Goal: Task Accomplishment & Management: Manage account settings

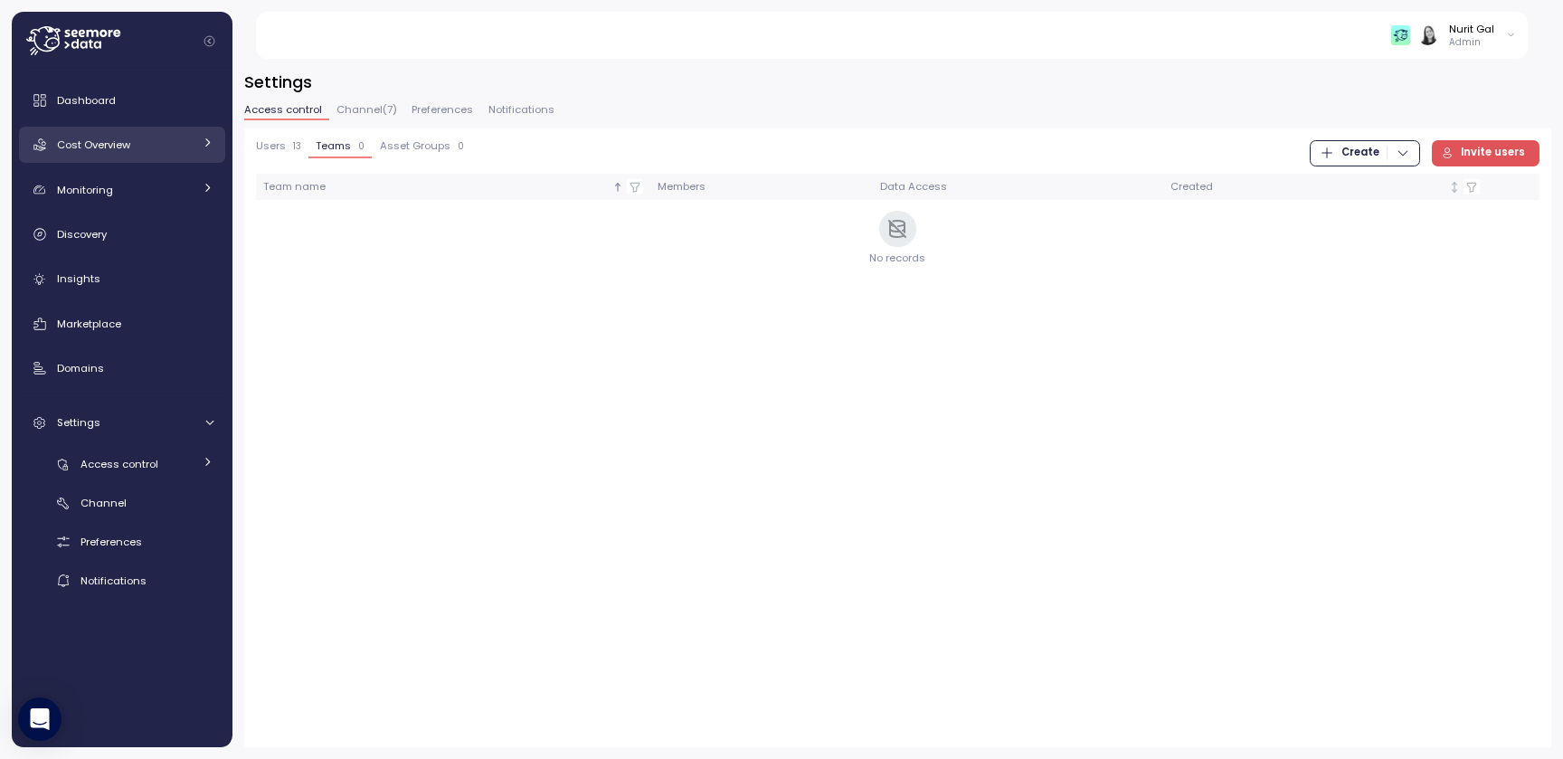
click at [115, 154] on div "Cost Overview" at bounding box center [125, 145] width 136 height 18
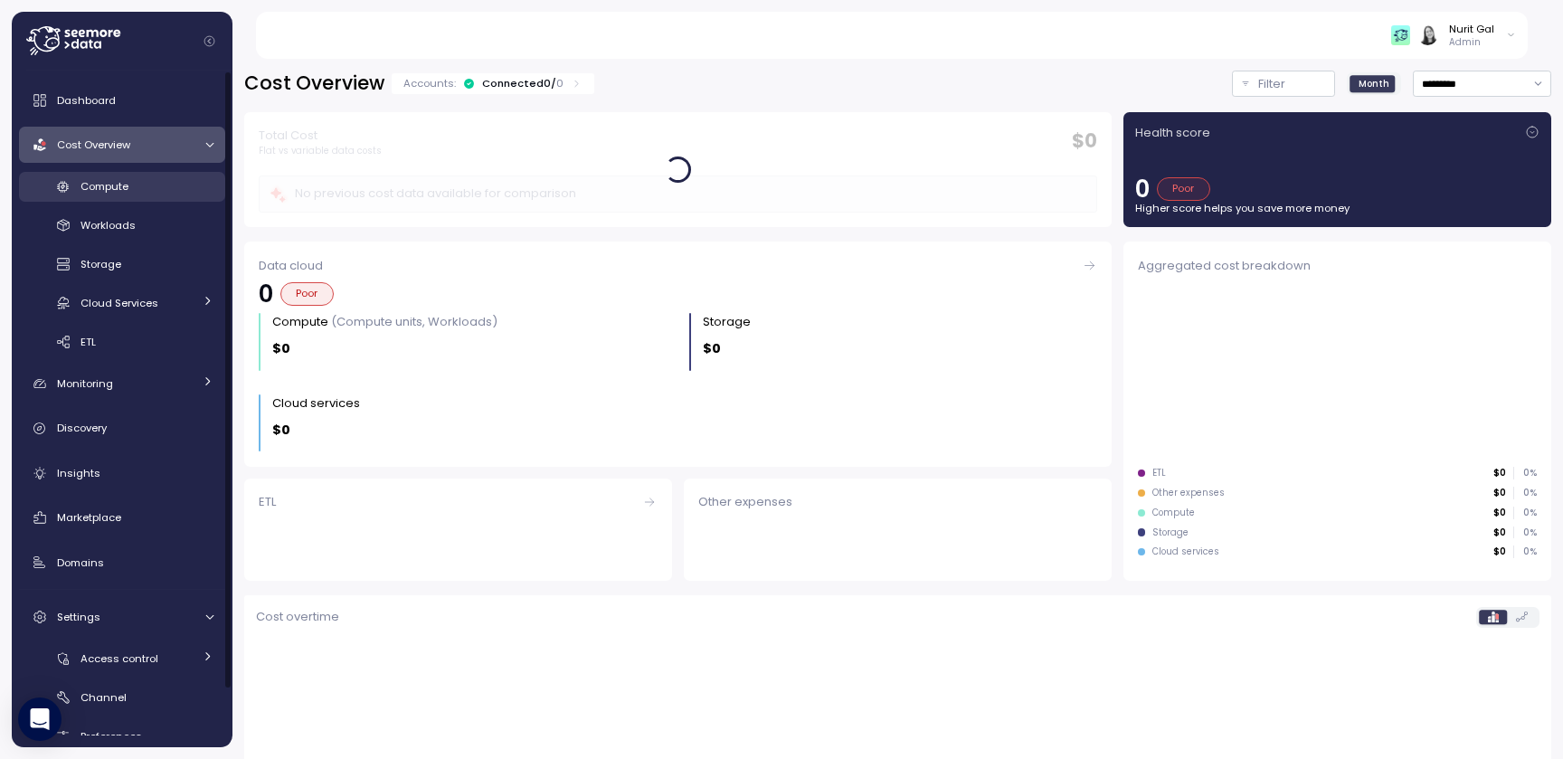
click at [117, 188] on span "Compute" at bounding box center [104, 186] width 48 height 14
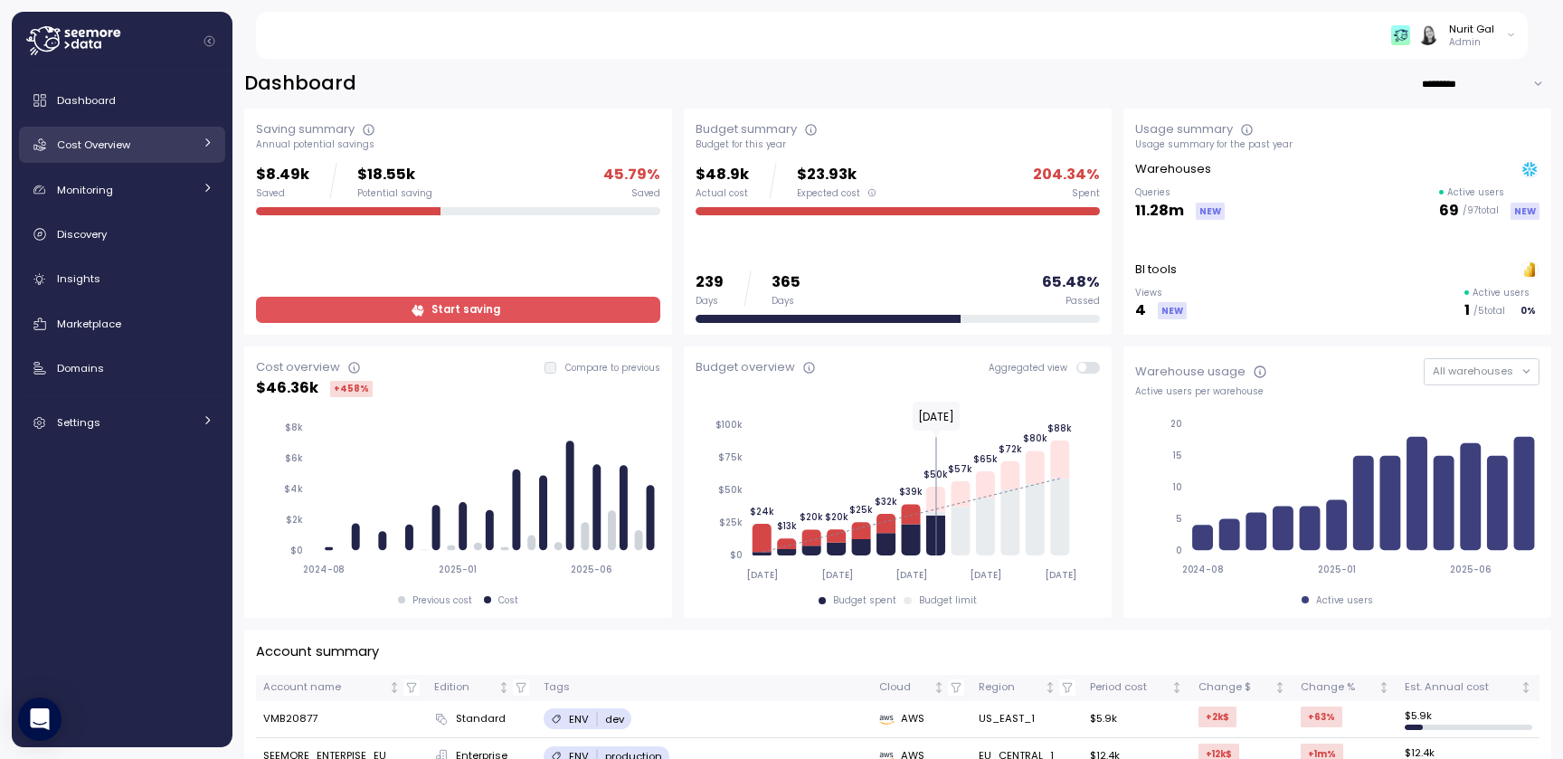
click at [115, 146] on span "Cost Overview" at bounding box center [93, 144] width 73 height 14
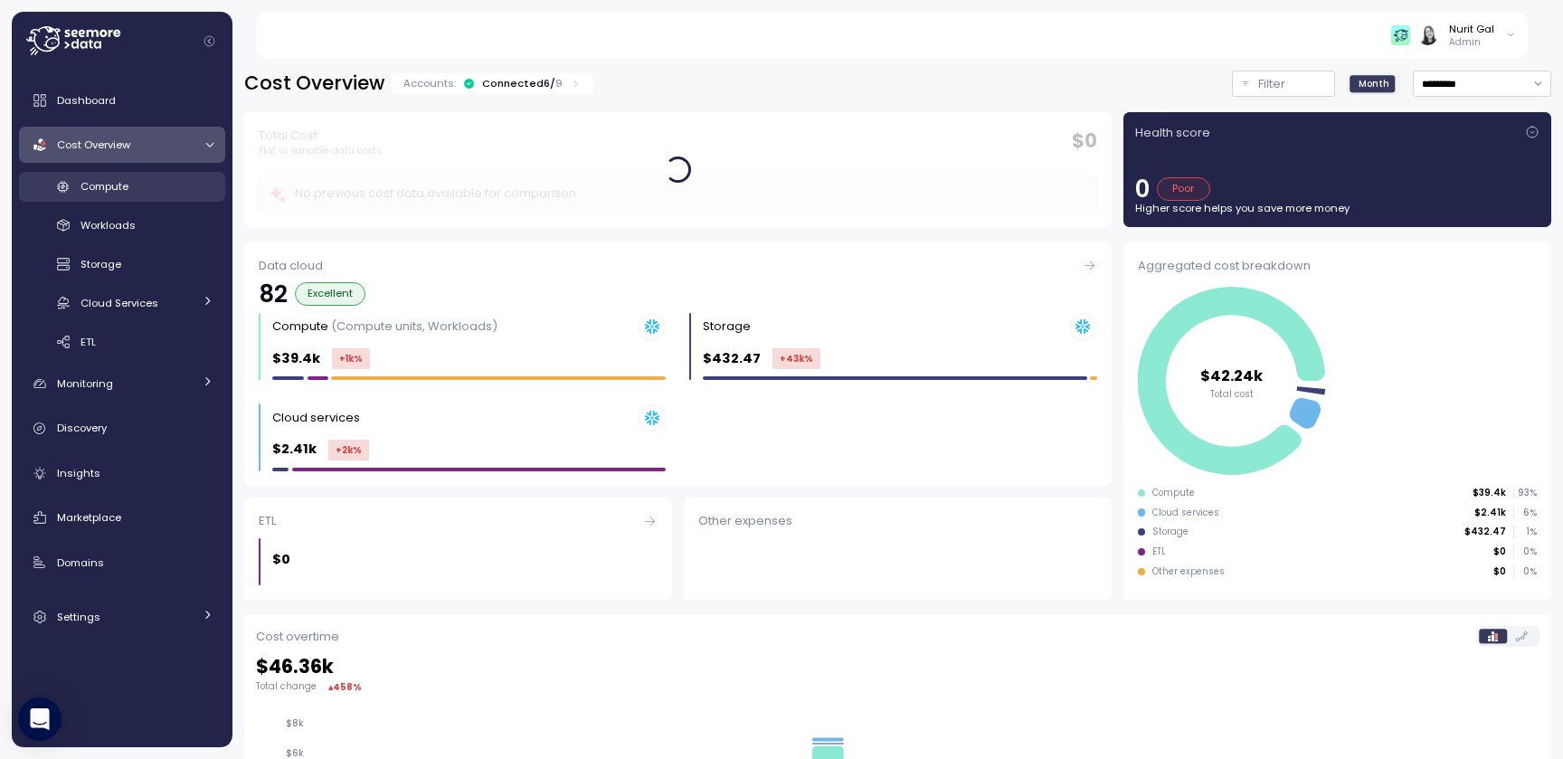
click at [120, 187] on span "Compute" at bounding box center [104, 186] width 48 height 14
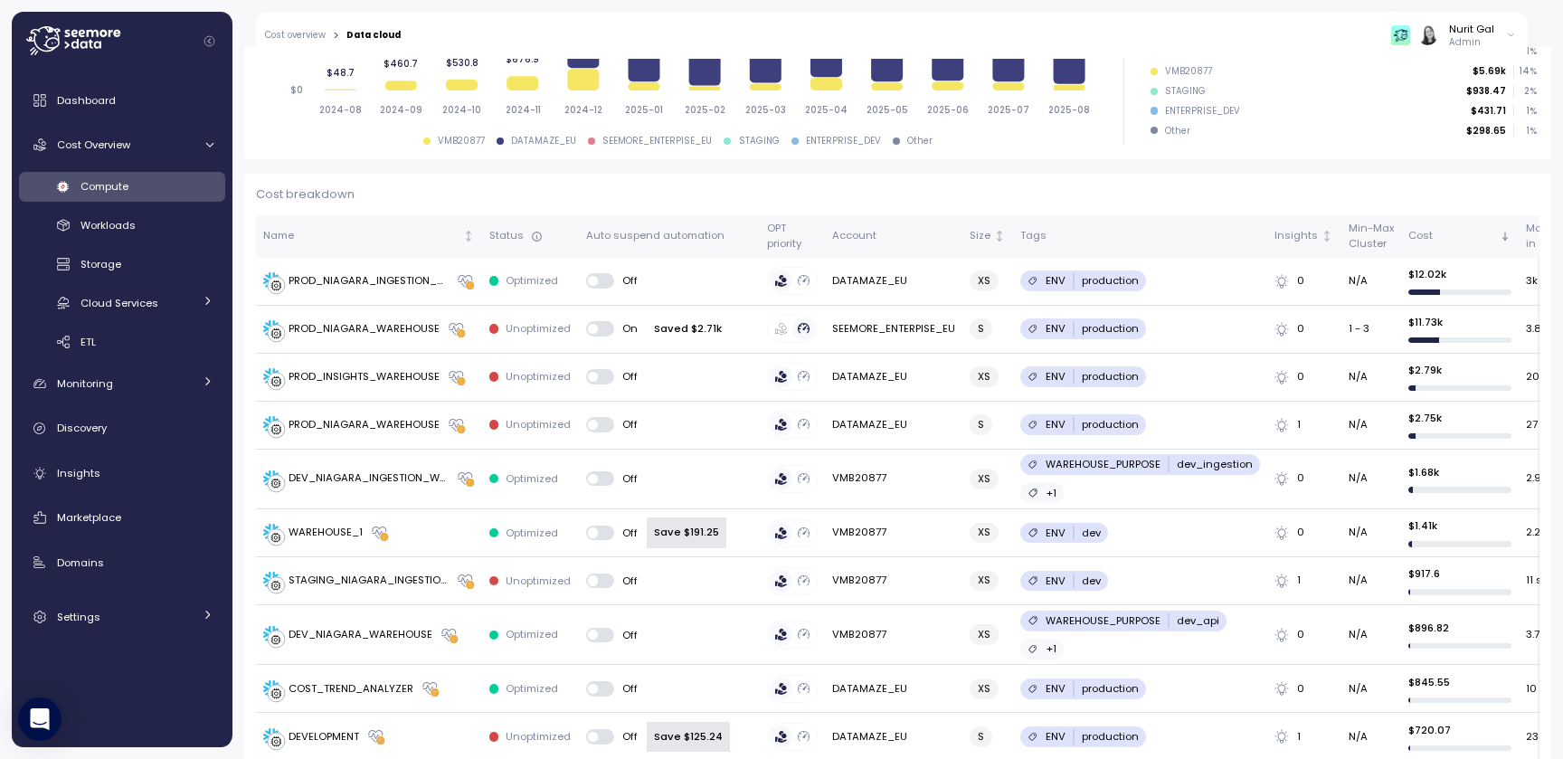
scroll to position [411, 0]
click at [543, 290] on td "Optimized" at bounding box center [530, 284] width 97 height 48
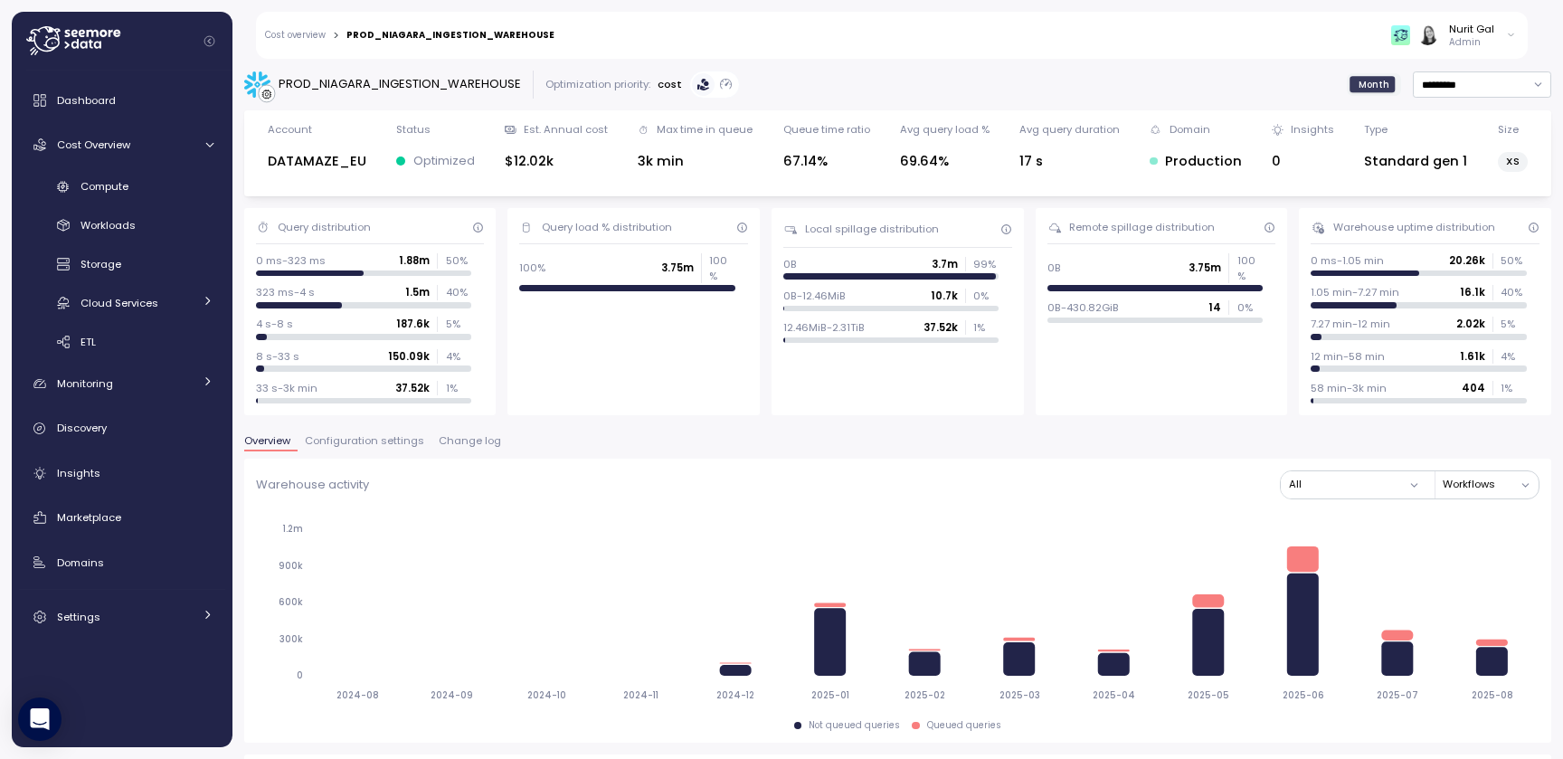
click at [444, 443] on span "Change log" at bounding box center [470, 441] width 62 height 10
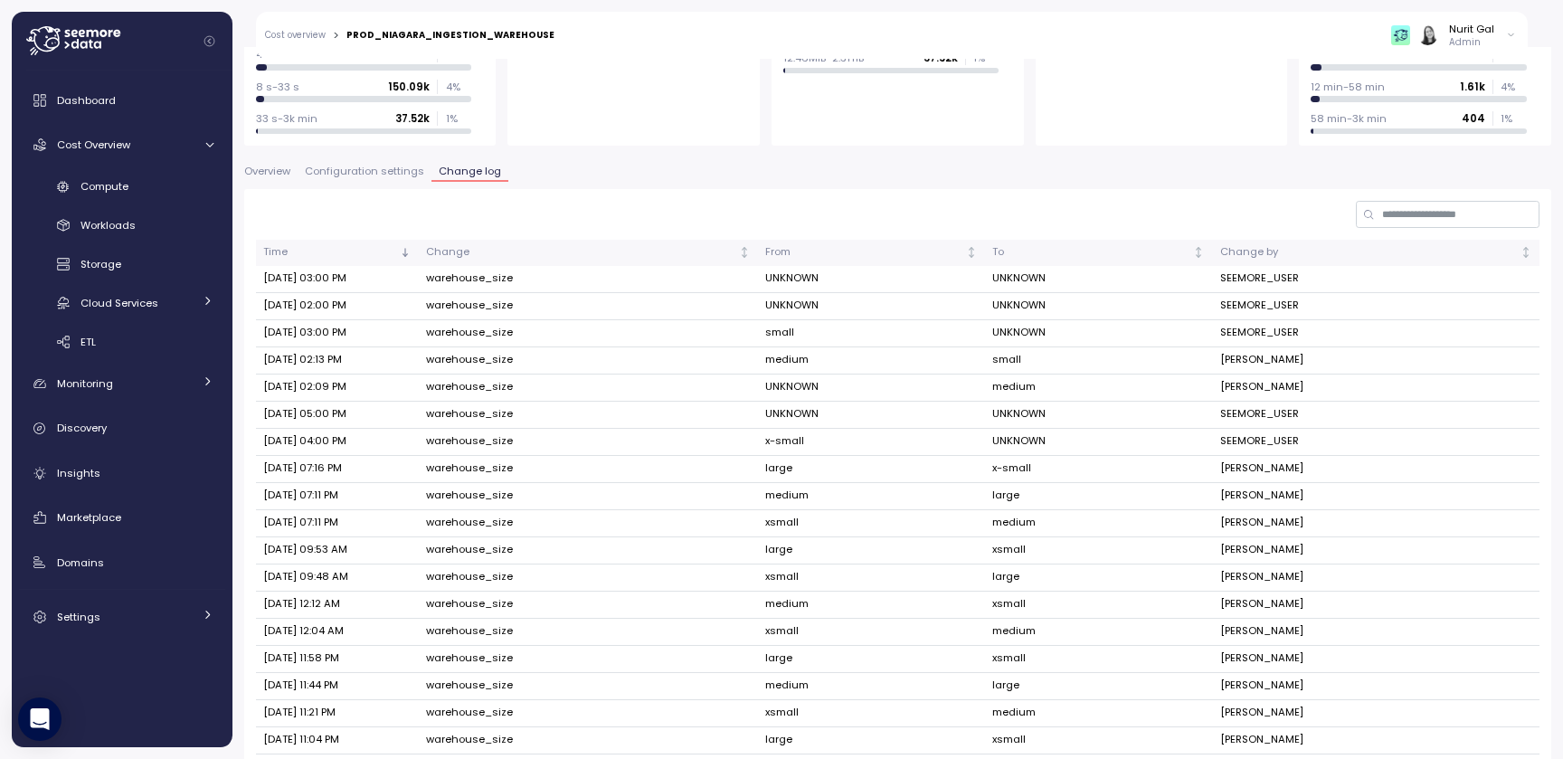
scroll to position [389, 0]
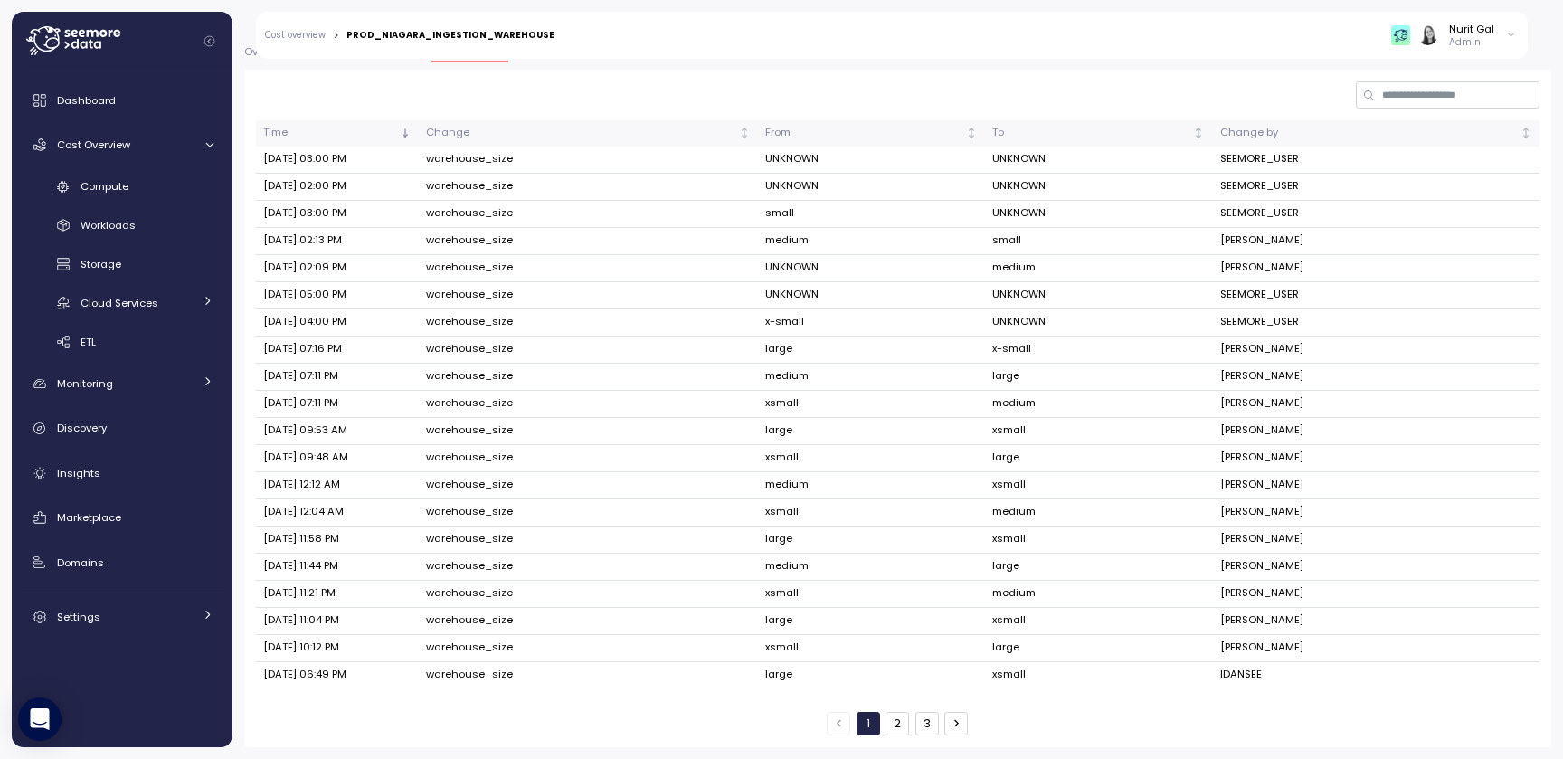
click at [895, 723] on button "2" at bounding box center [897, 724] width 24 height 24
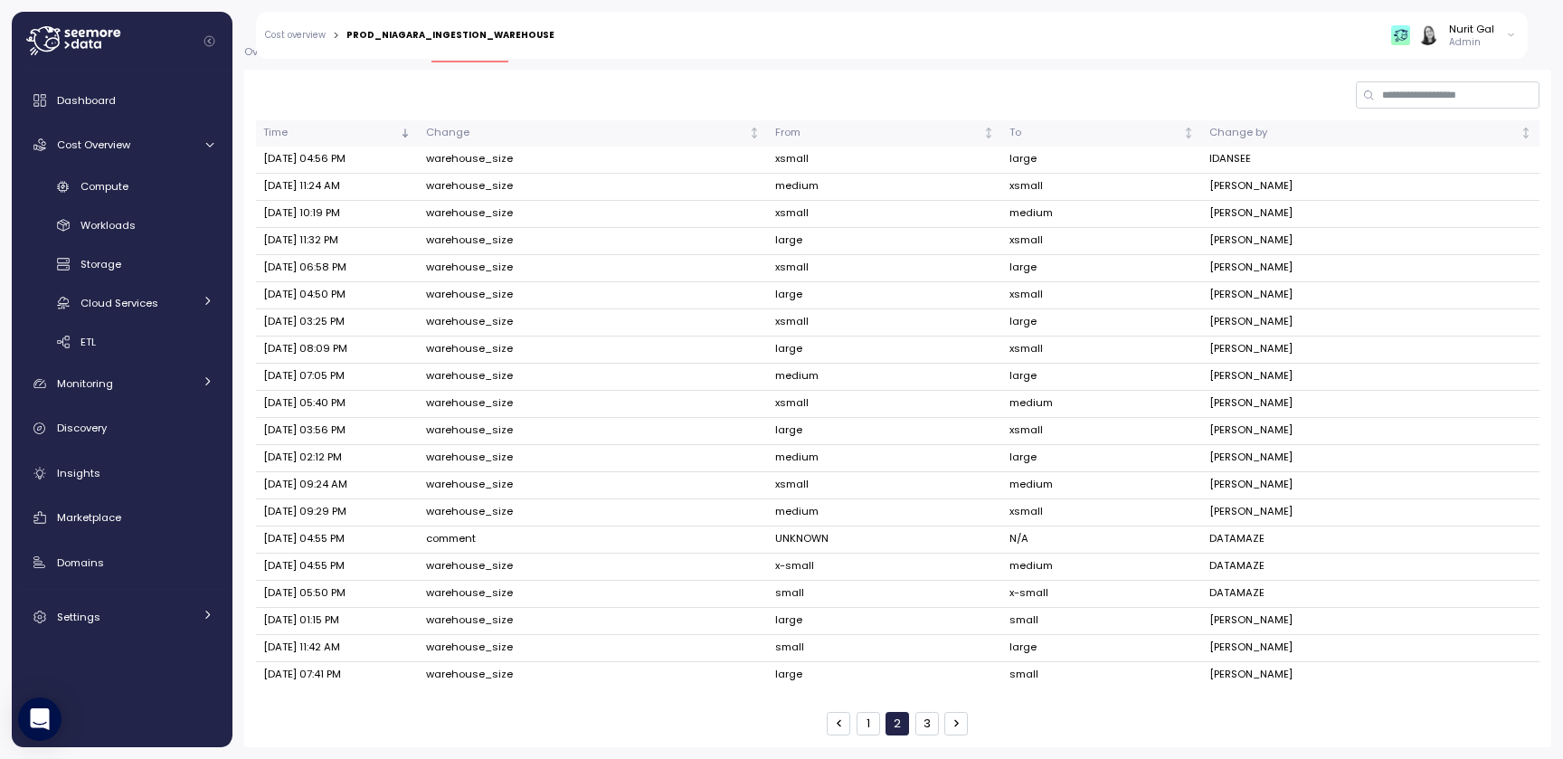
click at [931, 728] on button "3" at bounding box center [927, 724] width 24 height 24
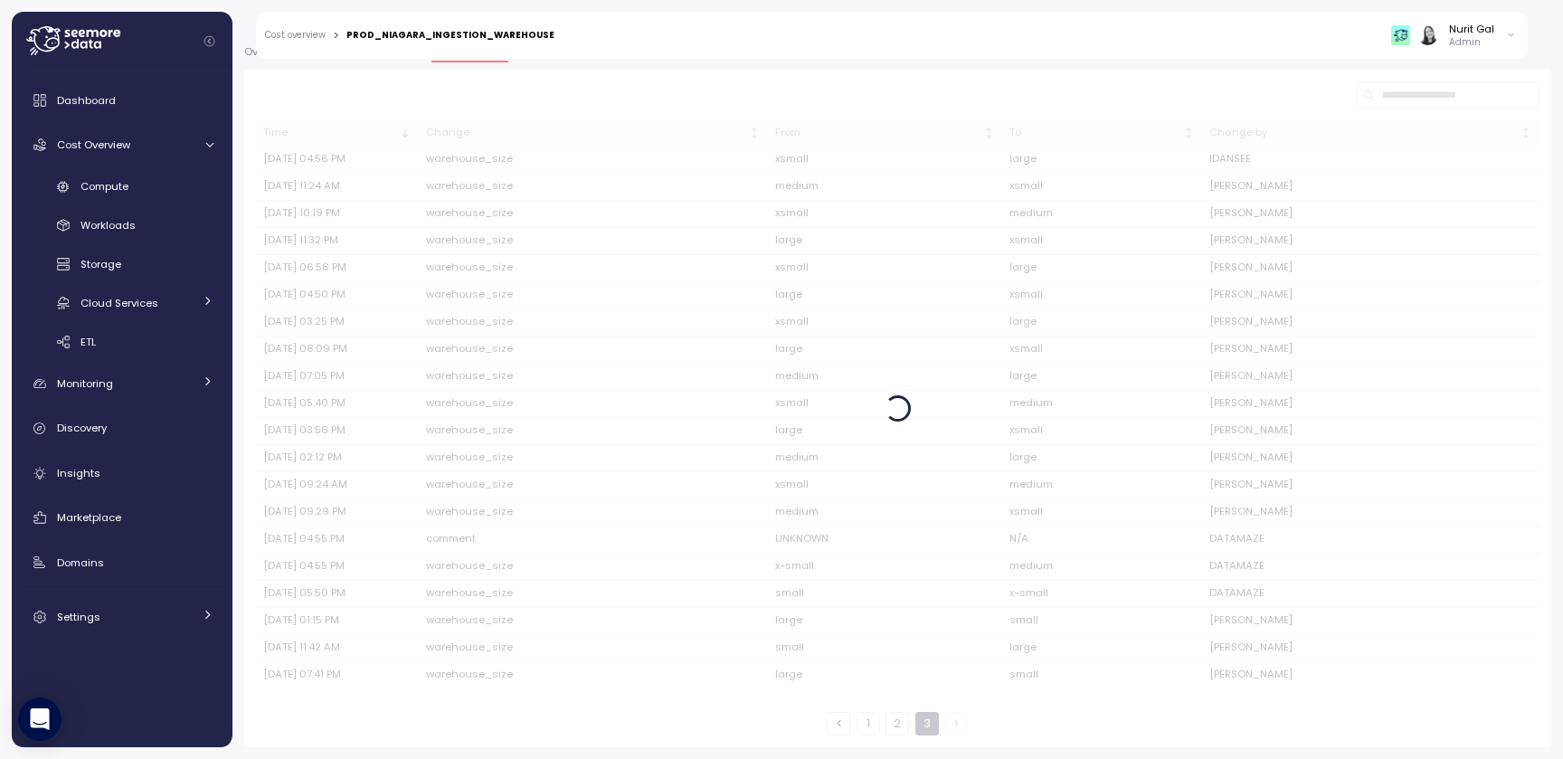
scroll to position [253, 0]
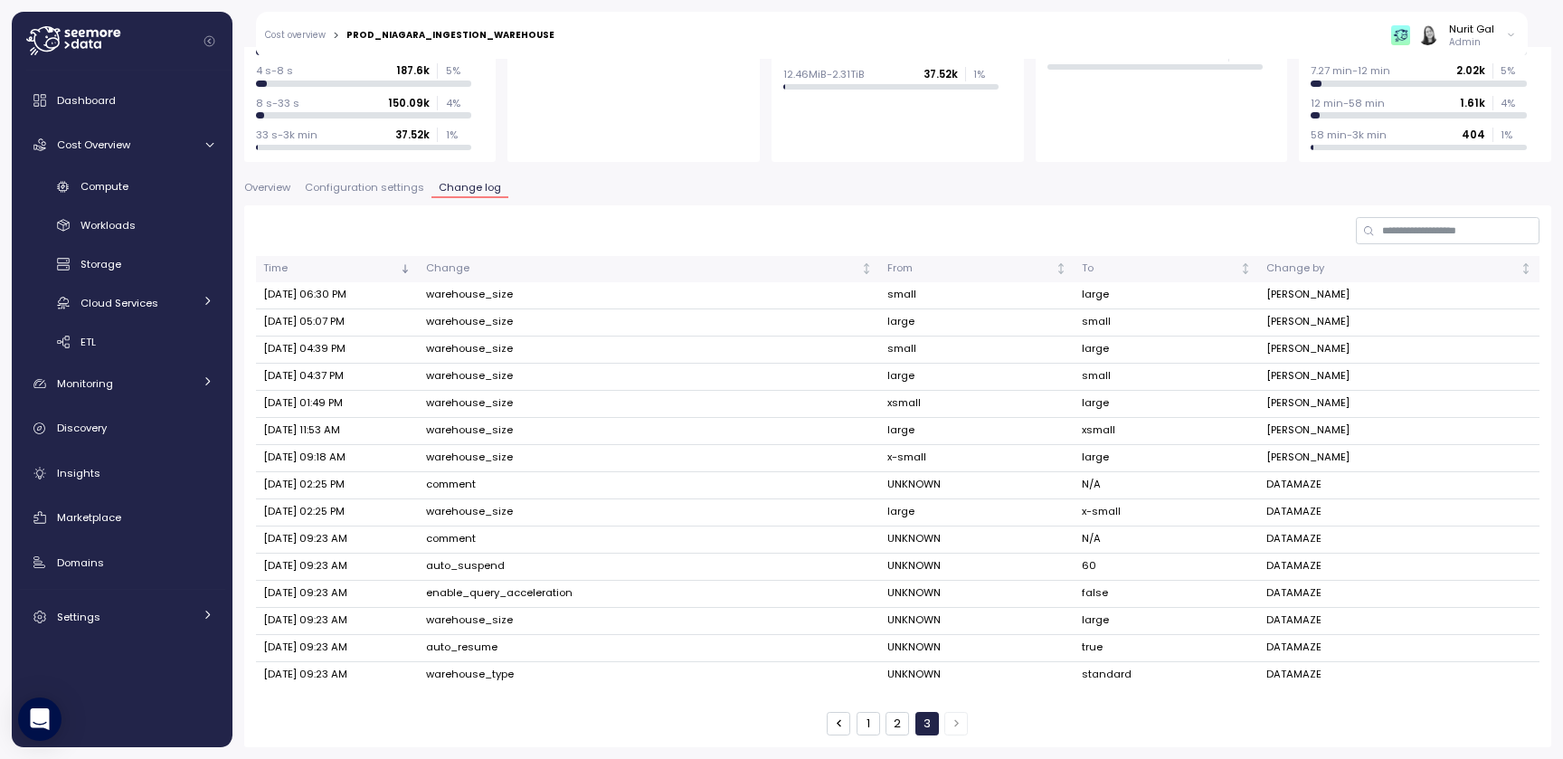
click at [843, 716] on icon "button" at bounding box center [838, 722] width 13 height 13
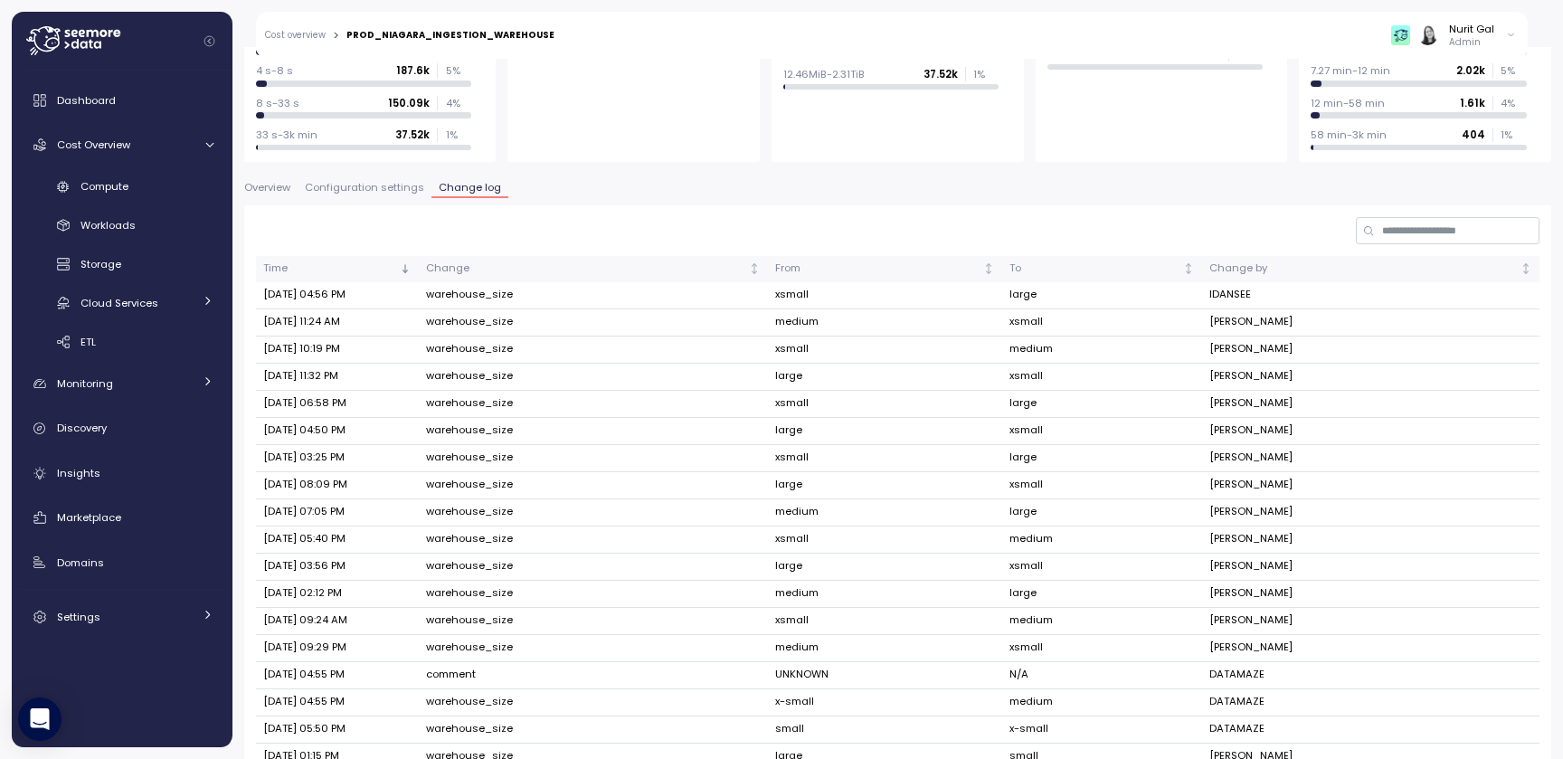
scroll to position [389, 0]
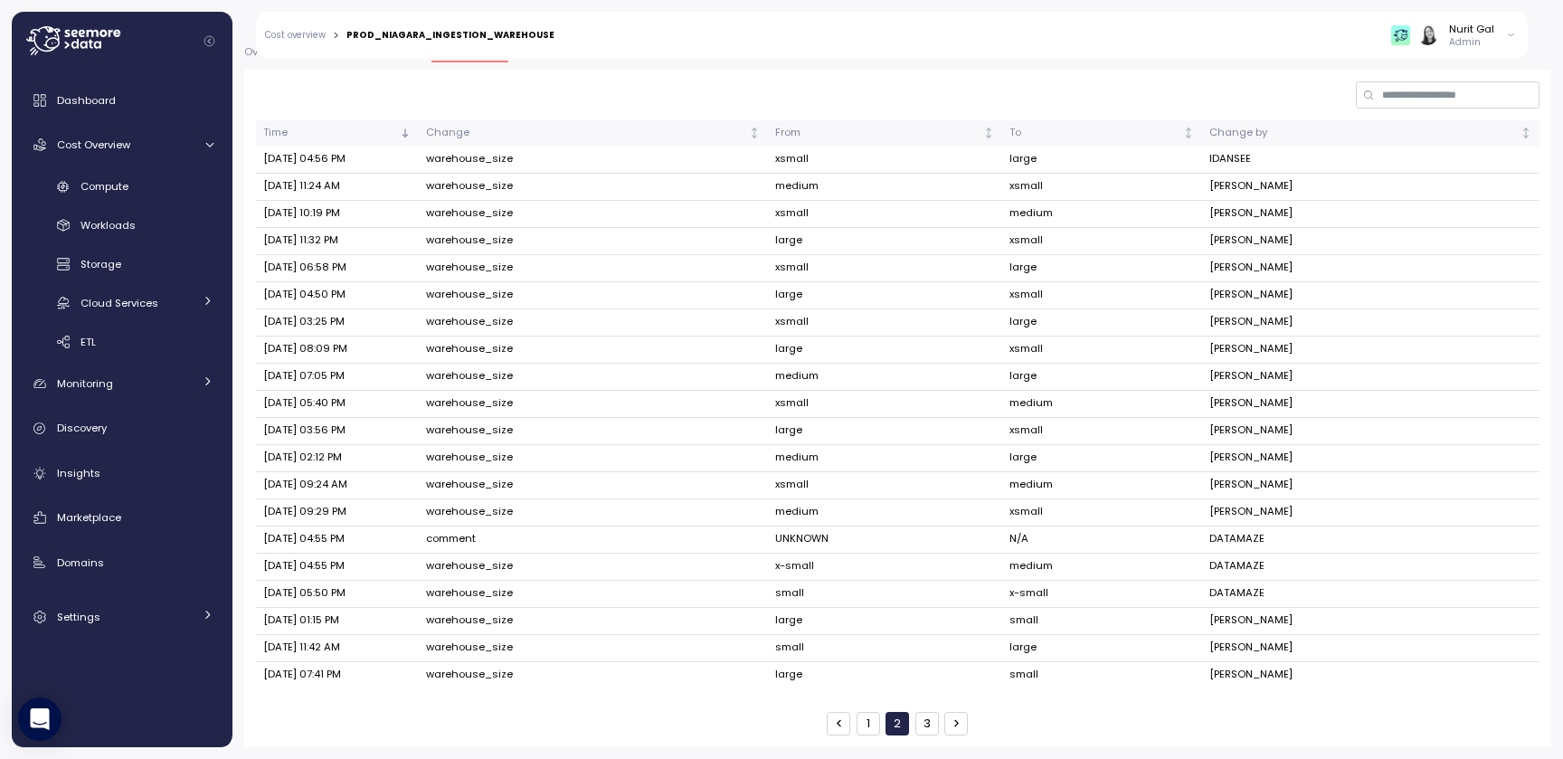
click at [864, 728] on button "1" at bounding box center [868, 724] width 24 height 24
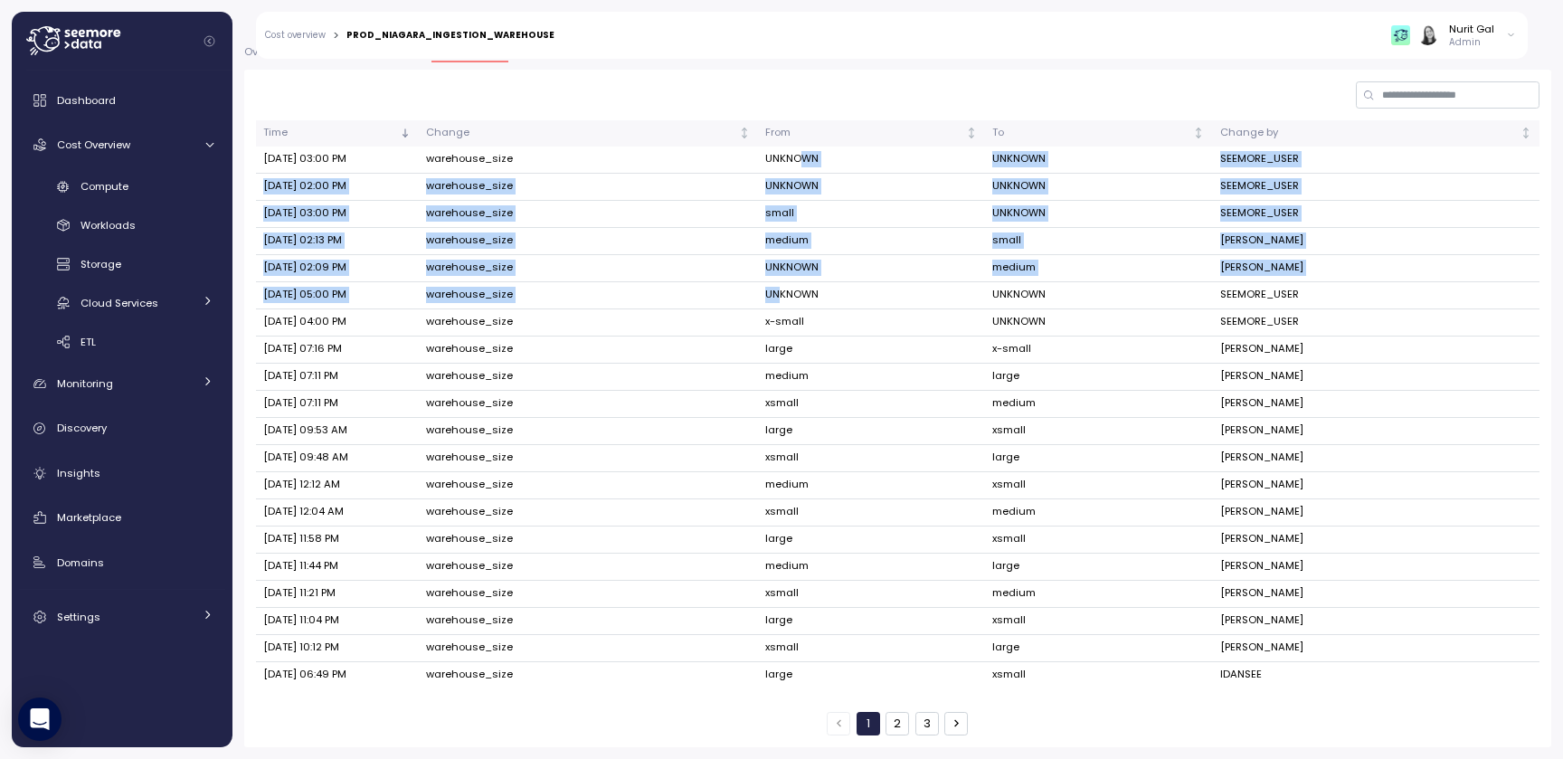
drag, startPoint x: 803, startPoint y: 156, endPoint x: 780, endPoint y: 298, distance: 142.9
click at [780, 298] on tbody "Aug 24, 2025 03:00 PM warehouse_size UNKNOWN UNKNOWN SEEMORE_USER Aug 24, 2025 …" at bounding box center [897, 417] width 1283 height 542
click at [780, 298] on td "UNKNOWN" at bounding box center [871, 295] width 227 height 27
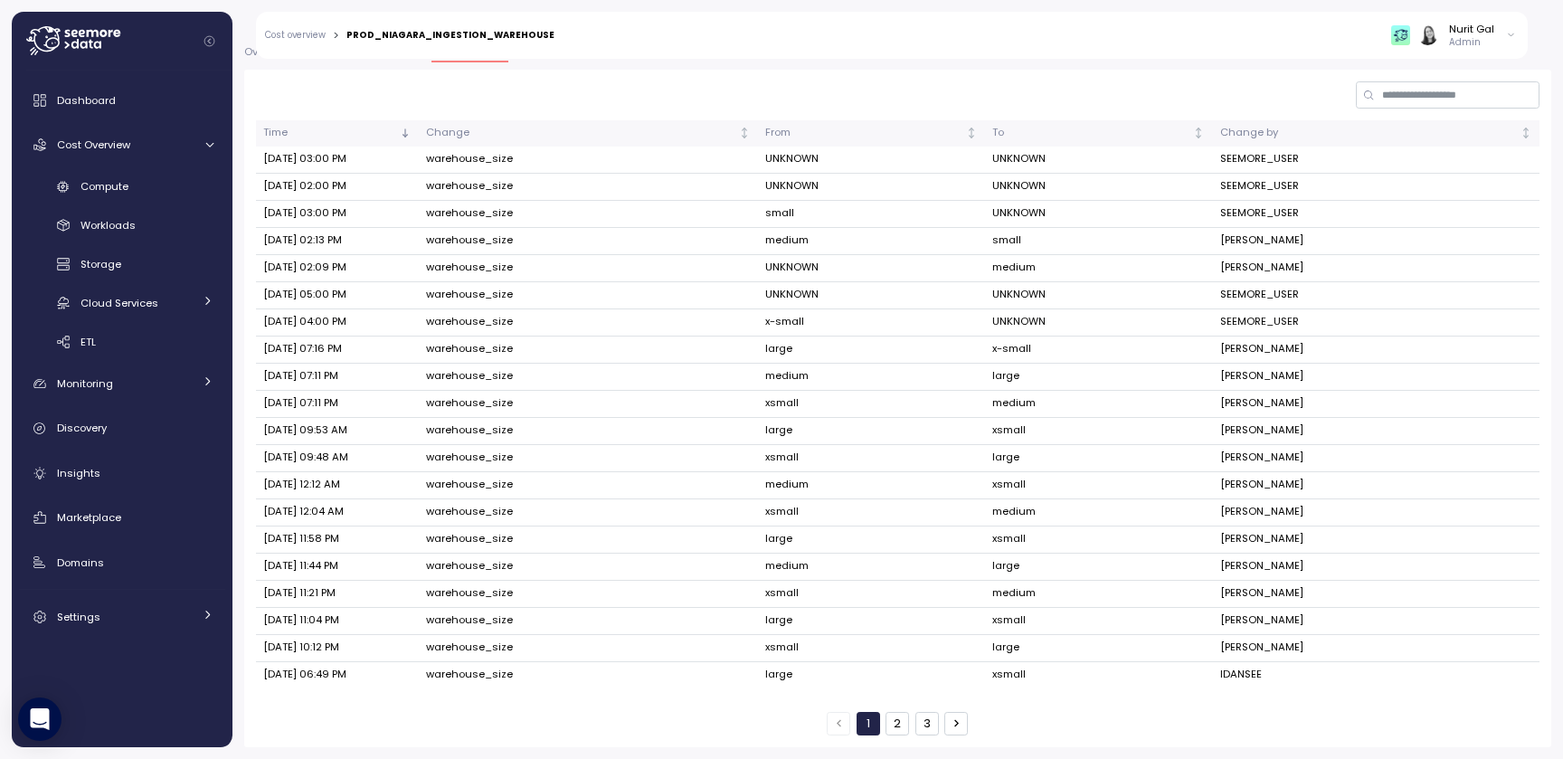
drag, startPoint x: 781, startPoint y: 156, endPoint x: 840, endPoint y: 178, distance: 62.7
click at [840, 178] on tbody "Aug 24, 2025 03:00 PM warehouse_size UNKNOWN UNKNOWN SEEMORE_USER Aug 24, 2025 …" at bounding box center [897, 417] width 1283 height 542
drag, startPoint x: 825, startPoint y: 195, endPoint x: 761, endPoint y: 184, distance: 64.2
click at [761, 184] on td "UNKNOWN" at bounding box center [871, 187] width 227 height 27
click at [770, 189] on td "UNKNOWN" at bounding box center [871, 187] width 227 height 27
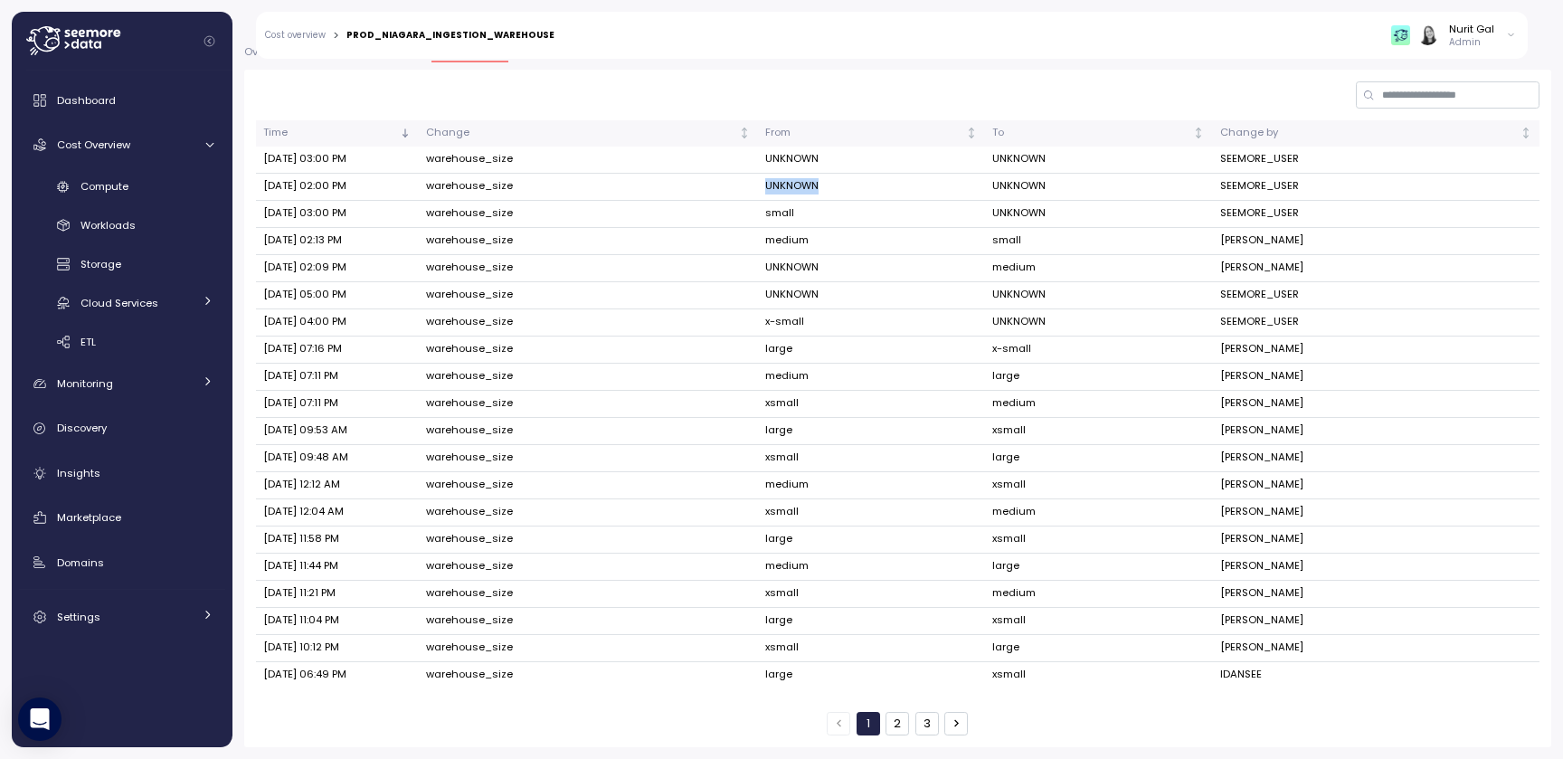
click at [770, 189] on td "UNKNOWN" at bounding box center [871, 187] width 227 height 27
click at [1290, 157] on td "SEEMORE_USER" at bounding box center [1375, 159] width 327 height 27
click at [1039, 397] on td "medium" at bounding box center [1098, 404] width 227 height 27
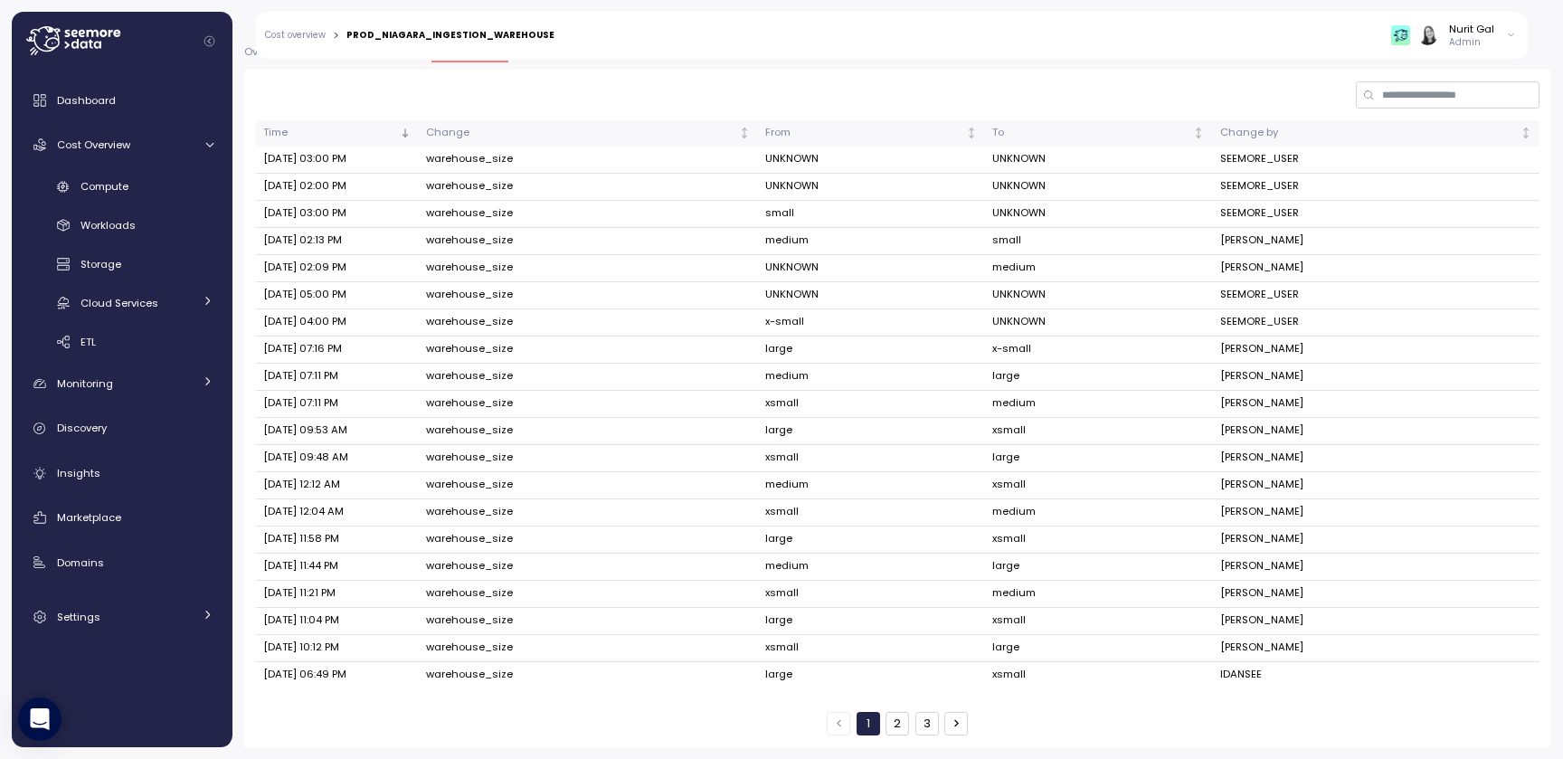
click at [905, 723] on button "2" at bounding box center [897, 724] width 24 height 24
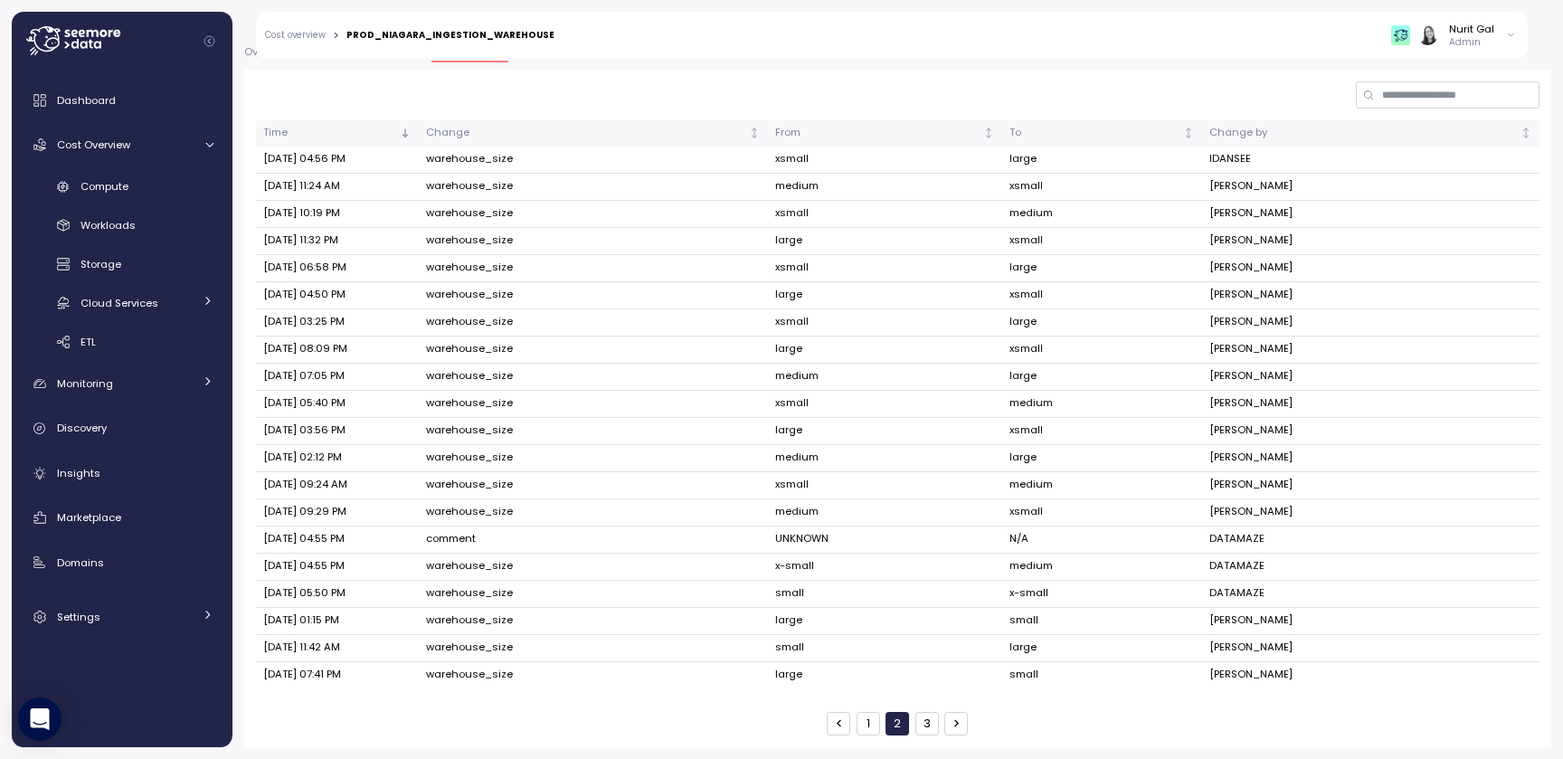
click at [931, 729] on button "3" at bounding box center [927, 724] width 24 height 24
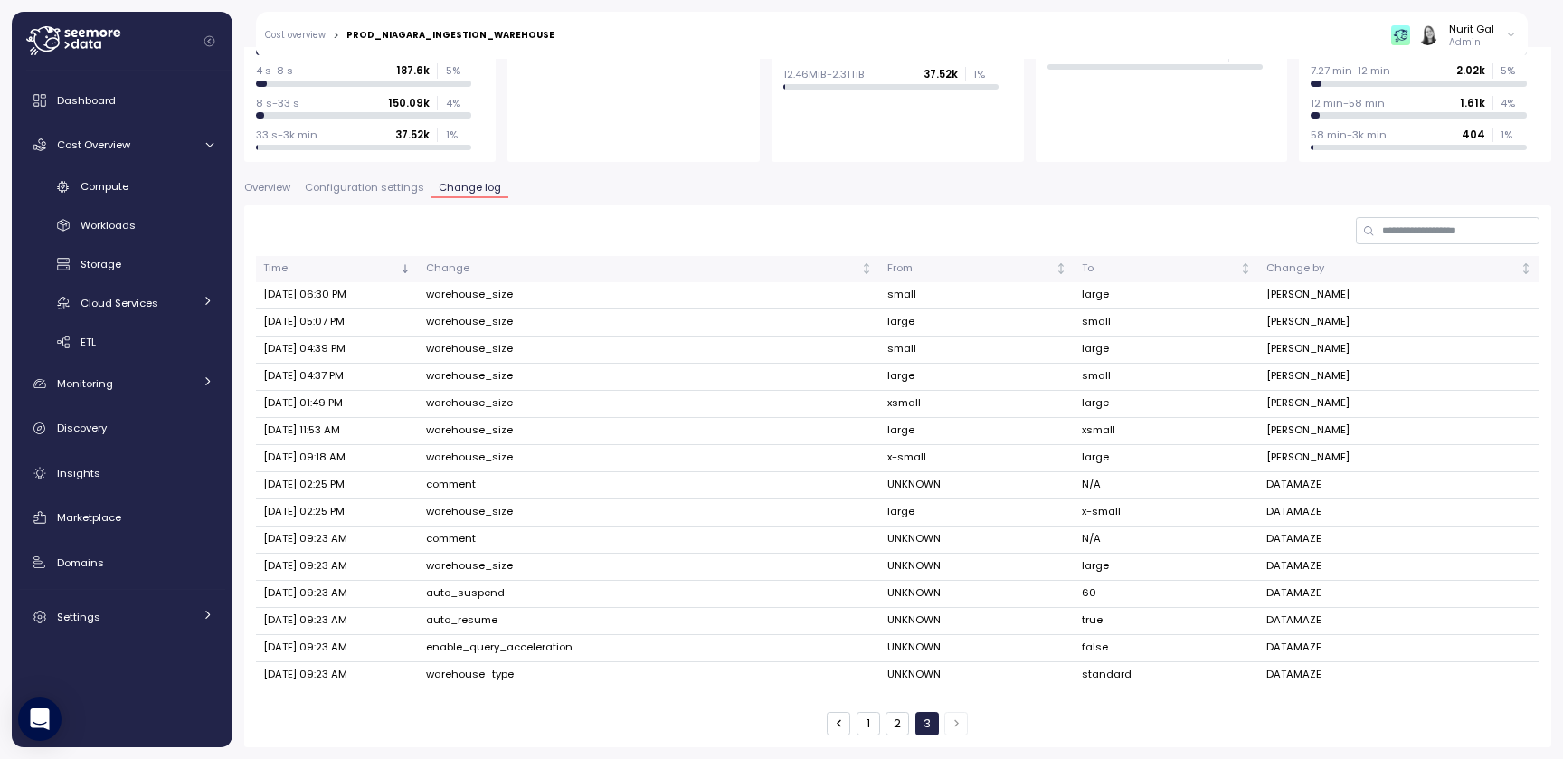
click at [847, 720] on button "button" at bounding box center [839, 724] width 24 height 24
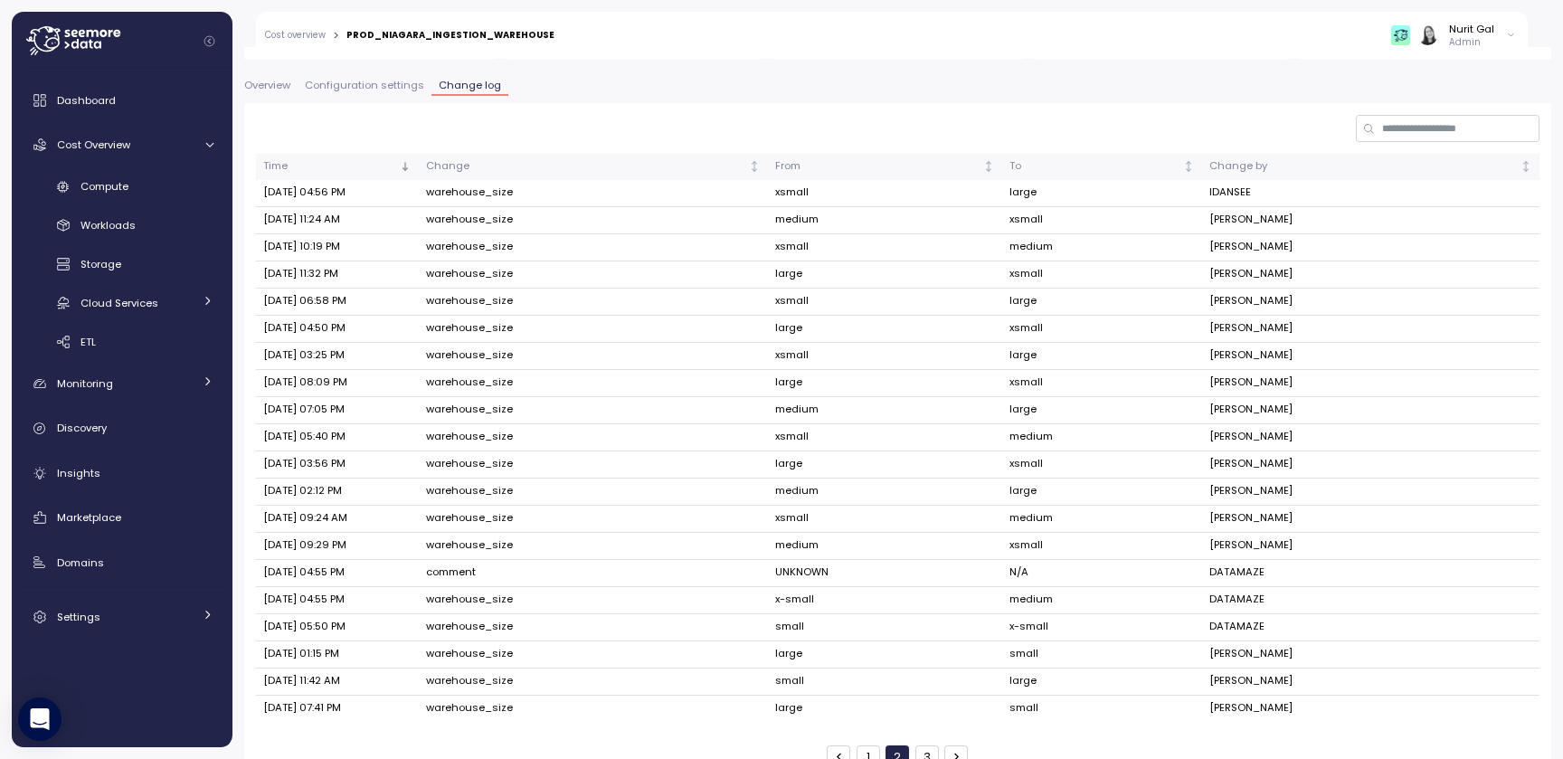
scroll to position [389, 0]
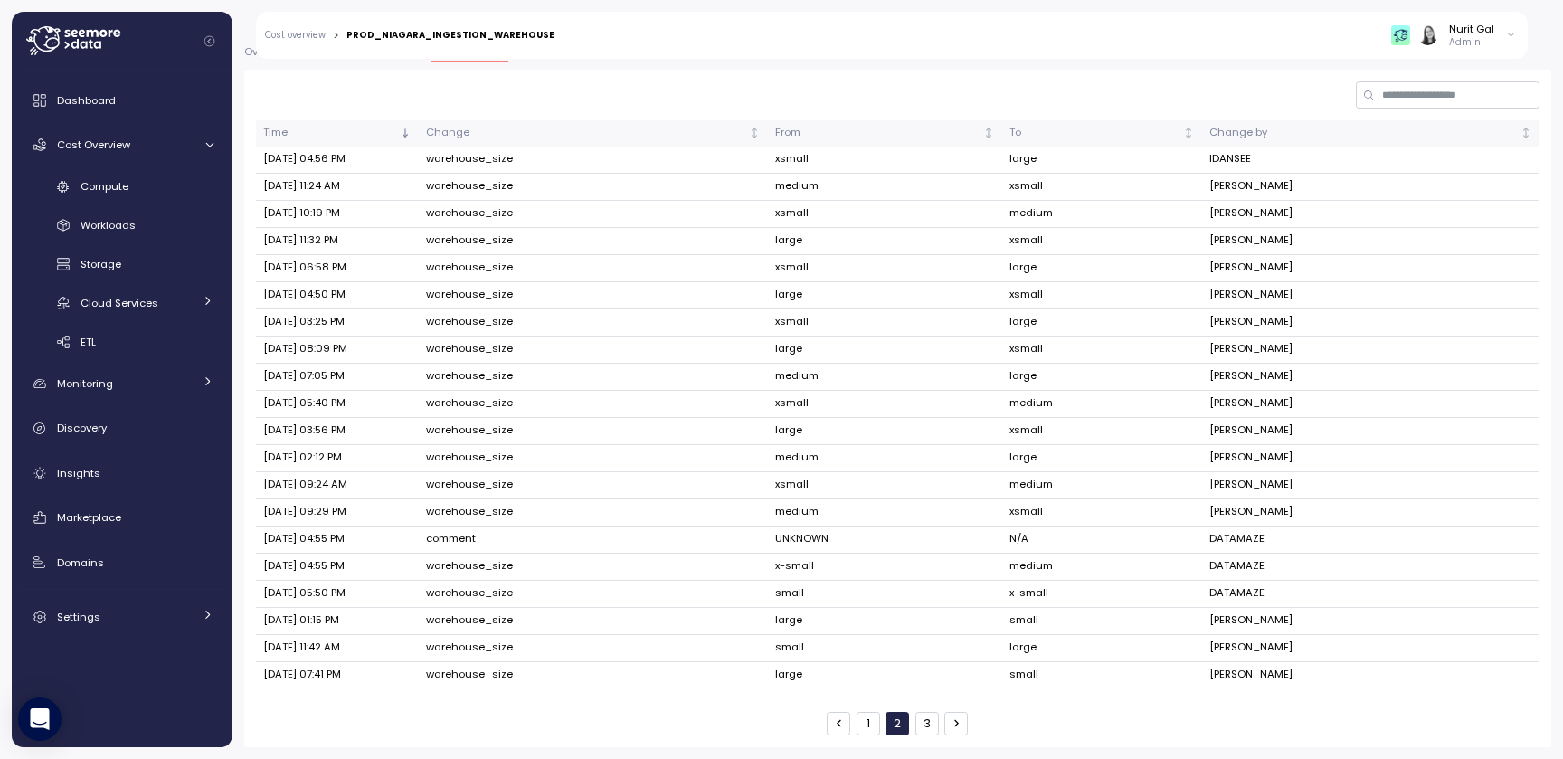
click at [876, 735] on div "Time Change From To Change by Jun 26, 2025 04:56 PM warehouse_size xsmall large…" at bounding box center [897, 408] width 1307 height 676
click at [870, 724] on button "1" at bounding box center [868, 724] width 24 height 24
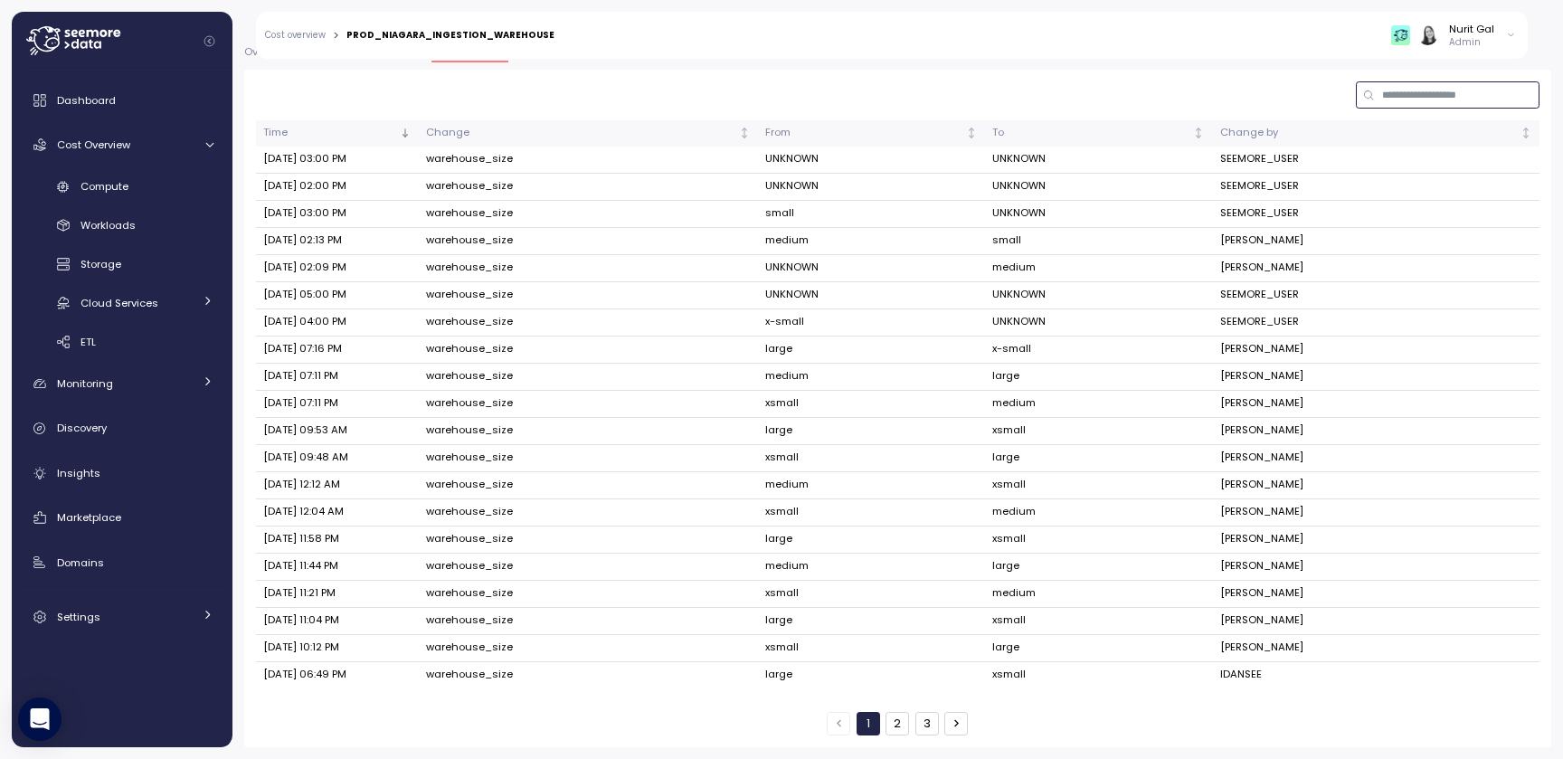
click at [1411, 104] on input at bounding box center [1448, 94] width 184 height 26
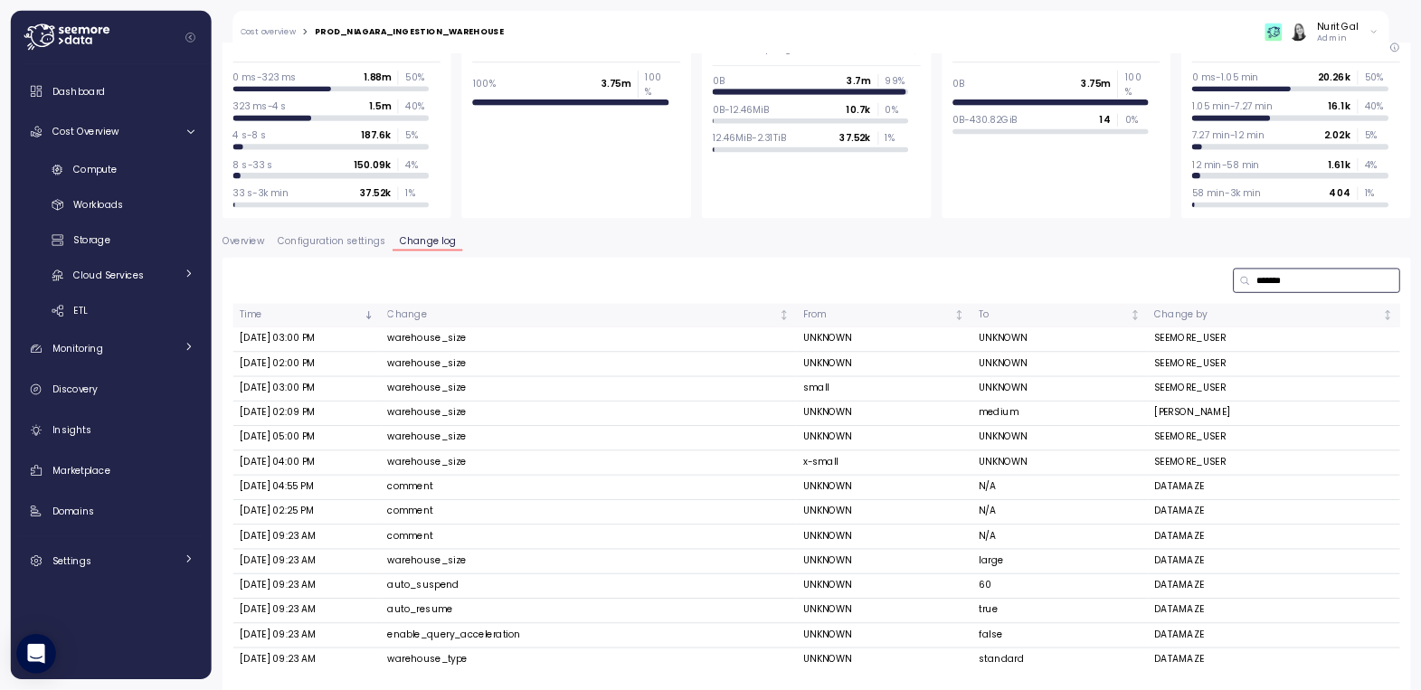
scroll to position [203, 0]
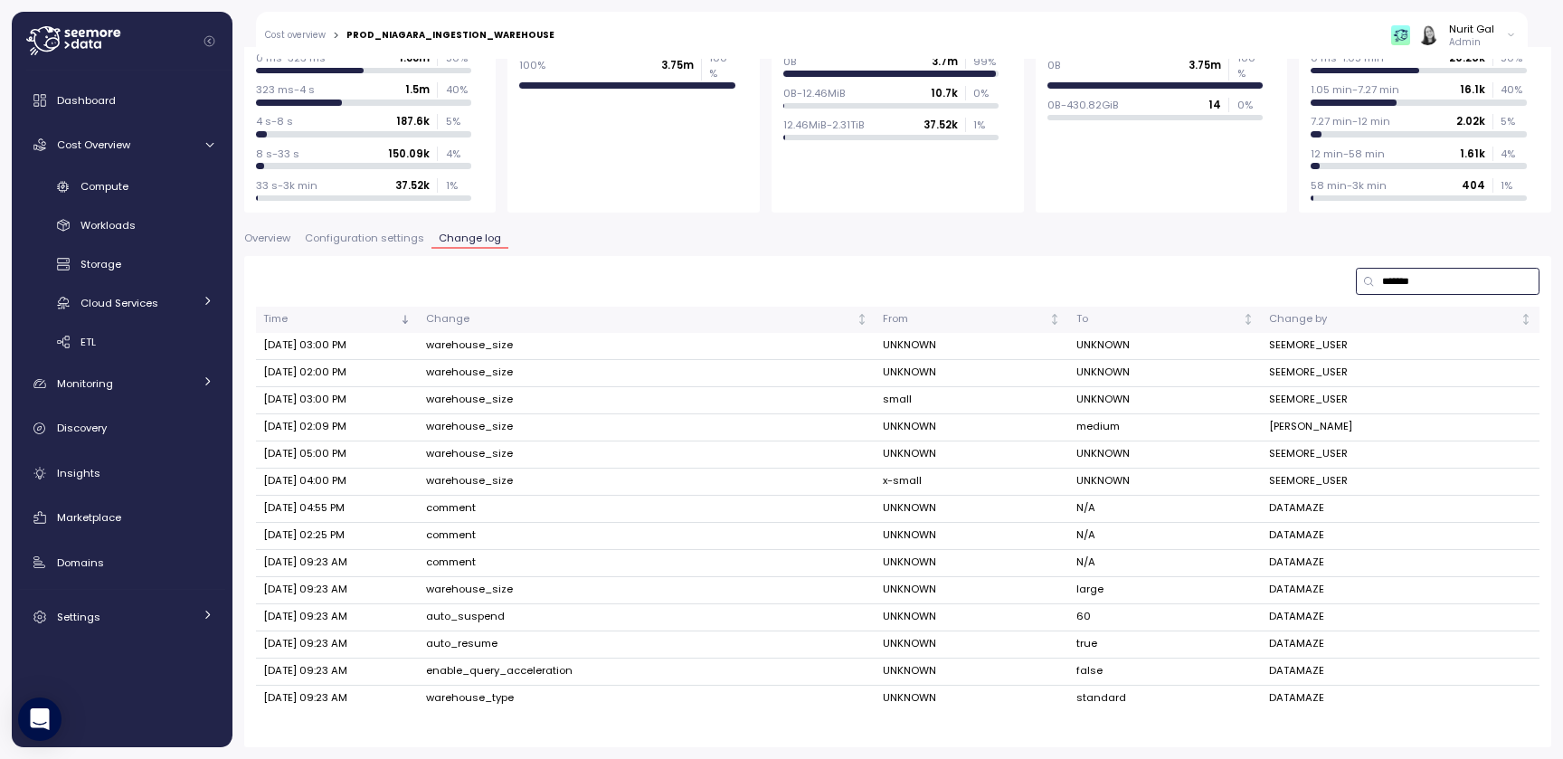
type input "*******"
click at [506, 511] on td "comment" at bounding box center [647, 509] width 457 height 27
drag, startPoint x: 432, startPoint y: 506, endPoint x: 506, endPoint y: 509, distance: 74.2
click at [507, 510] on td "comment" at bounding box center [647, 509] width 457 height 27
click at [506, 509] on td "comment" at bounding box center [647, 509] width 457 height 27
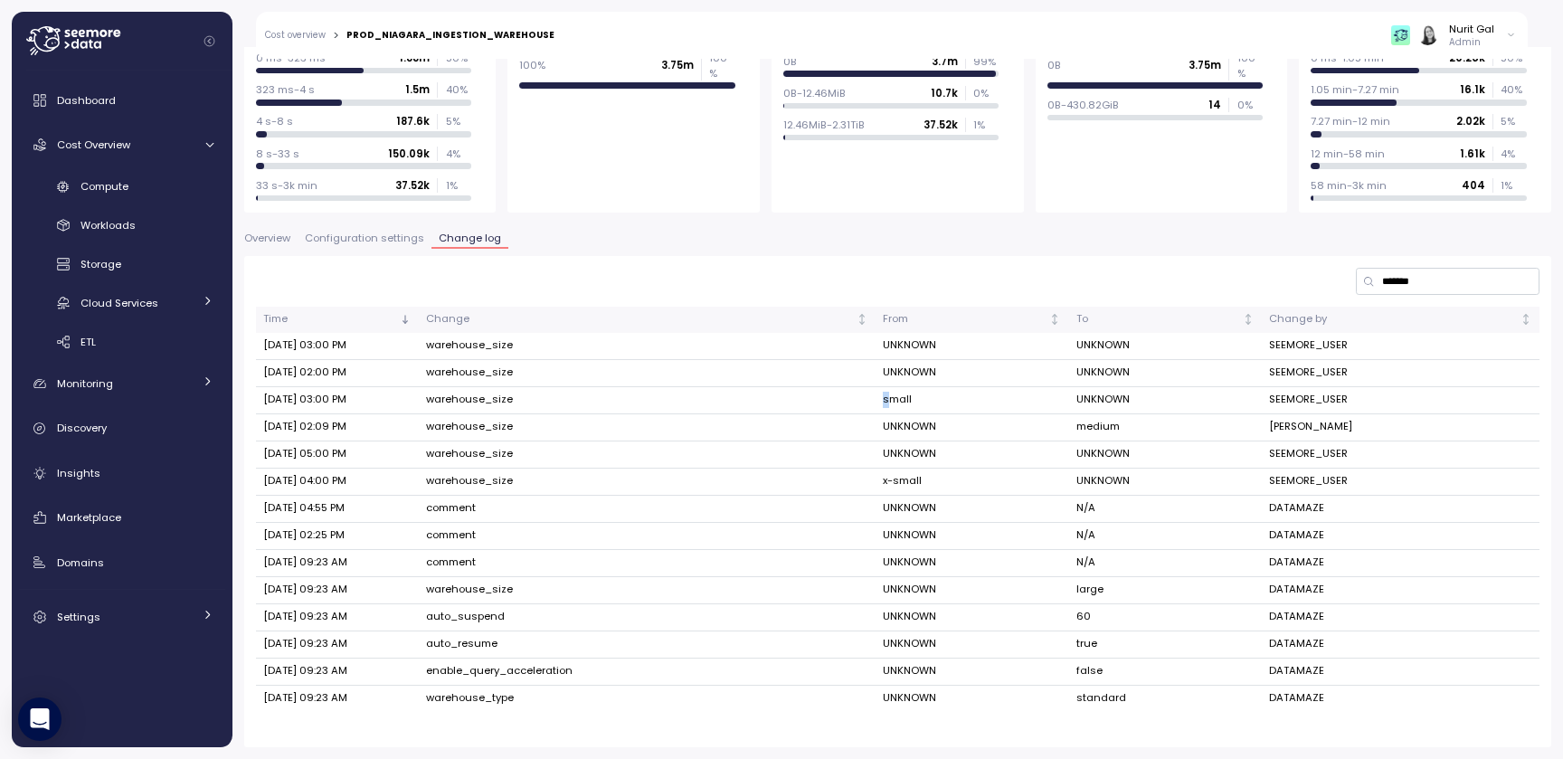
click at [888, 399] on td "small" at bounding box center [971, 400] width 193 height 27
click at [892, 477] on td "x-small" at bounding box center [971, 481] width 193 height 27
click at [903, 491] on td "x-small" at bounding box center [971, 481] width 193 height 27
click at [910, 482] on td "x-small" at bounding box center [971, 481] width 193 height 27
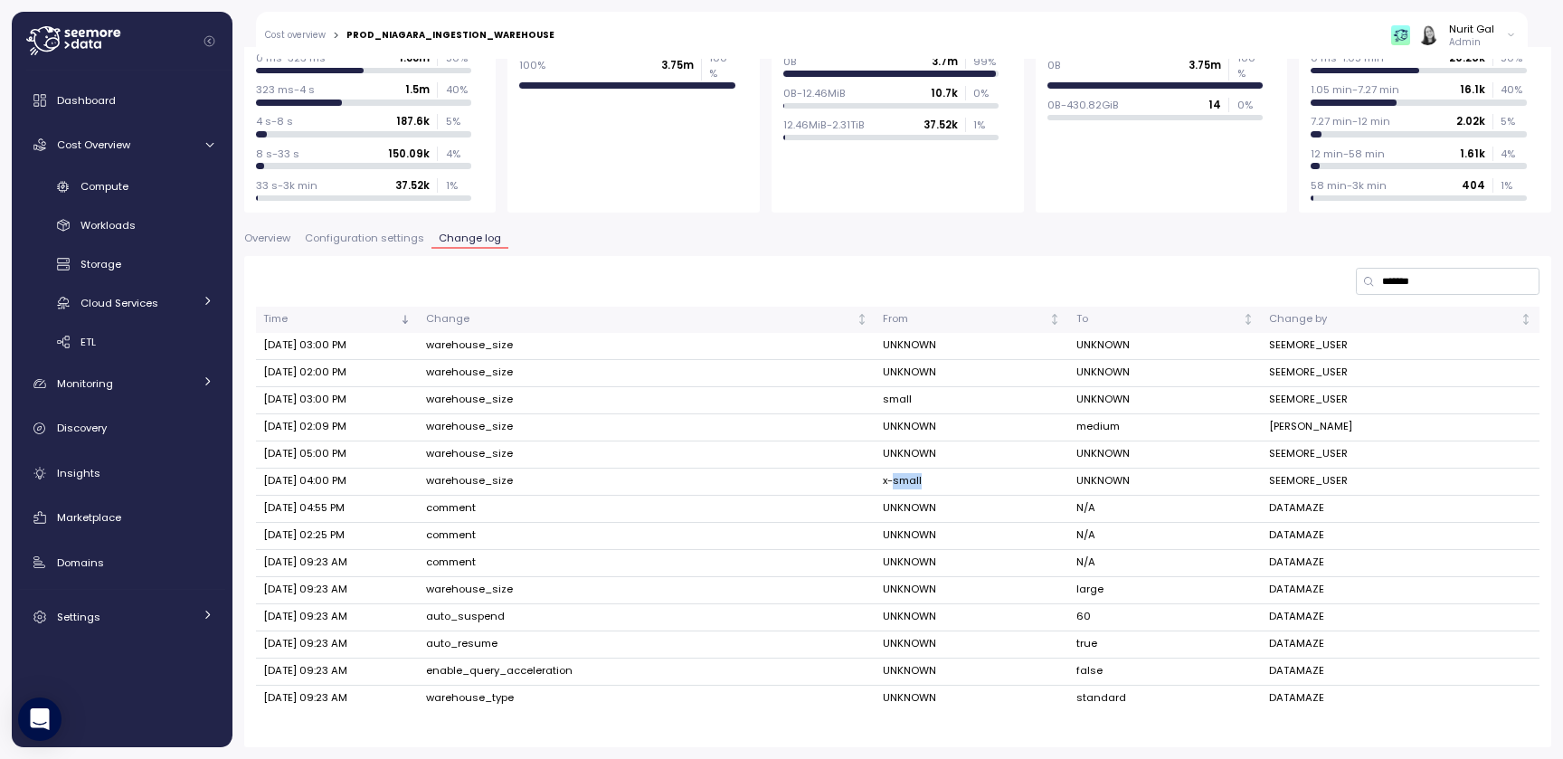
click at [910, 482] on td "x-small" at bounding box center [971, 481] width 193 height 27
click at [905, 482] on td "x-small" at bounding box center [971, 481] width 193 height 27
click at [1500, 22] on div "Nurit Gal Admin" at bounding box center [1453, 35] width 125 height 27
click at [1263, 149] on div "Remote spillage distribution 0B 3.75m 100 % 0B-430.82GiB 14 0 %" at bounding box center [1161, 108] width 252 height 207
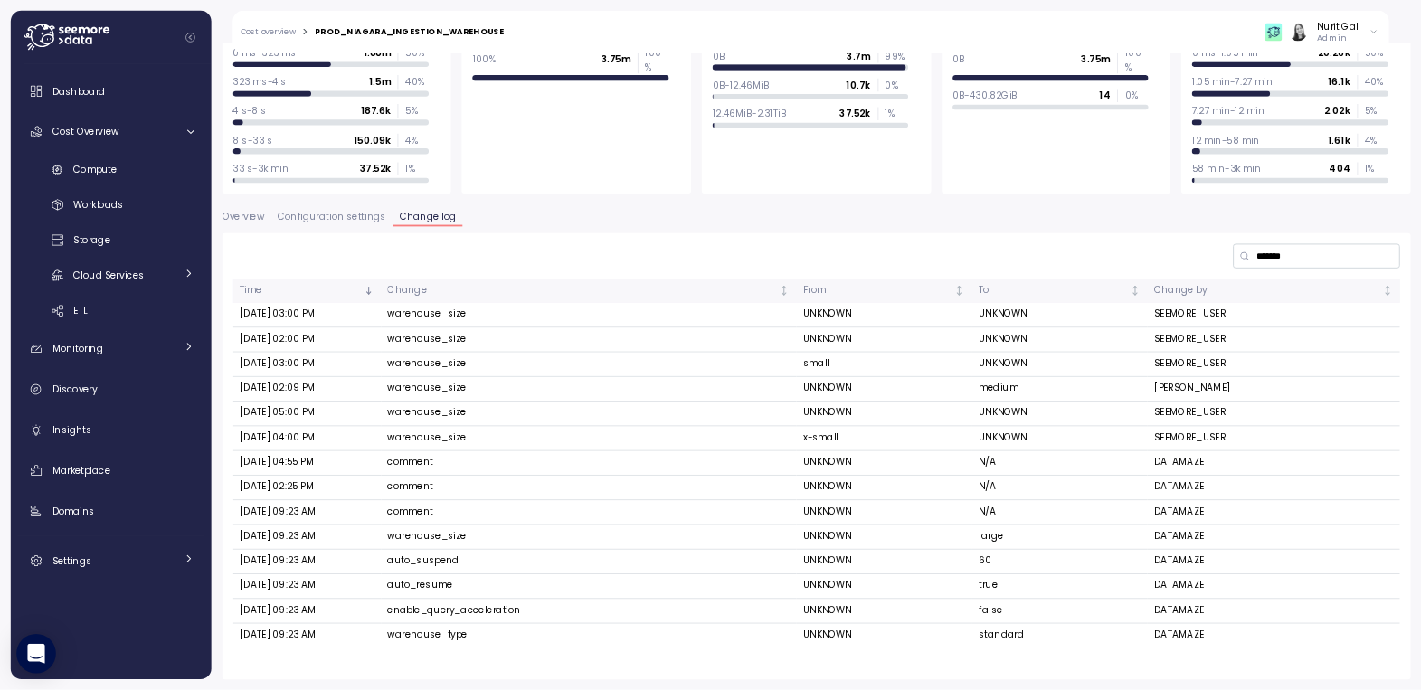
scroll to position [202, 0]
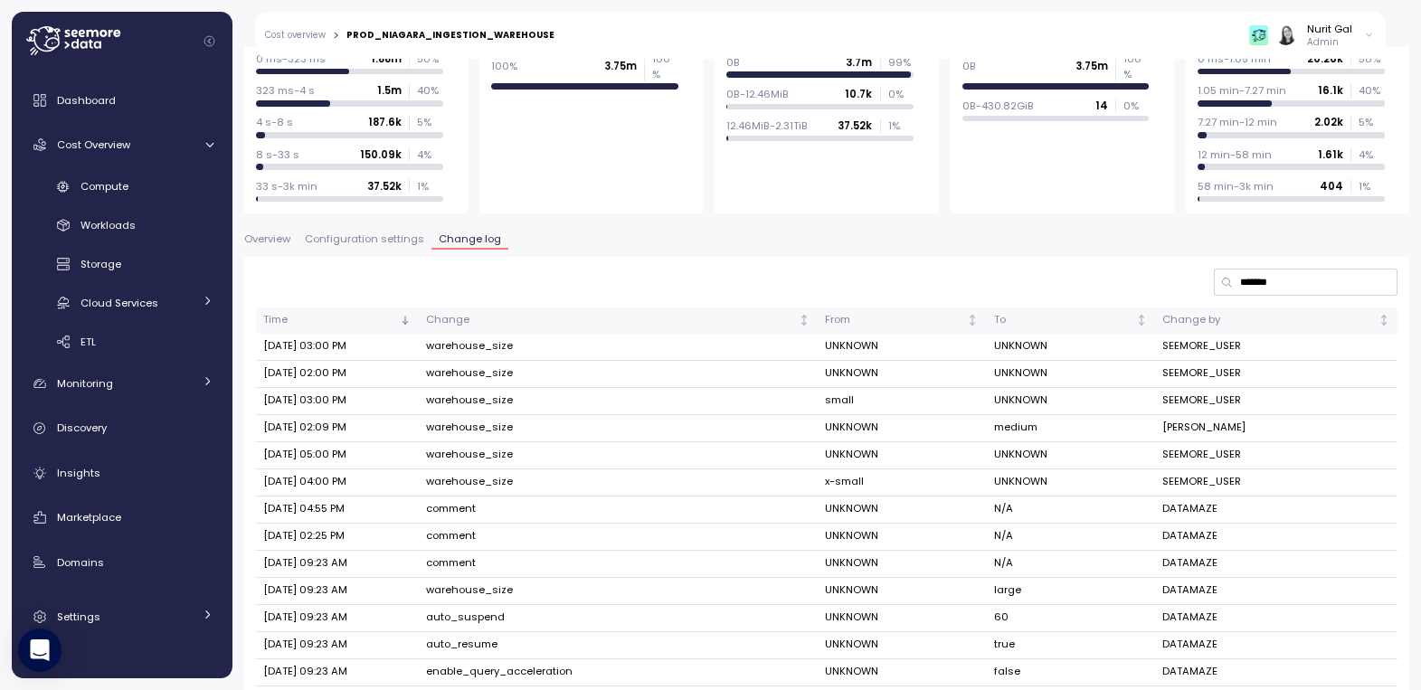
click at [1329, 36] on p "Admin" at bounding box center [1329, 42] width 45 height 13
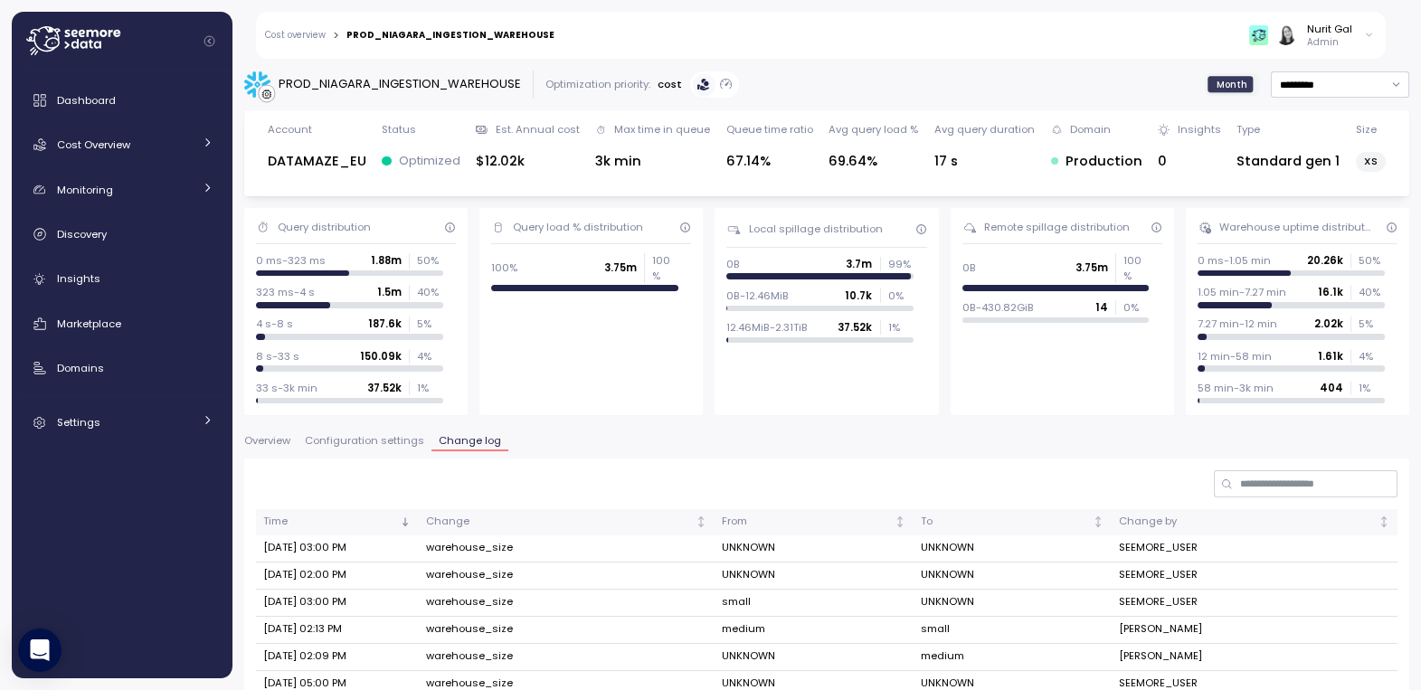
click at [1334, 26] on div "Nurit Gal" at bounding box center [1329, 29] width 45 height 14
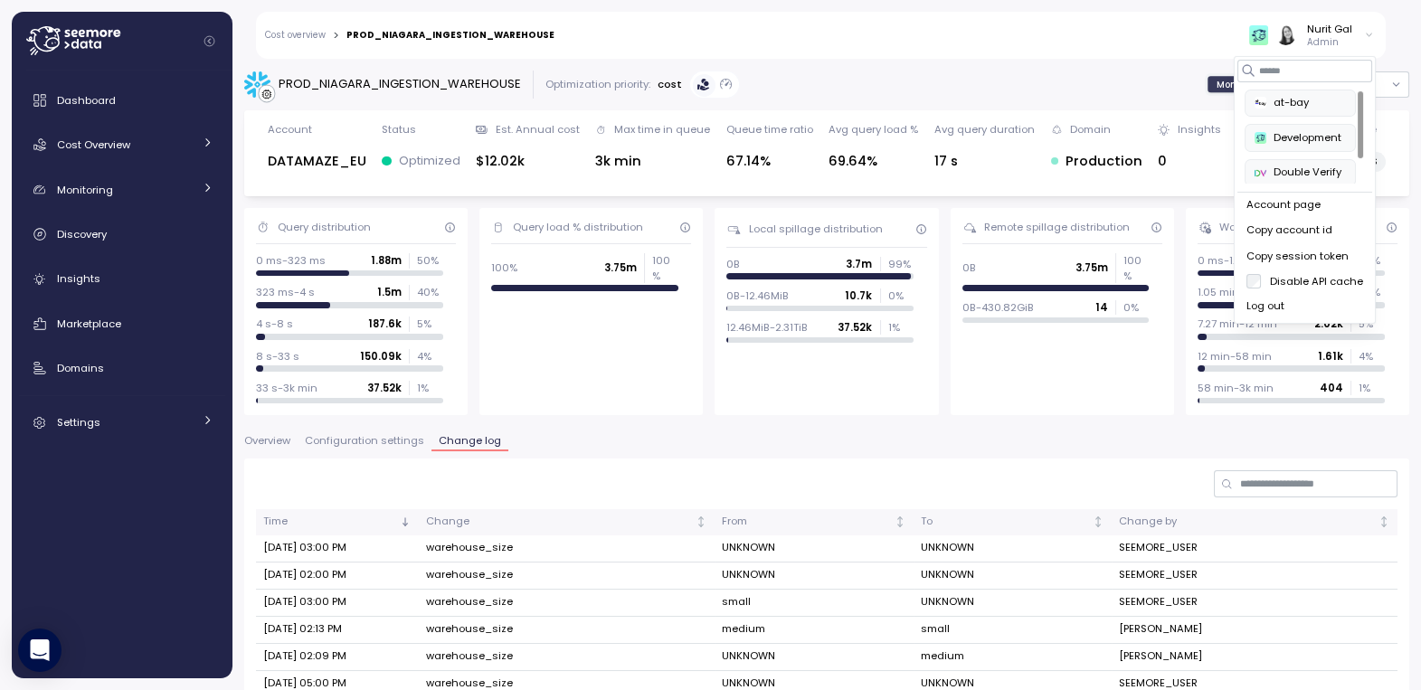
click at [1301, 102] on div "at-bay" at bounding box center [1299, 103] width 91 height 16
click at [129, 189] on div "Monitoring" at bounding box center [125, 190] width 136 height 18
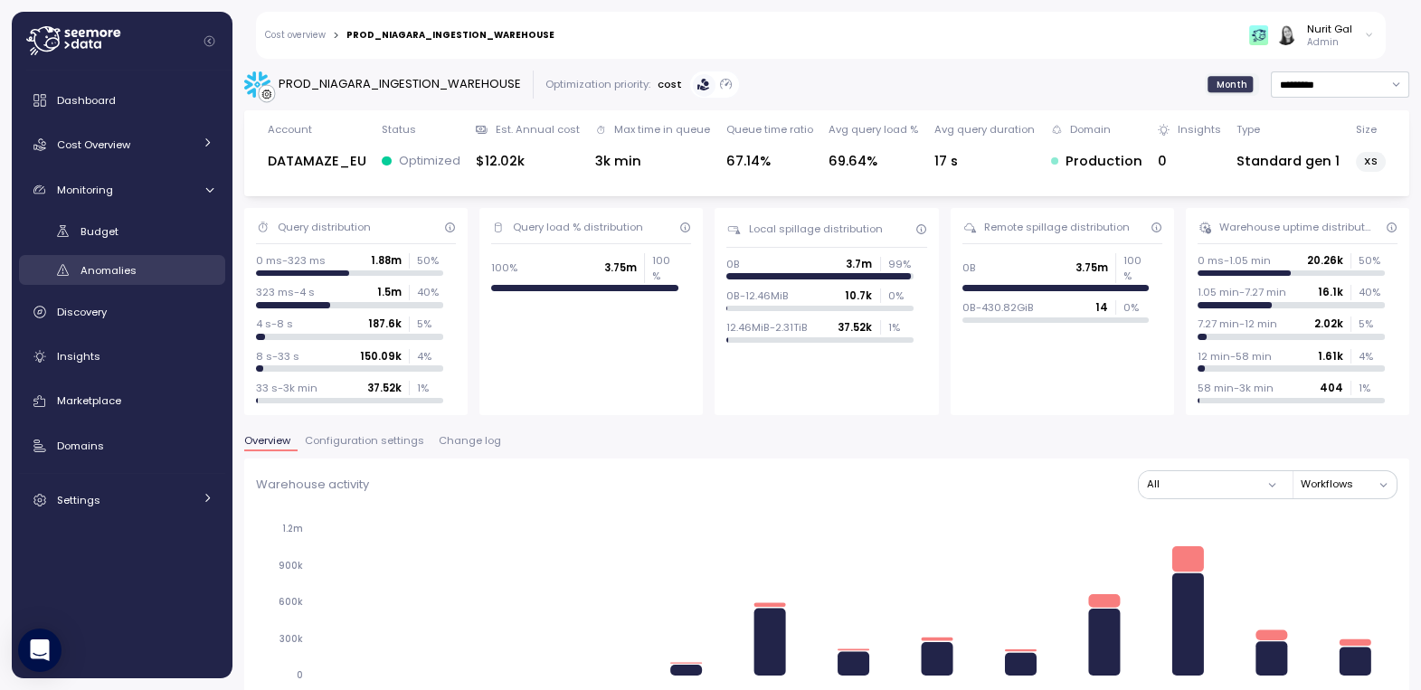
click at [123, 272] on span "Anomalies" at bounding box center [108, 270] width 56 height 14
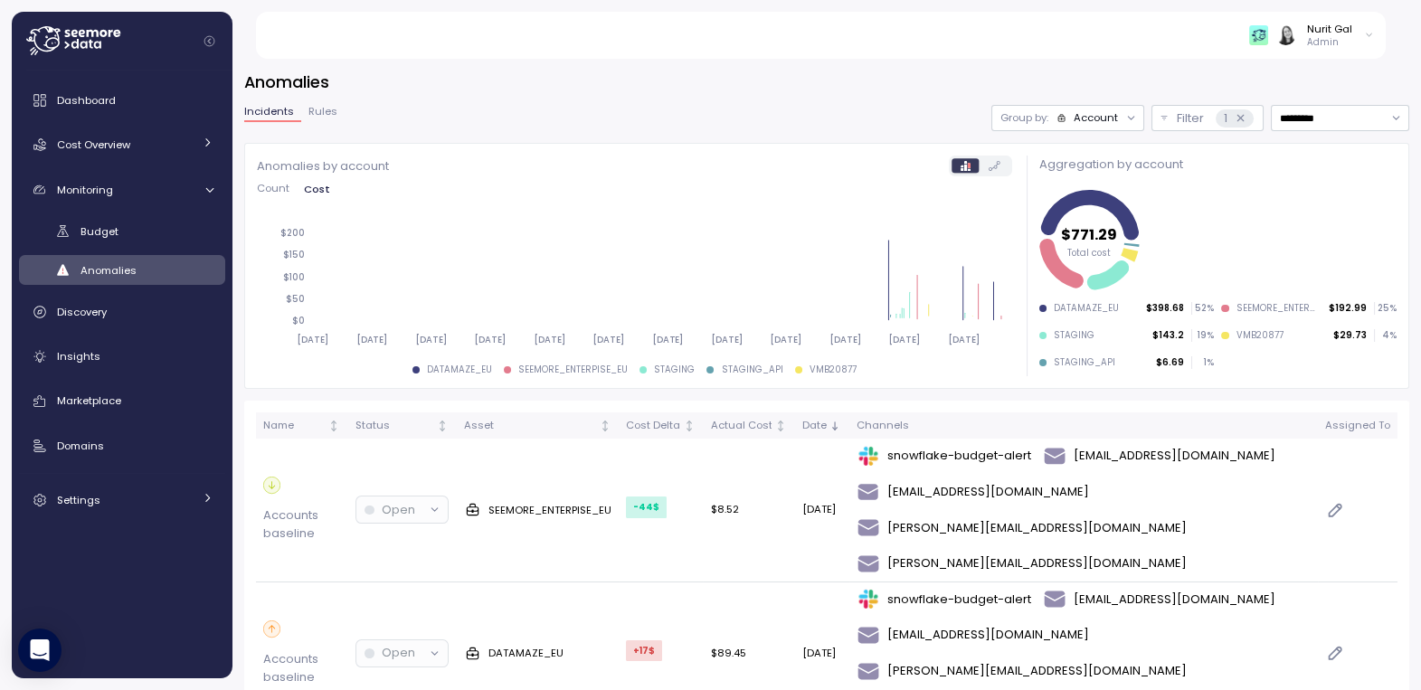
click at [328, 117] on span "Rules" at bounding box center [322, 112] width 29 height 10
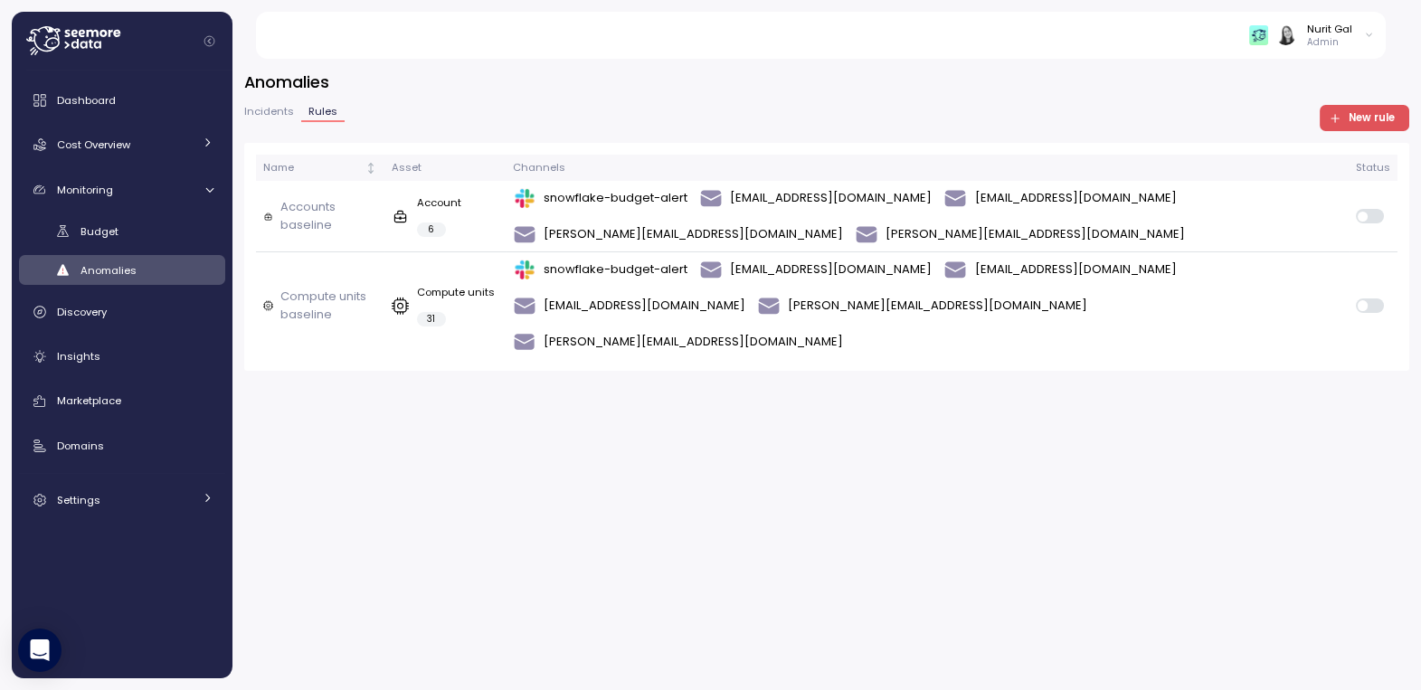
click at [1376, 109] on span "New rule" at bounding box center [1371, 118] width 46 height 24
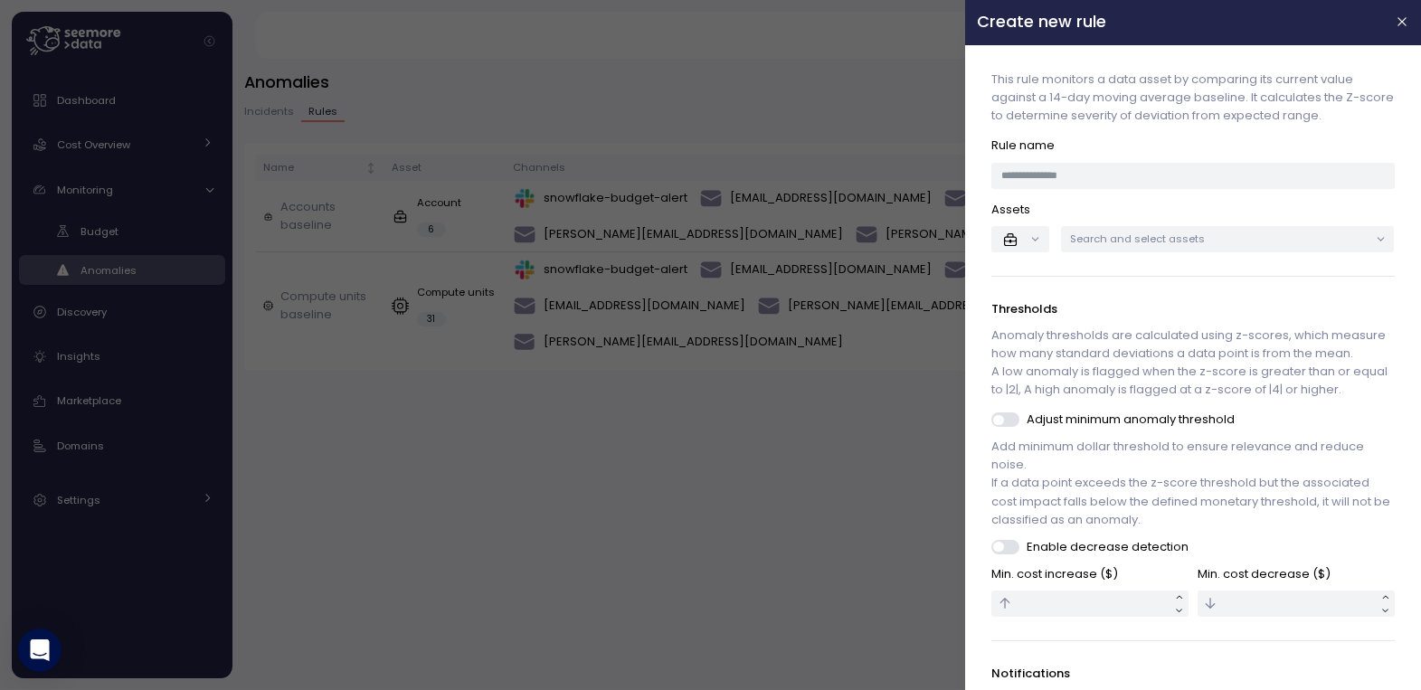
click at [615, 423] on div at bounding box center [710, 345] width 1421 height 690
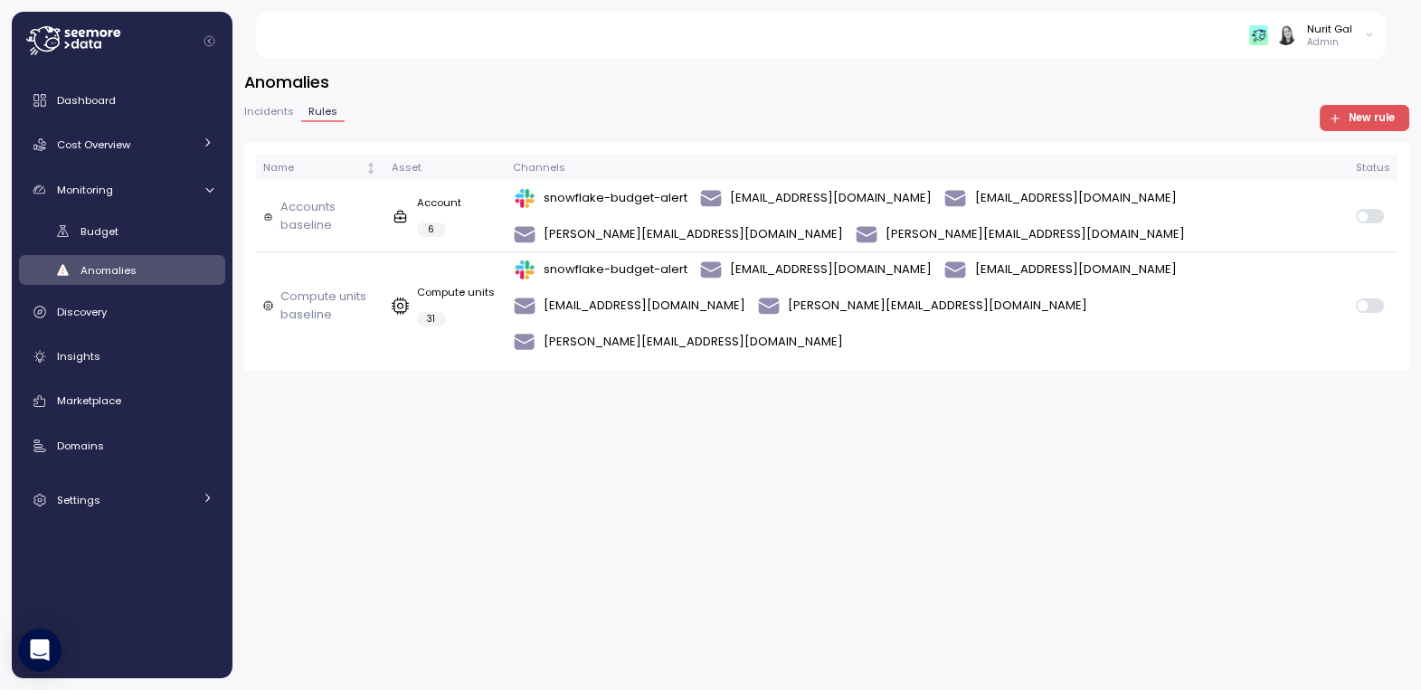
click at [279, 107] on span "Incidents" at bounding box center [269, 112] width 50 height 10
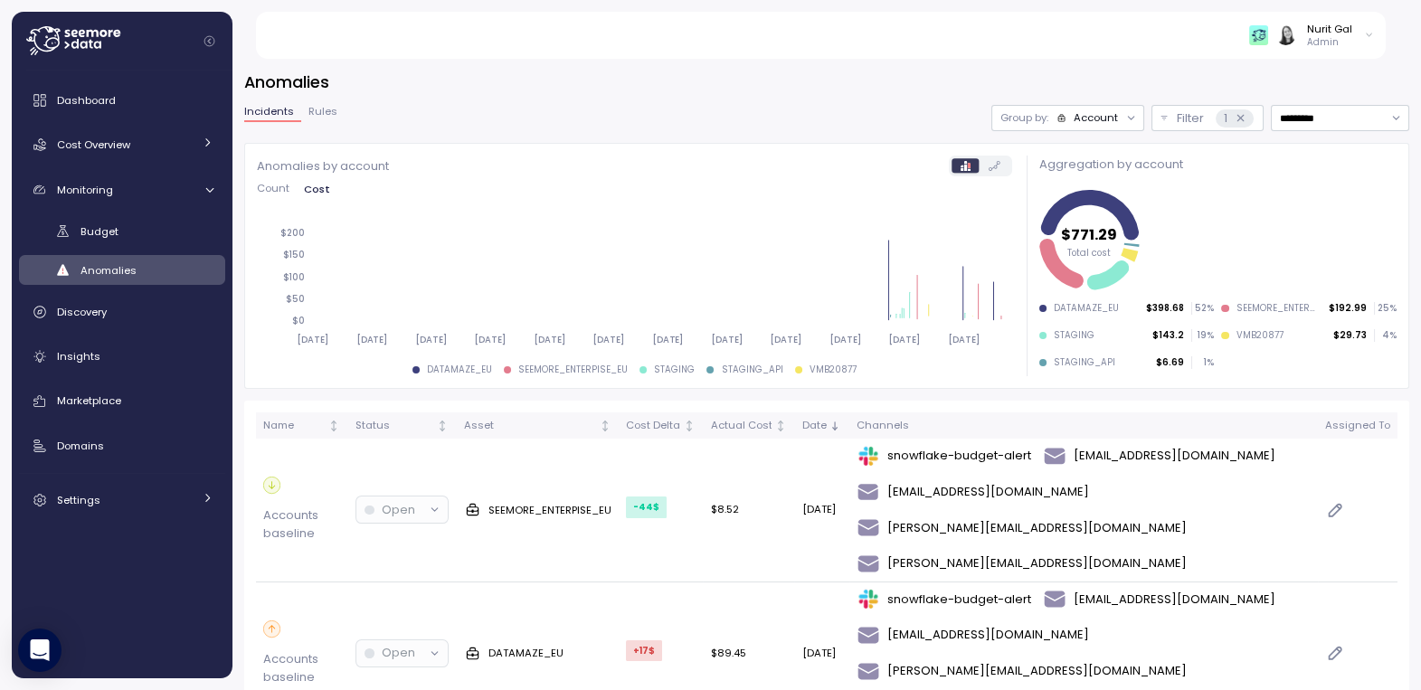
click at [325, 113] on span "Rules" at bounding box center [322, 112] width 29 height 10
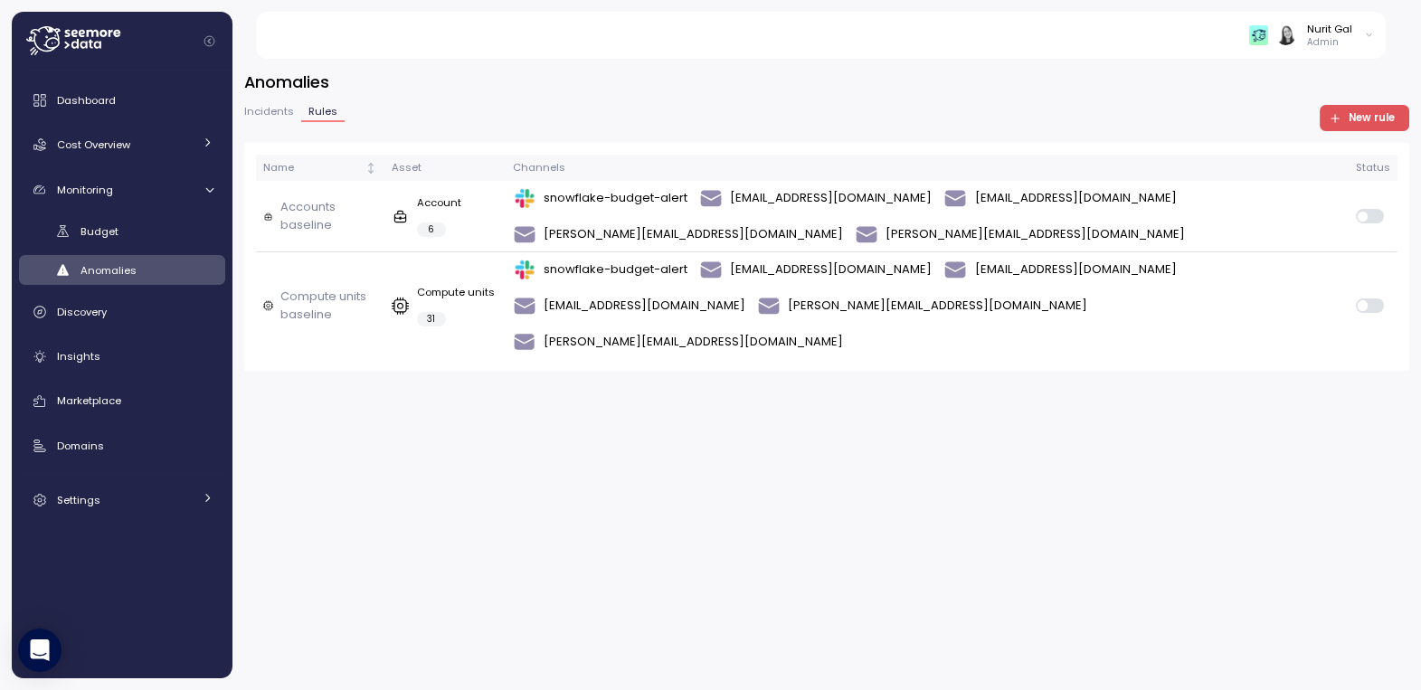
click at [1361, 119] on span "New rule" at bounding box center [1371, 118] width 46 height 24
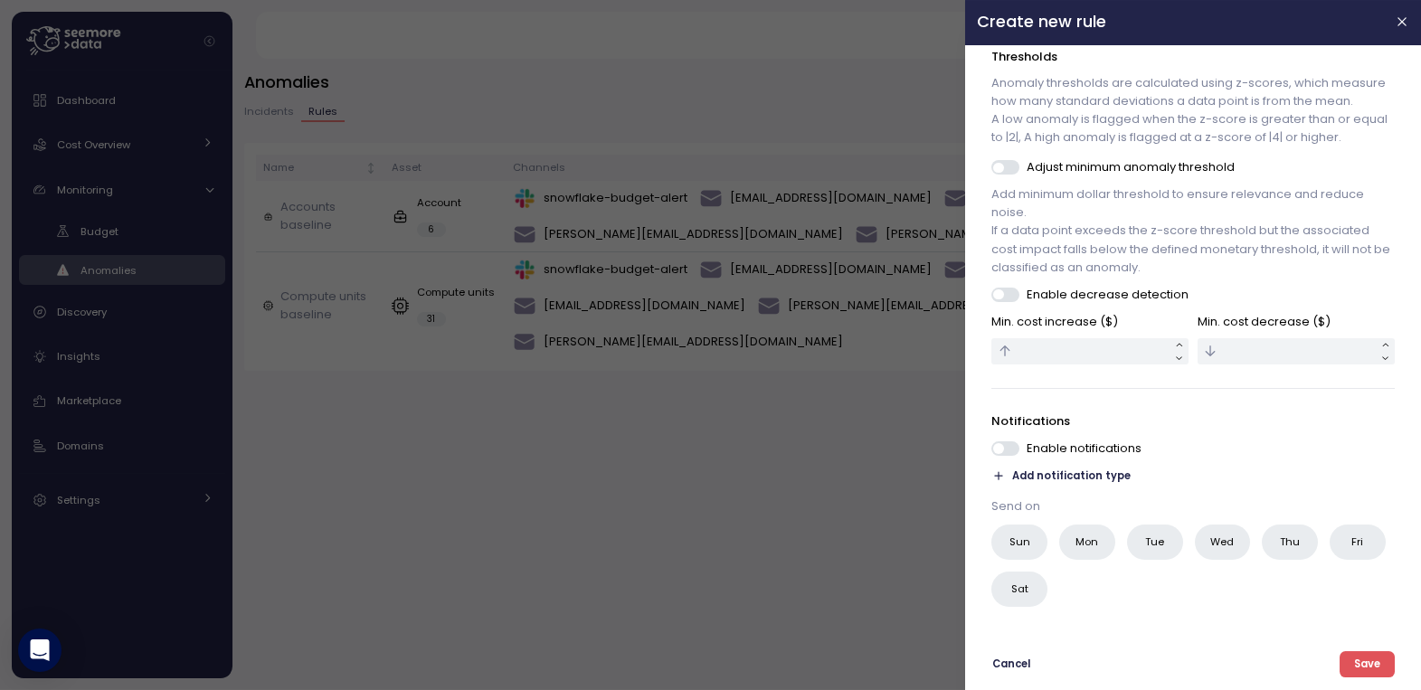
scroll to position [253, 0]
click at [1006, 449] on span at bounding box center [1013, 447] width 18 height 14
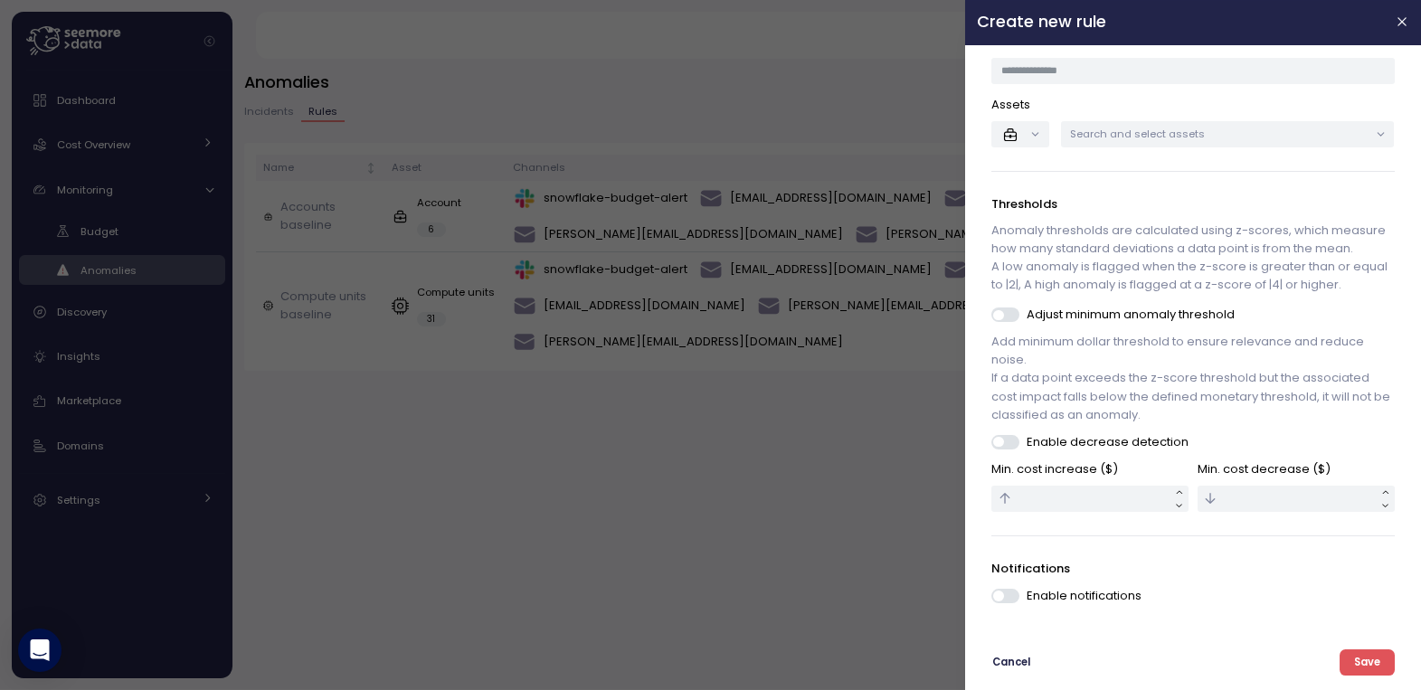
scroll to position [105, 0]
click at [1005, 597] on span at bounding box center [1013, 596] width 18 height 14
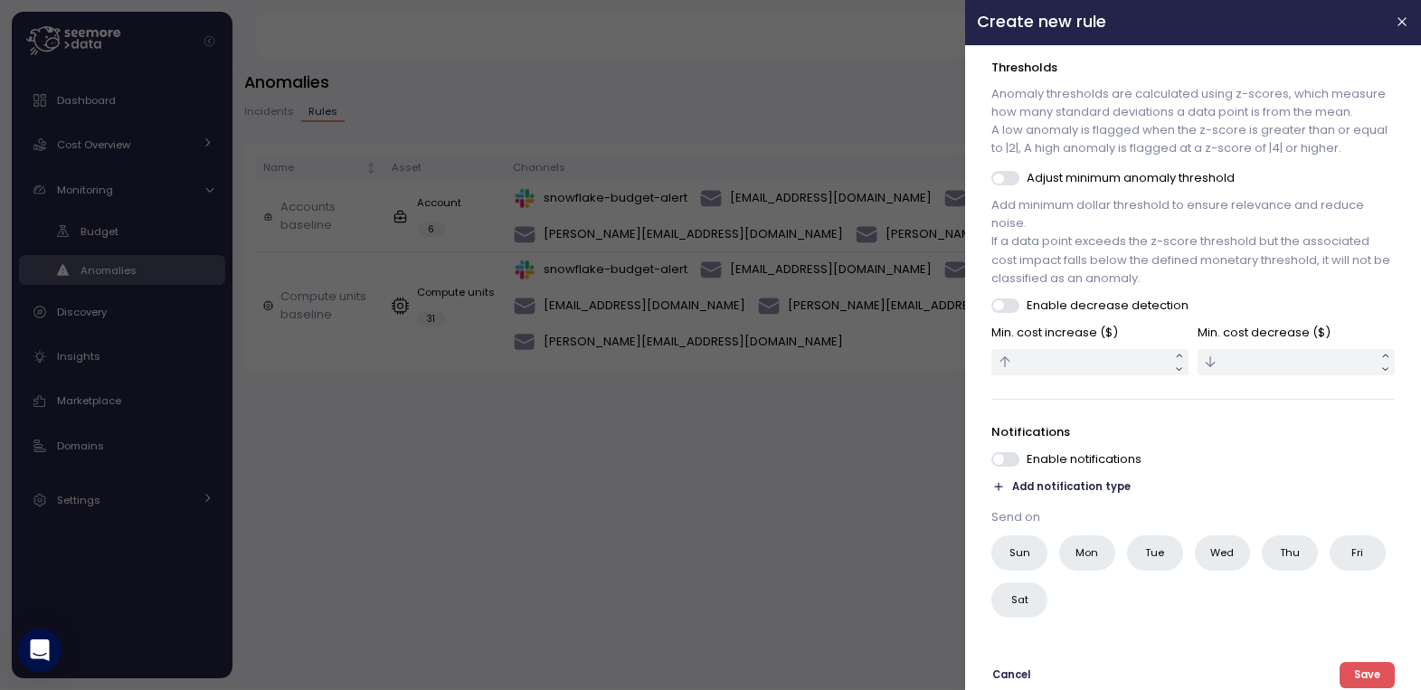
scroll to position [253, 0]
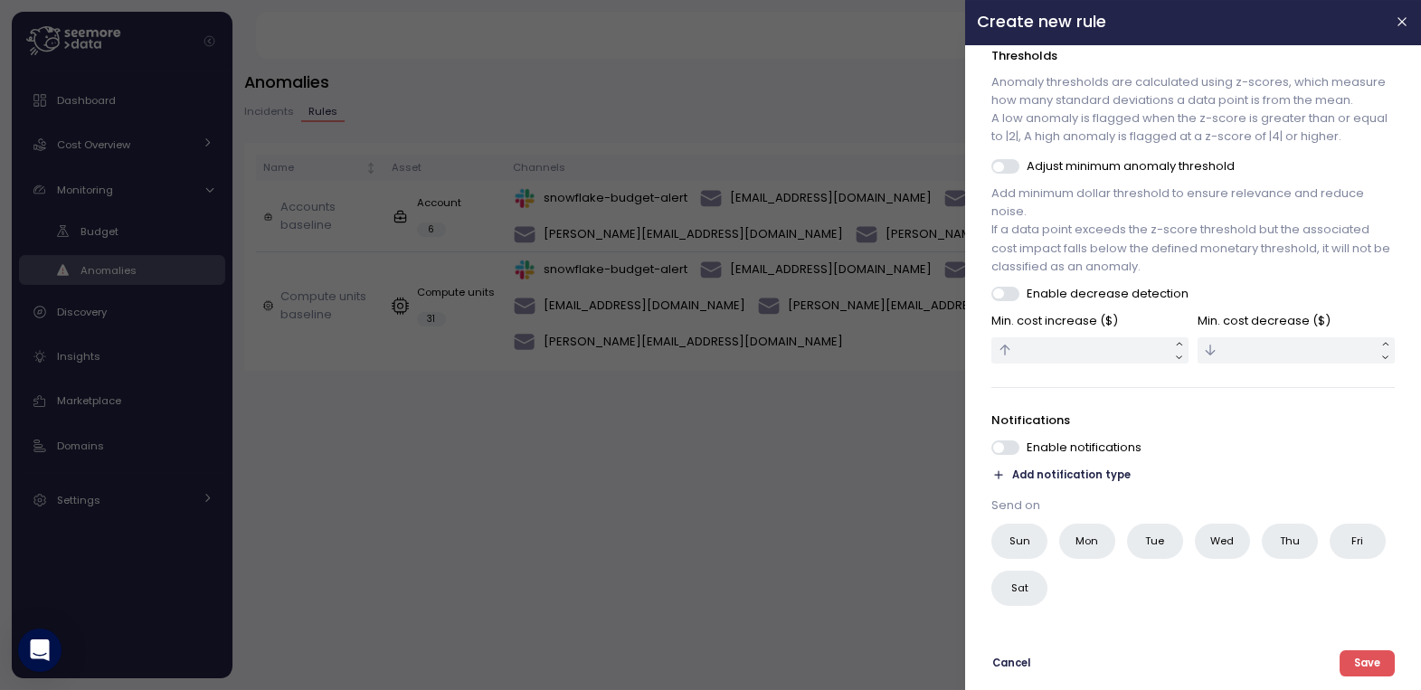
click at [1106, 475] on span "Add notification type" at bounding box center [1072, 475] width 118 height 17
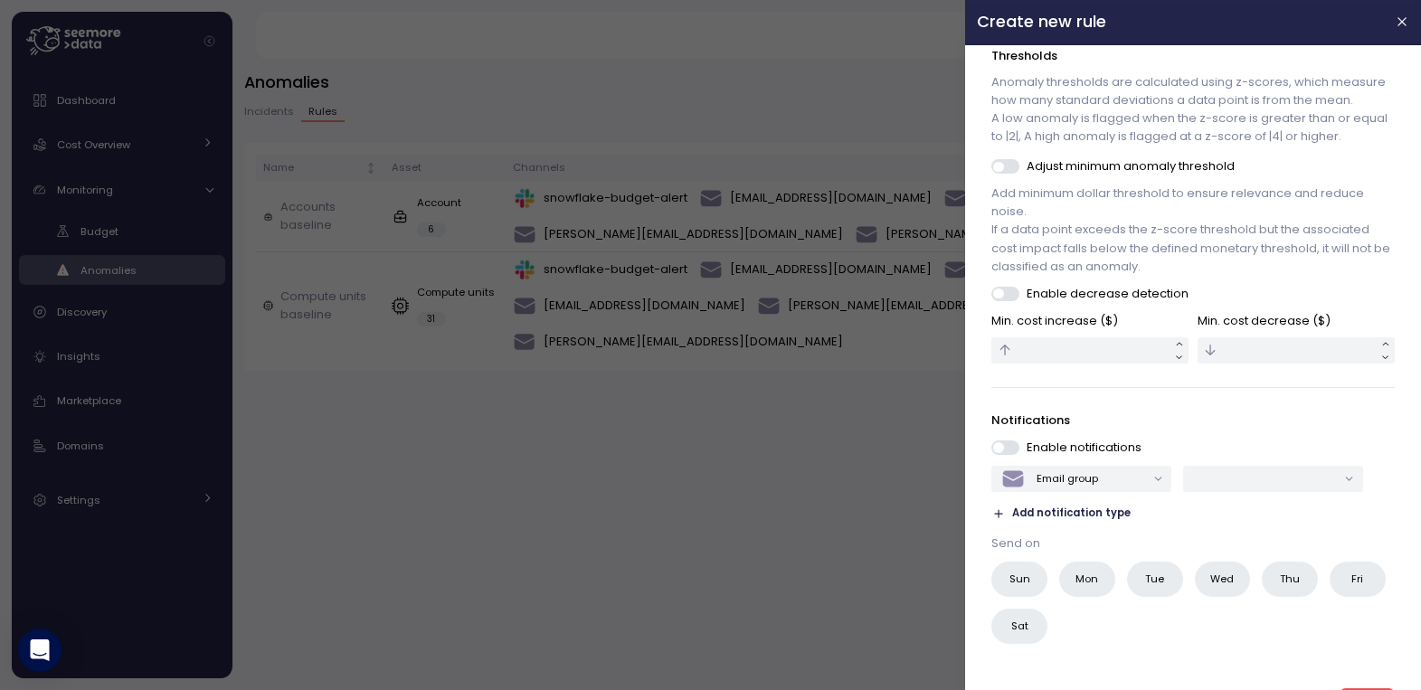
click at [1106, 475] on div "Email group" at bounding box center [1073, 479] width 144 height 24
click at [1178, 499] on div "Email group Add notification type" at bounding box center [1193, 494] width 402 height 57
click at [1137, 479] on div "Email group" at bounding box center [1073, 479] width 144 height 24
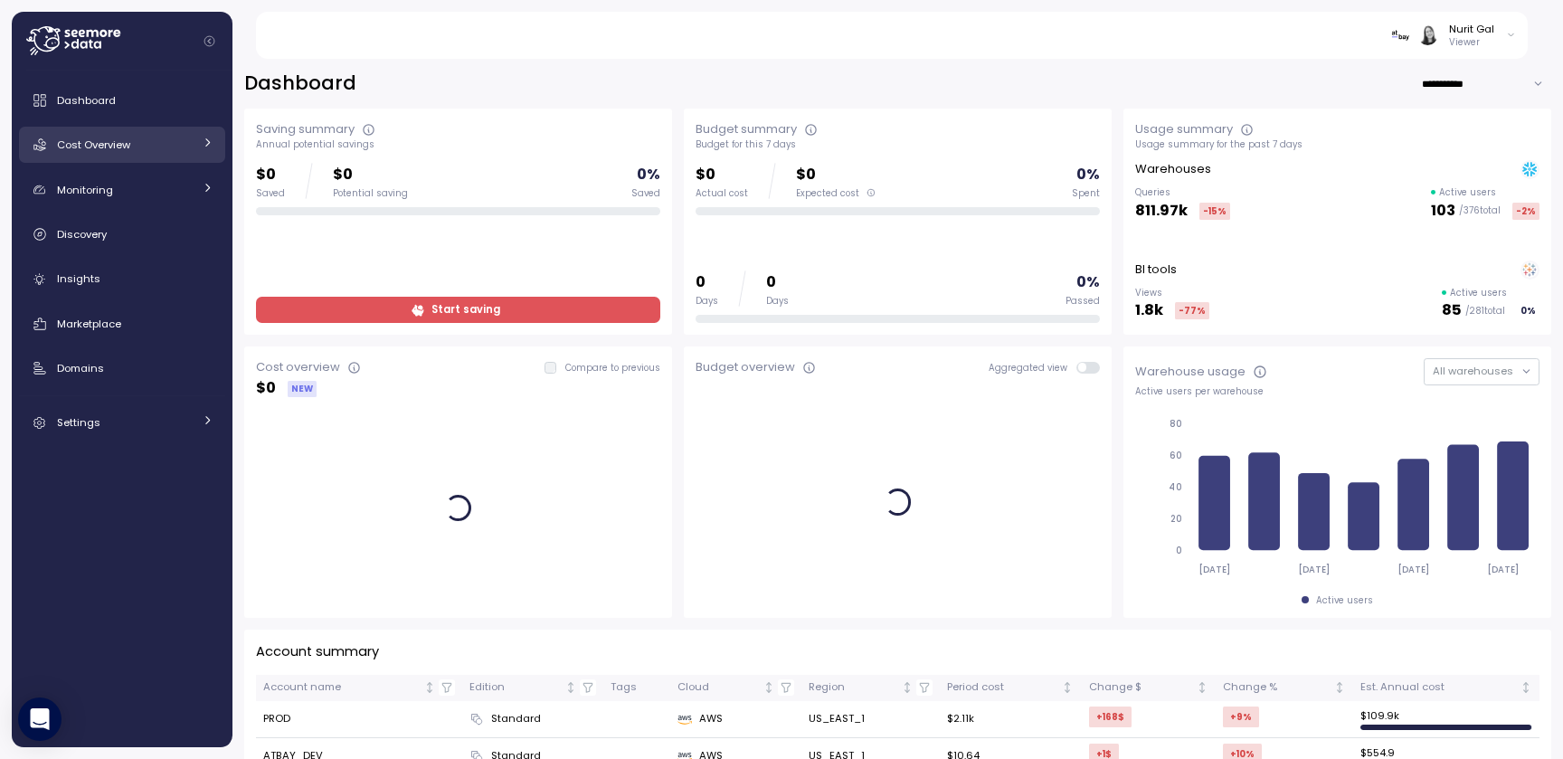
click at [105, 156] on link "Cost Overview" at bounding box center [122, 145] width 206 height 36
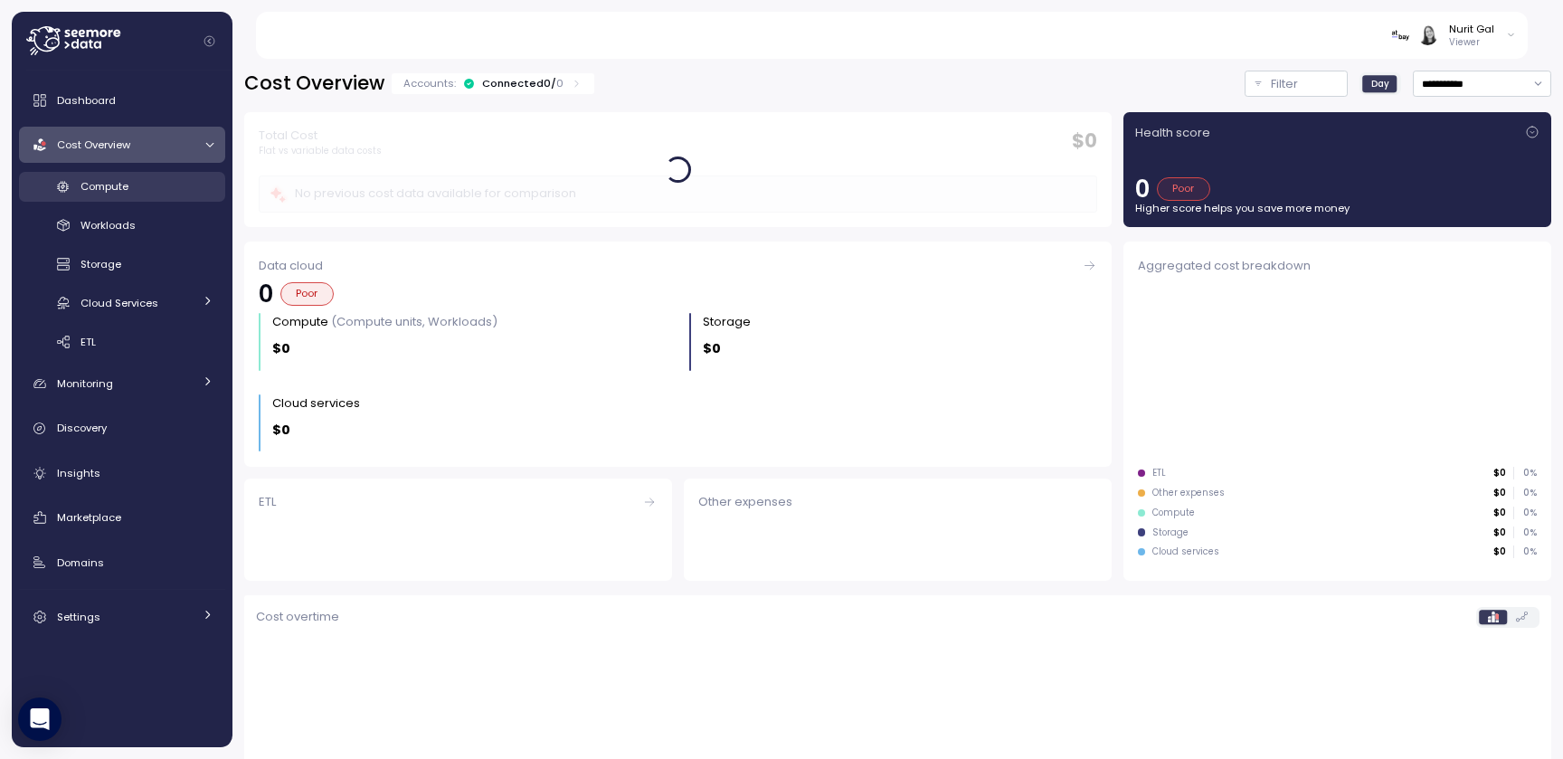
click at [106, 189] on span "Compute" at bounding box center [104, 186] width 48 height 14
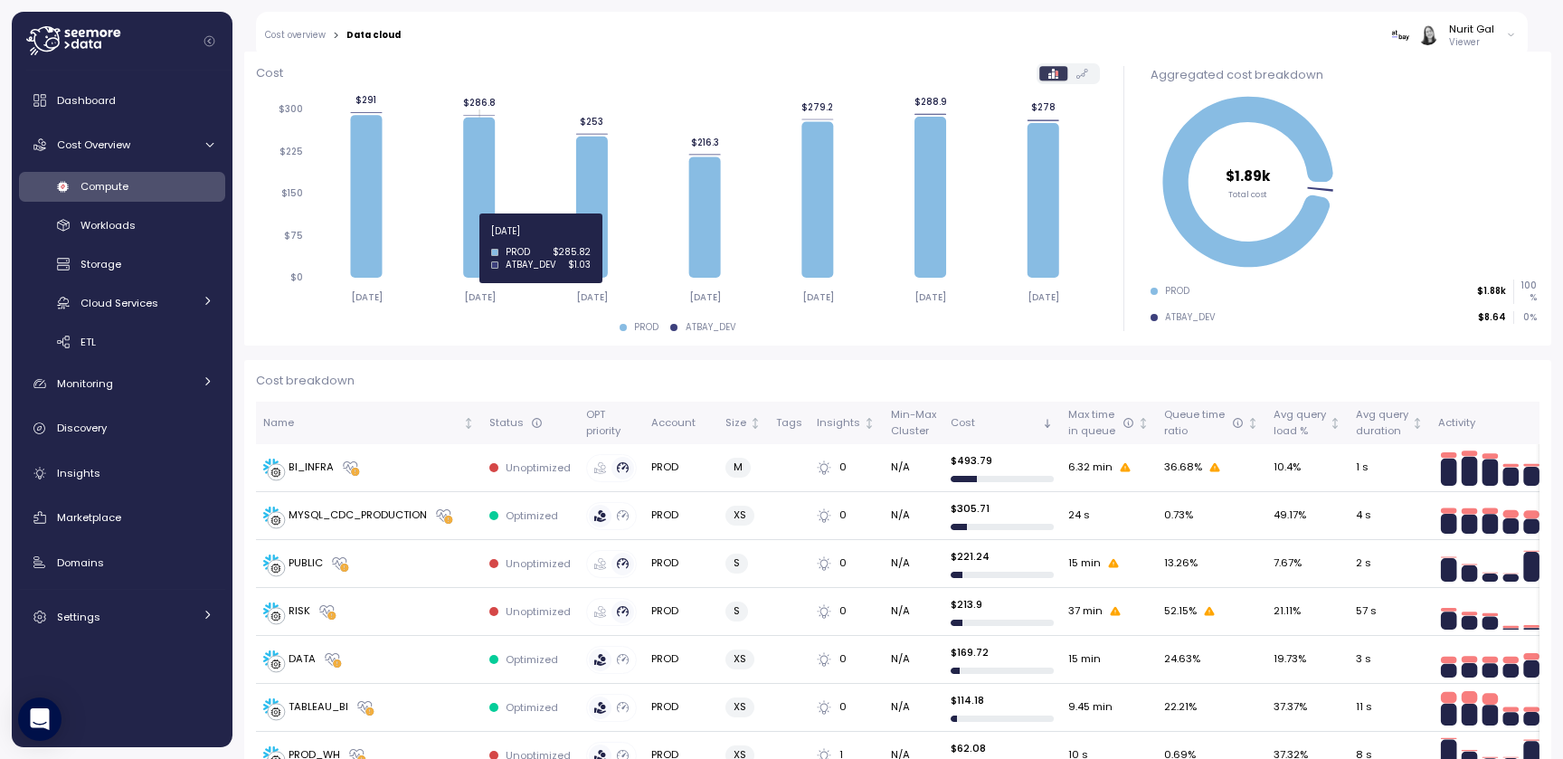
scroll to position [278, 0]
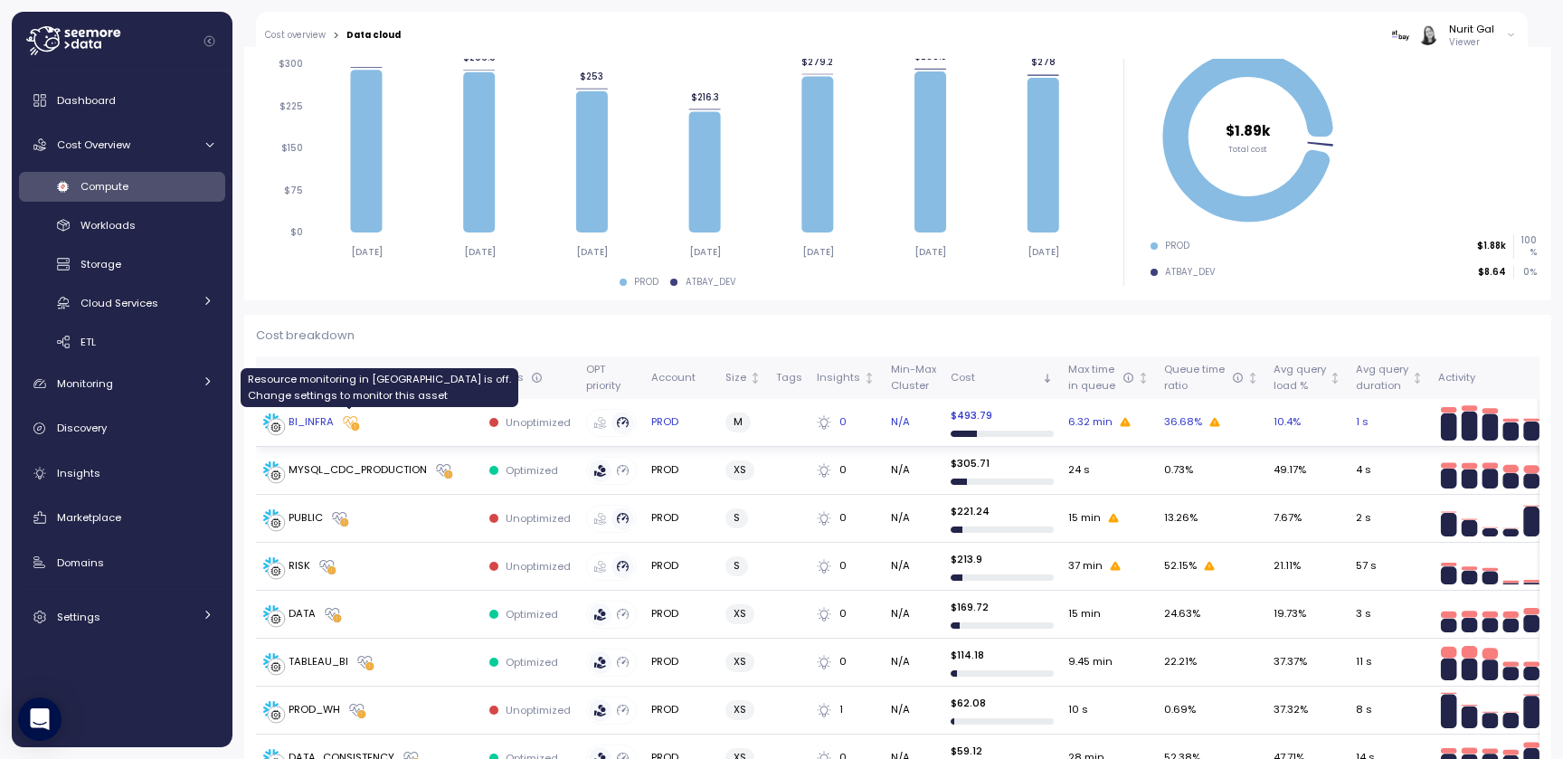
click at [354, 425] on icon at bounding box center [350, 422] width 19 height 18
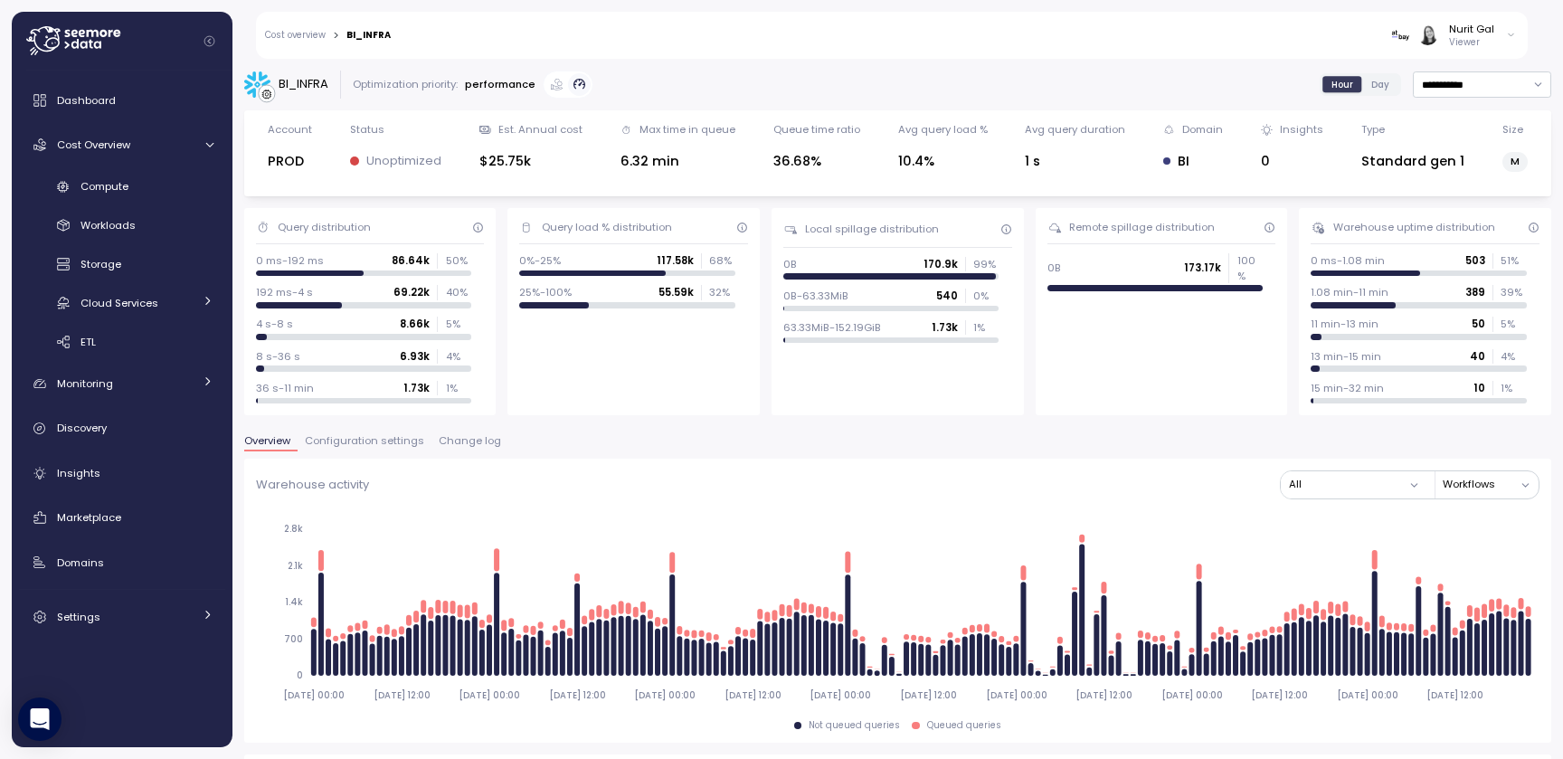
click at [461, 441] on span "Change log" at bounding box center [470, 441] width 62 height 10
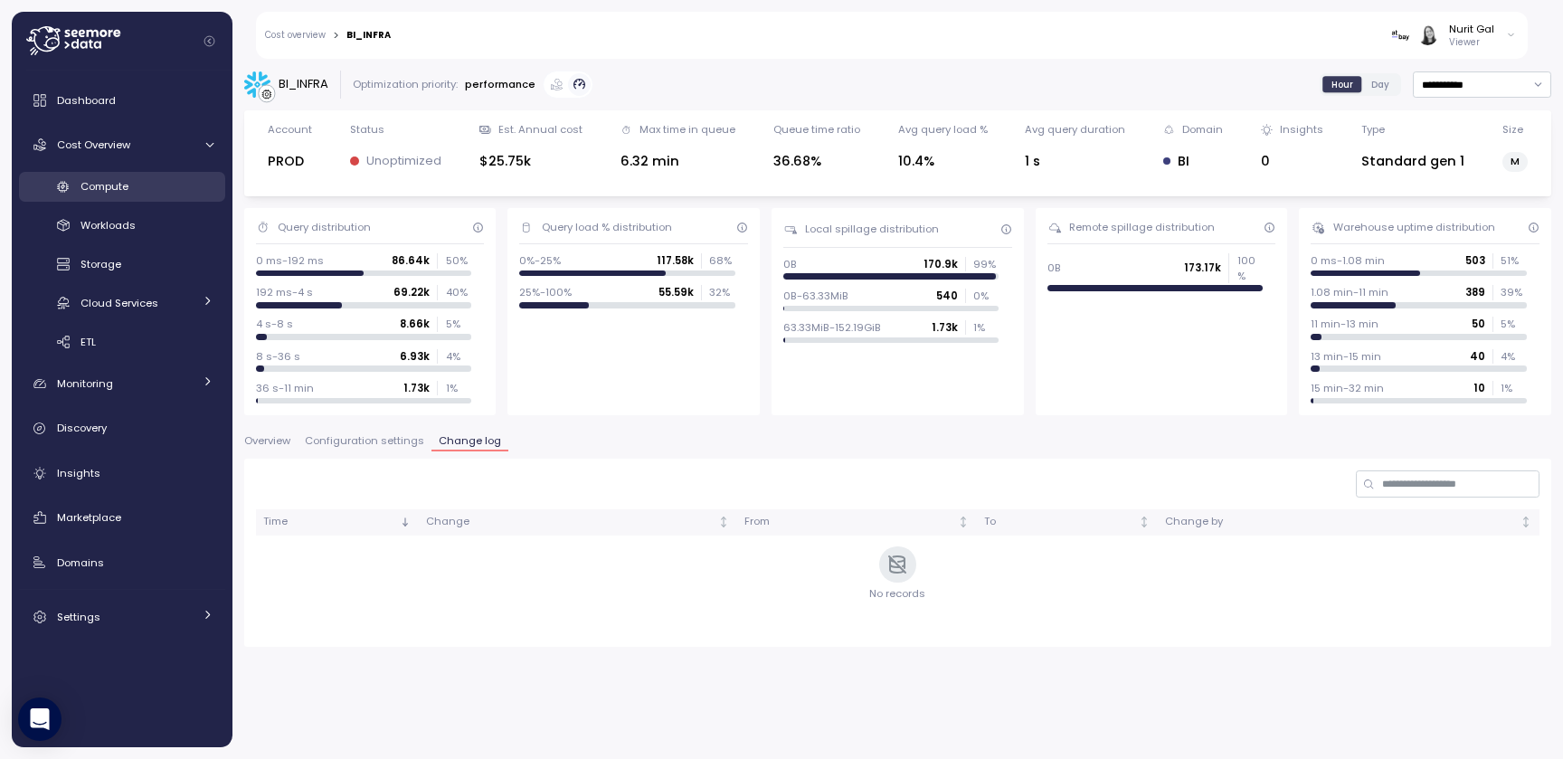
click at [138, 191] on div "Compute" at bounding box center [146, 186] width 133 height 18
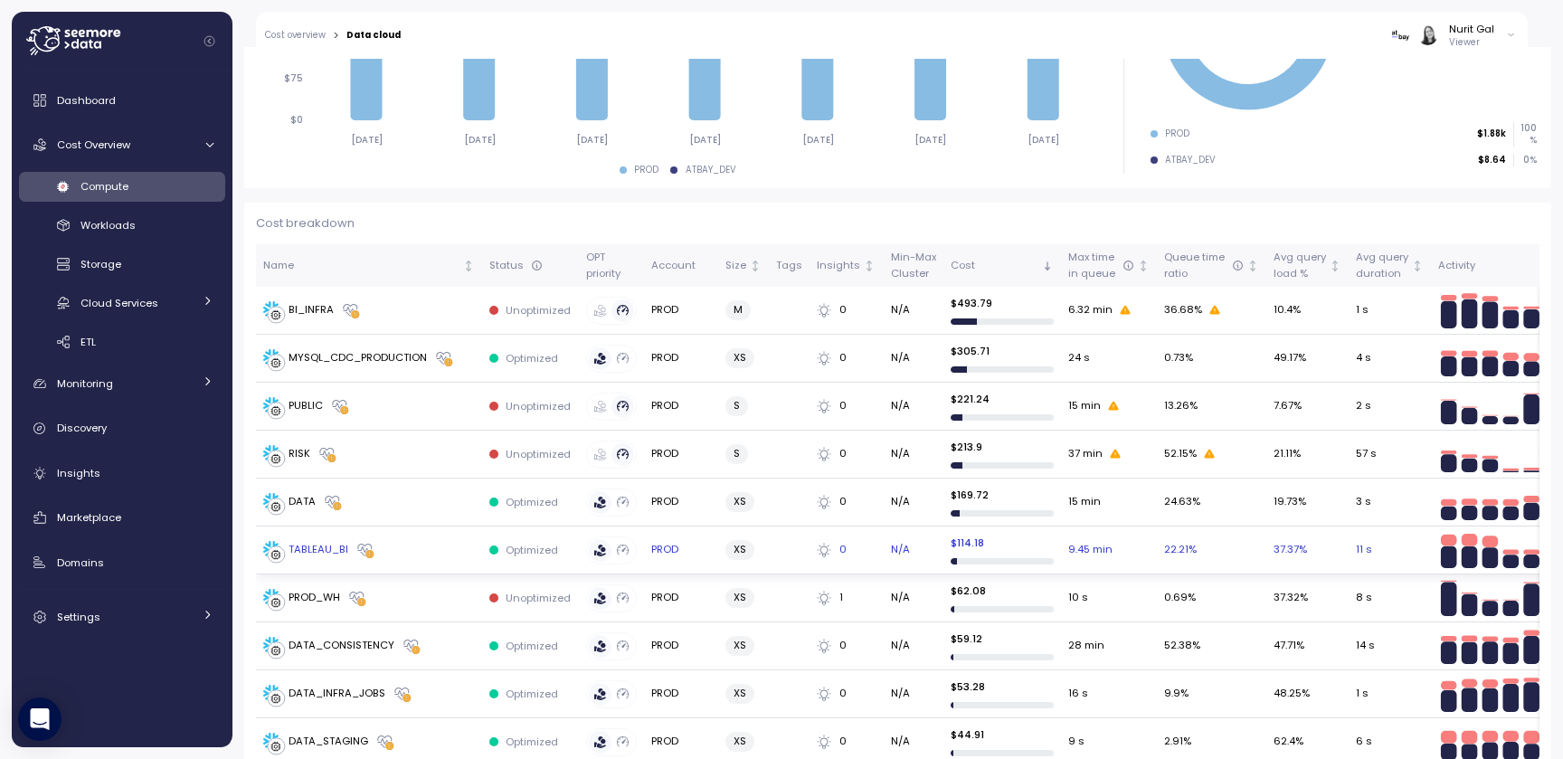
scroll to position [394, 0]
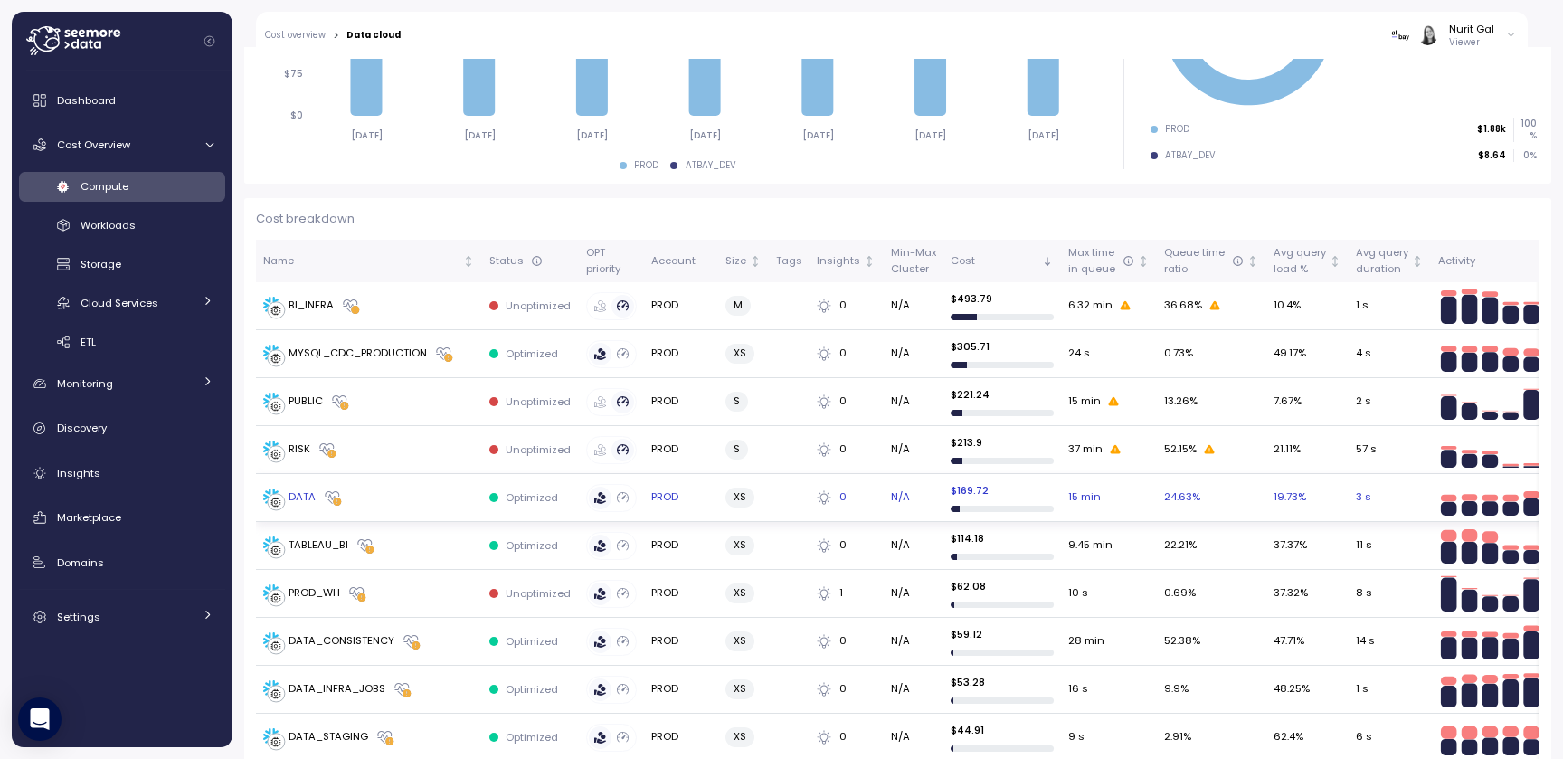
click at [534, 497] on p "Optimized" at bounding box center [532, 497] width 52 height 14
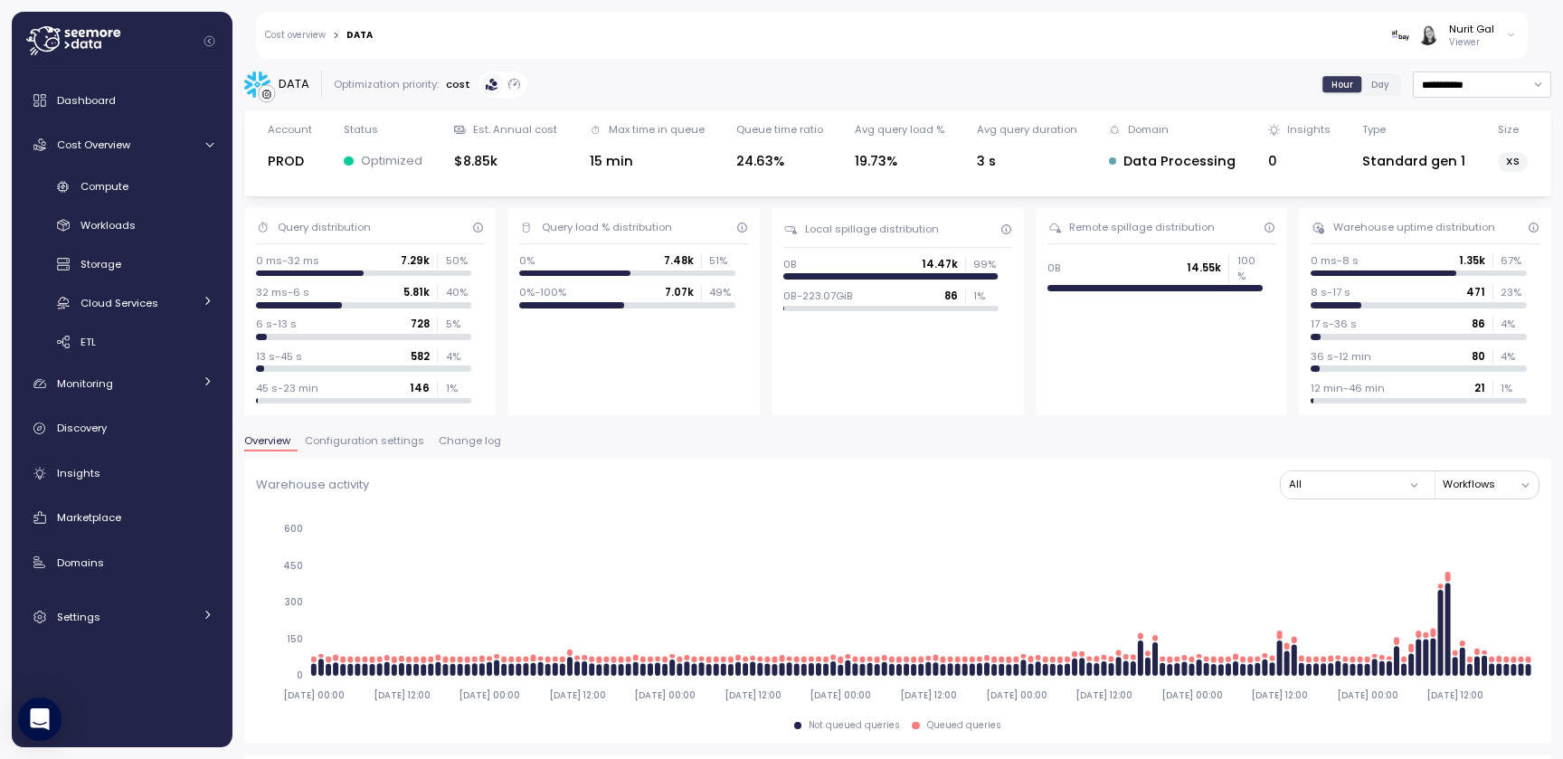
click at [473, 442] on span "Change log" at bounding box center [470, 441] width 62 height 10
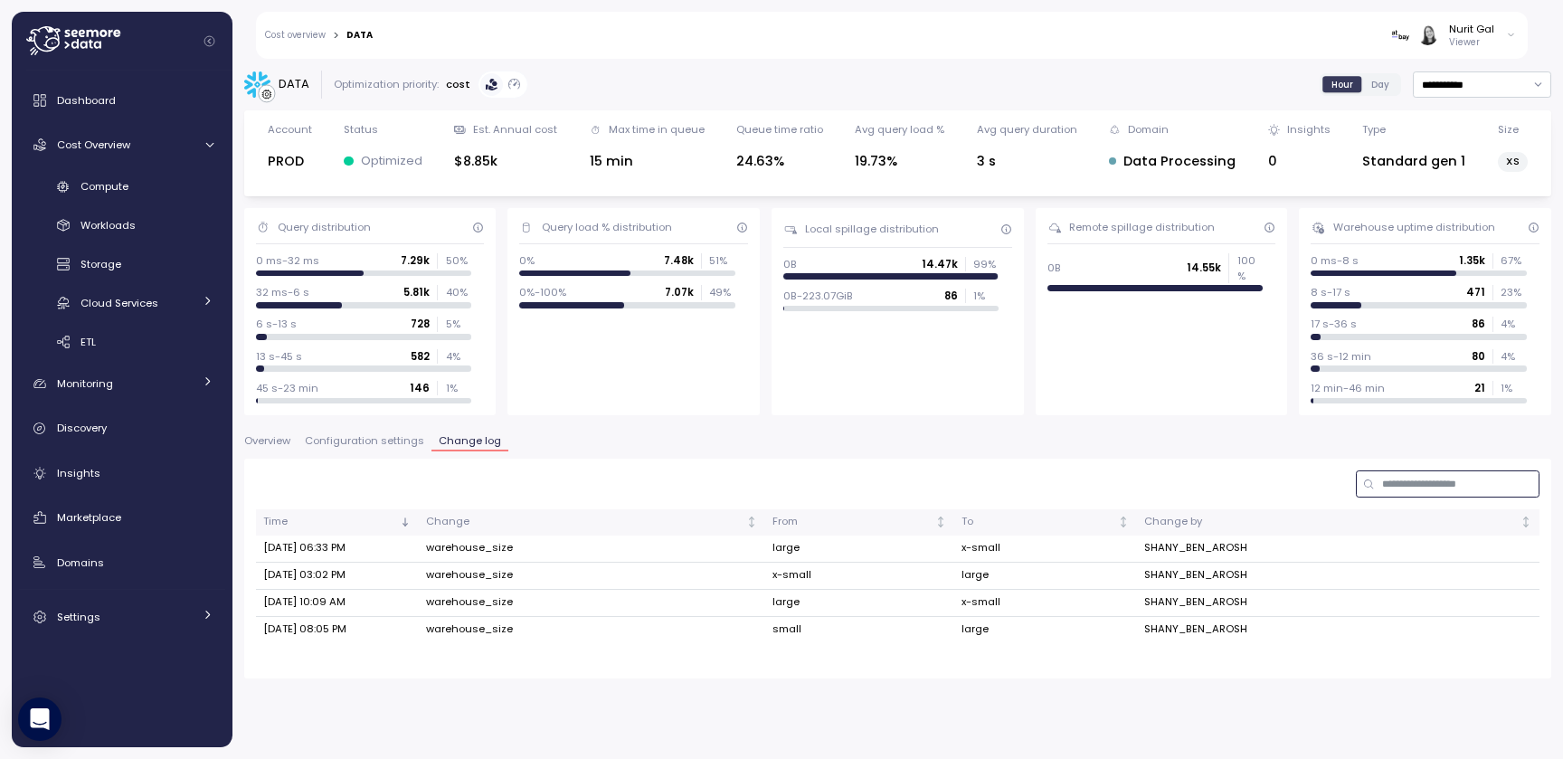
click at [1428, 473] on input at bounding box center [1448, 483] width 184 height 26
click at [1284, 477] on div at bounding box center [897, 483] width 1283 height 26
click at [1485, 494] on input at bounding box center [1448, 483] width 184 height 26
click at [1246, 486] on div at bounding box center [897, 483] width 1283 height 26
click at [103, 379] on span "Monitoring" at bounding box center [85, 383] width 56 height 14
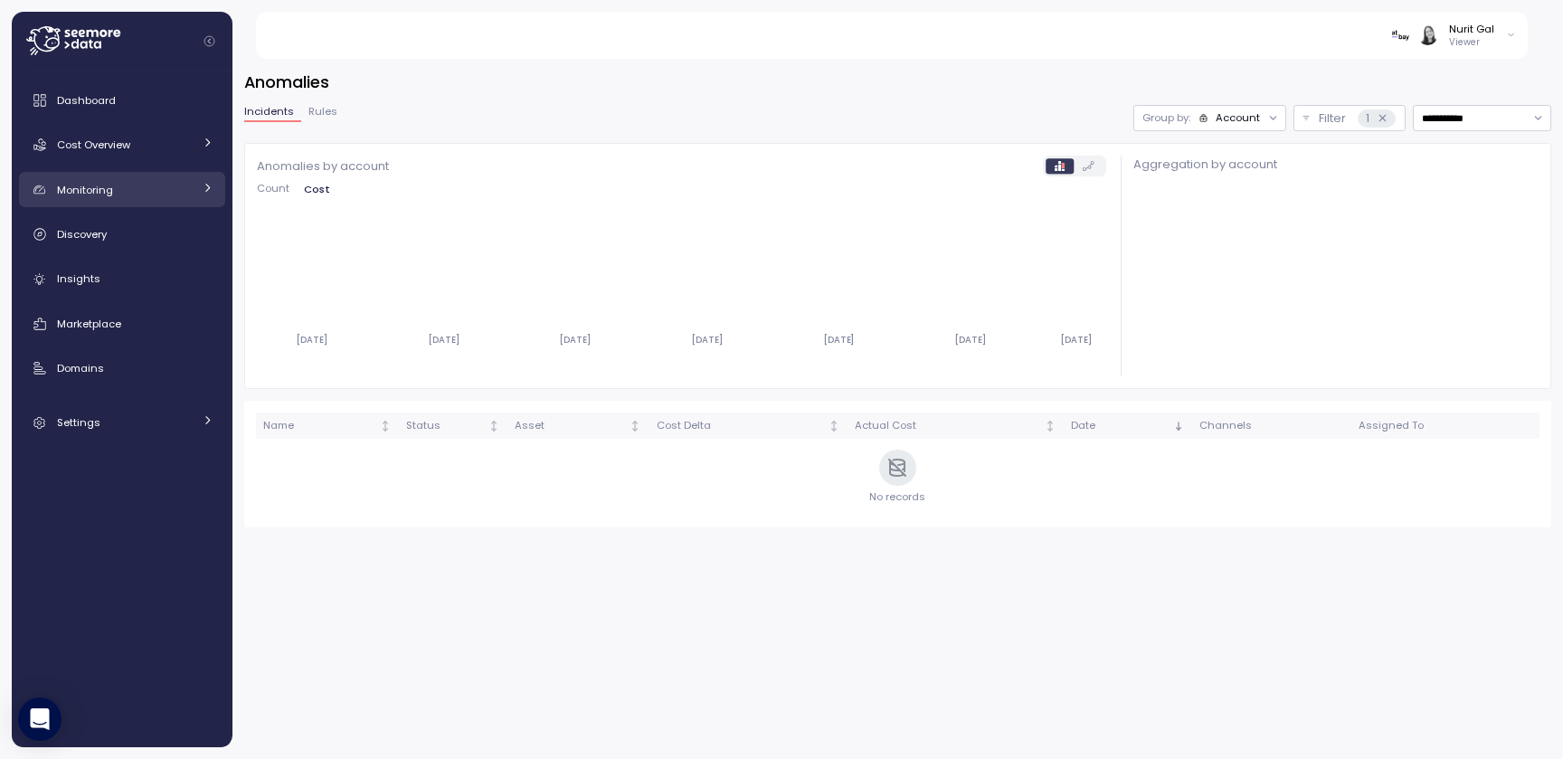
click at [87, 194] on span "Monitoring" at bounding box center [85, 190] width 56 height 14
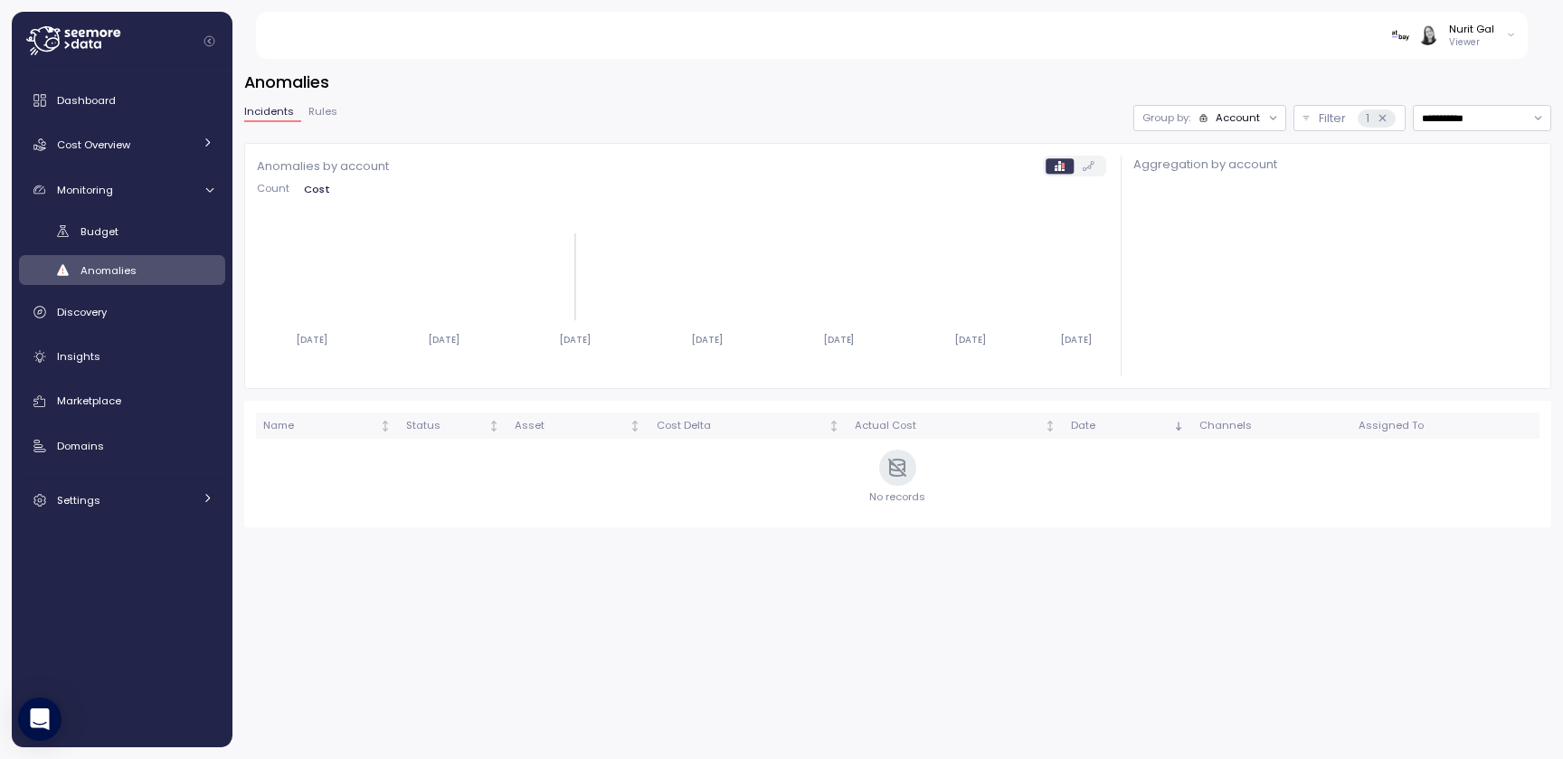
click at [580, 297] on icon "[DATE] [DATE] [DATE] [DATE] [DATE] [DATE] [DATE]" at bounding box center [681, 286] width 849 height 142
click at [1090, 161] on icon at bounding box center [1088, 166] width 12 height 10
click at [1445, 51] on div "Nurit Gal Viewer" at bounding box center [903, 35] width 1252 height 47
click at [1446, 45] on div "Nurit Gal Viewer" at bounding box center [1453, 35] width 125 height 27
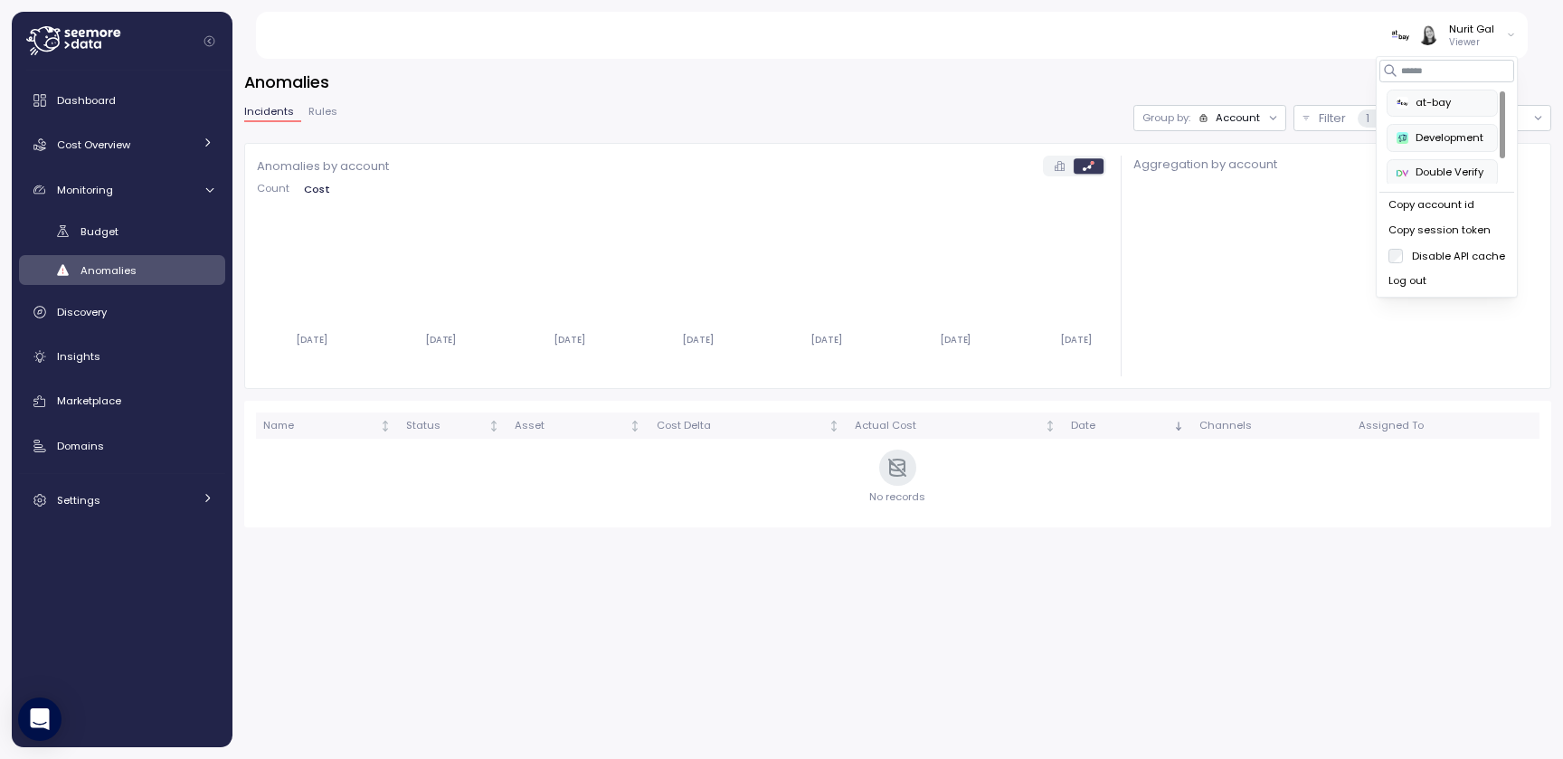
click at [1402, 177] on img "button" at bounding box center [1402, 173] width 12 height 12
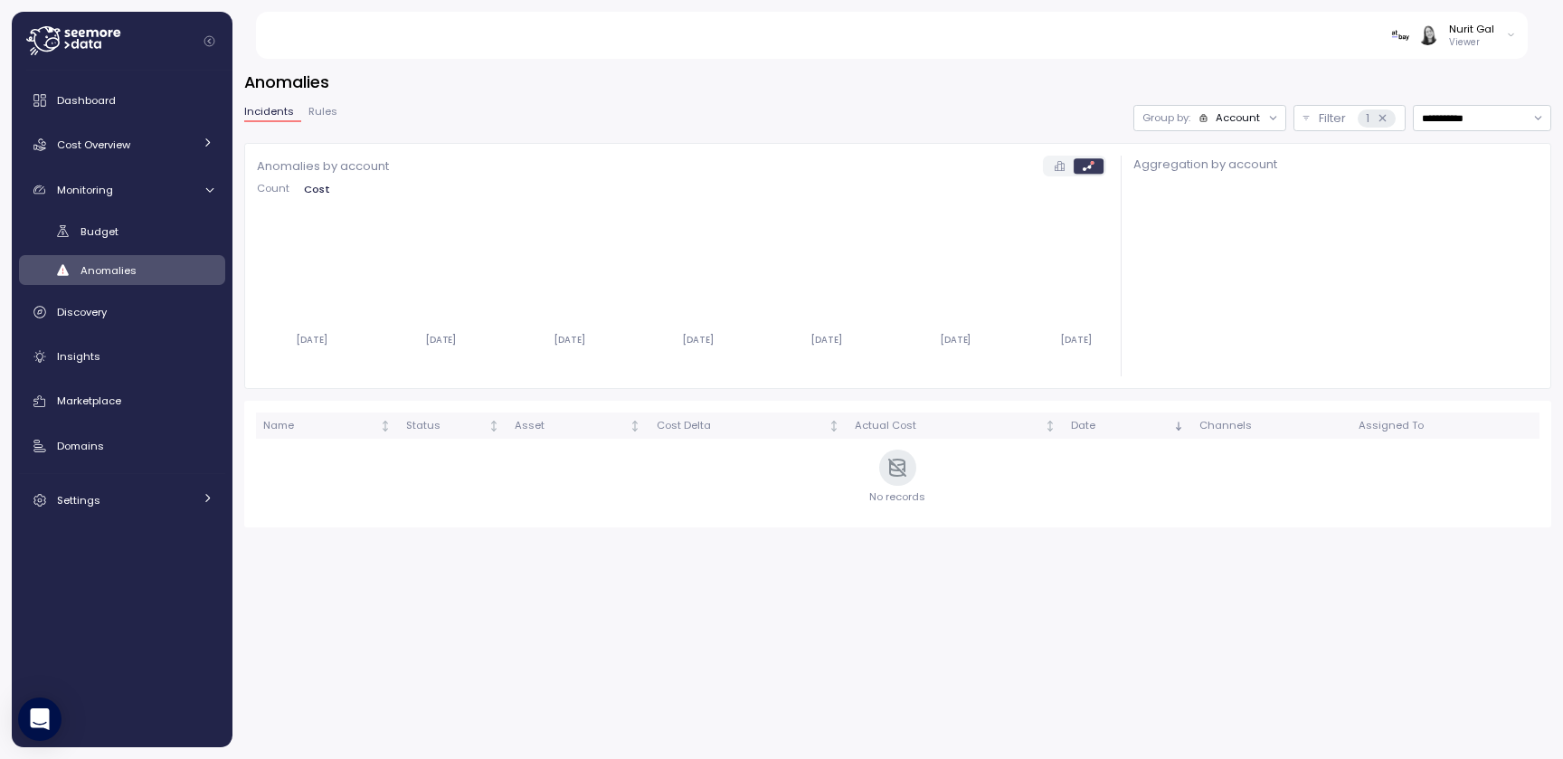
click at [480, 216] on icon "2025-08-20 2025-08-21 2025-08-22 2025-08-23 2025-08-24 2025-08-25 2025-08-26" at bounding box center [681, 286] width 849 height 142
click at [279, 188] on span "Count" at bounding box center [273, 189] width 33 height 10
click at [320, 188] on span "Cost" at bounding box center [317, 189] width 24 height 10
click at [1479, 129] on input "**********" at bounding box center [1482, 118] width 138 height 26
click at [1446, 145] on div "[DATE]" at bounding box center [1480, 155] width 133 height 24
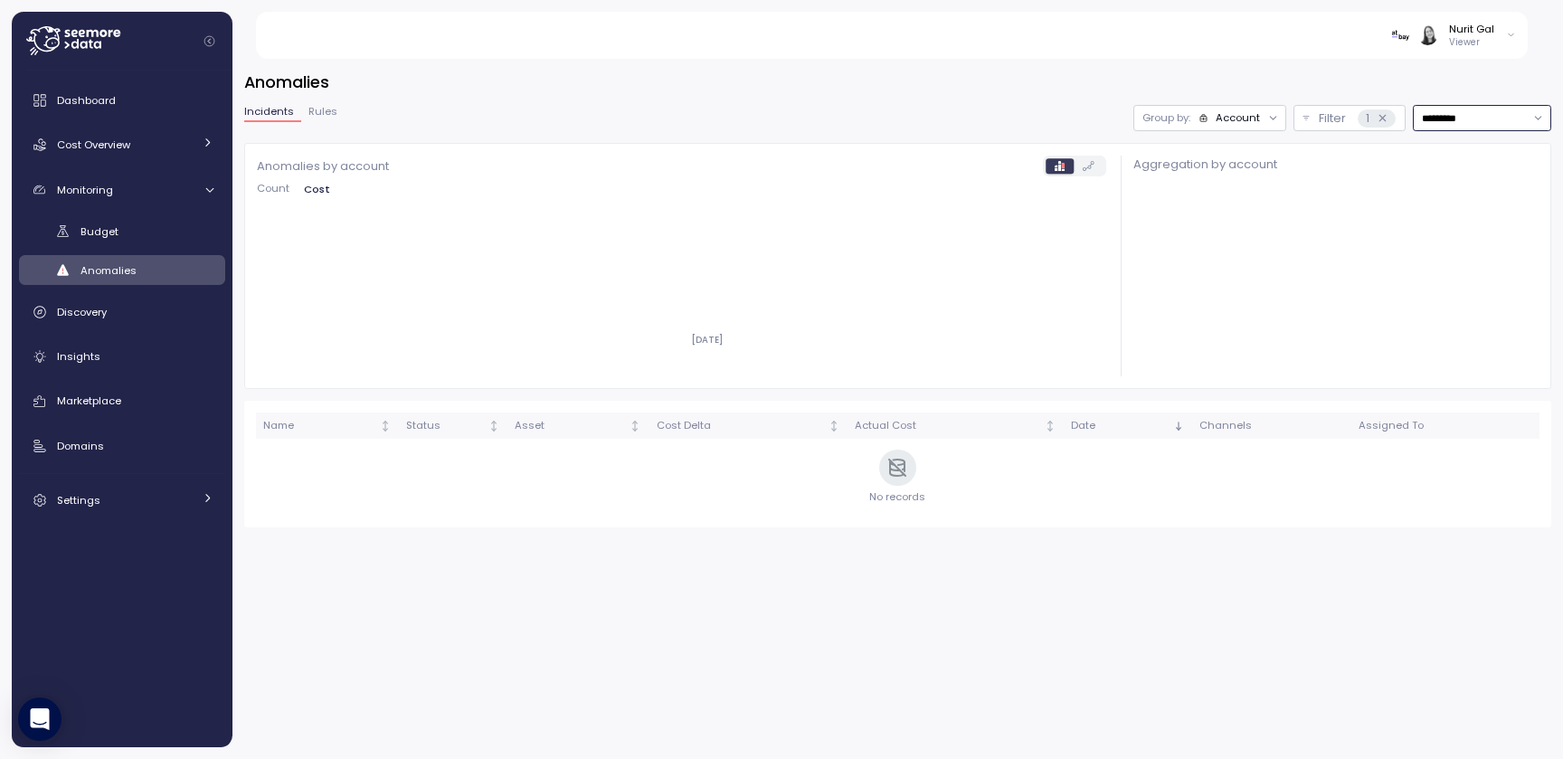
click at [1459, 121] on input "*********" at bounding box center [1482, 118] width 138 height 26
click at [1437, 287] on span "Last year" at bounding box center [1445, 292] width 47 height 16
type input "*********"
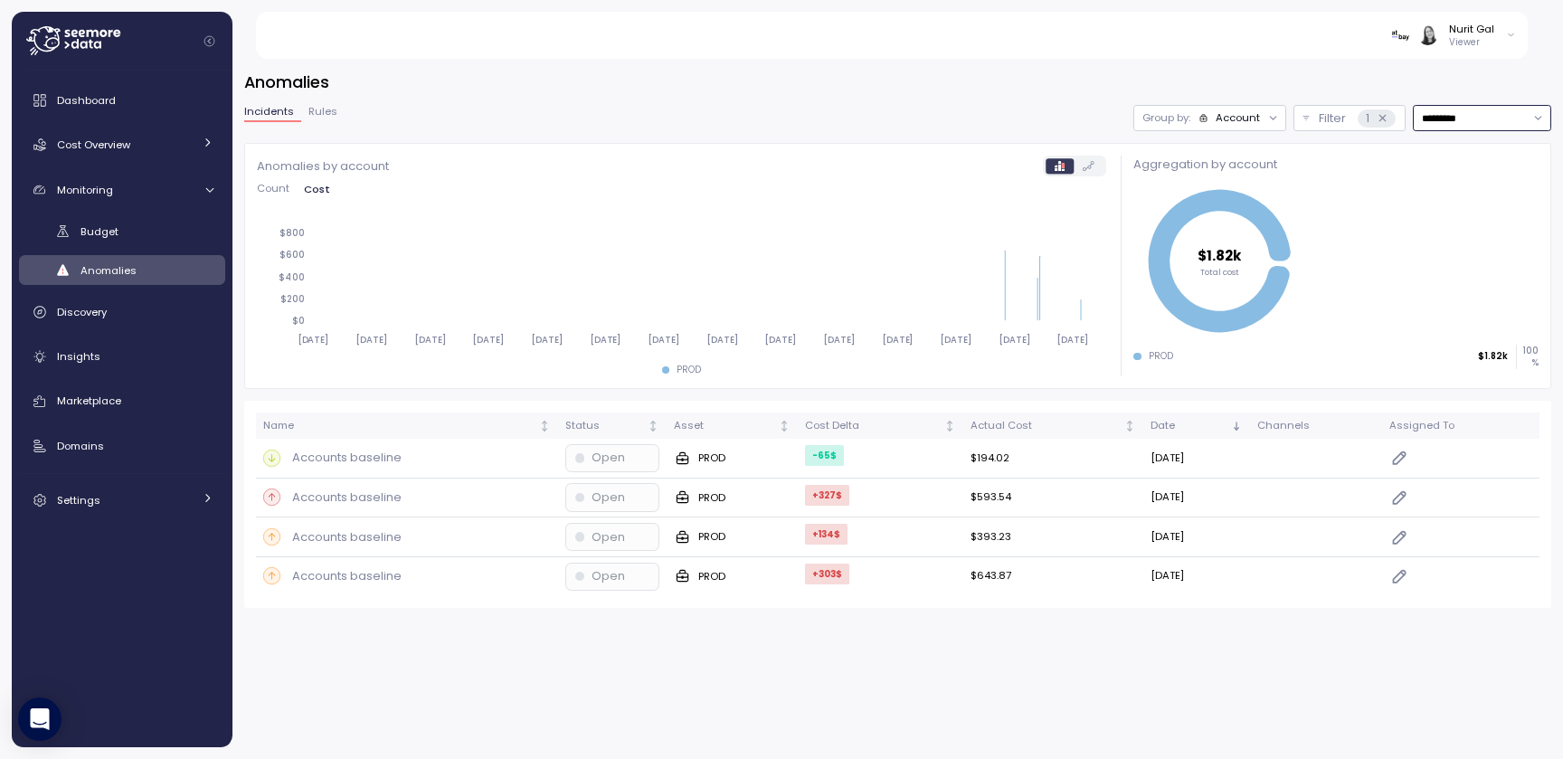
click at [1193, 126] on div "Group by: Account" at bounding box center [1209, 118] width 153 height 26
click at [1189, 181] on p "Compute unit" at bounding box center [1224, 188] width 71 height 14
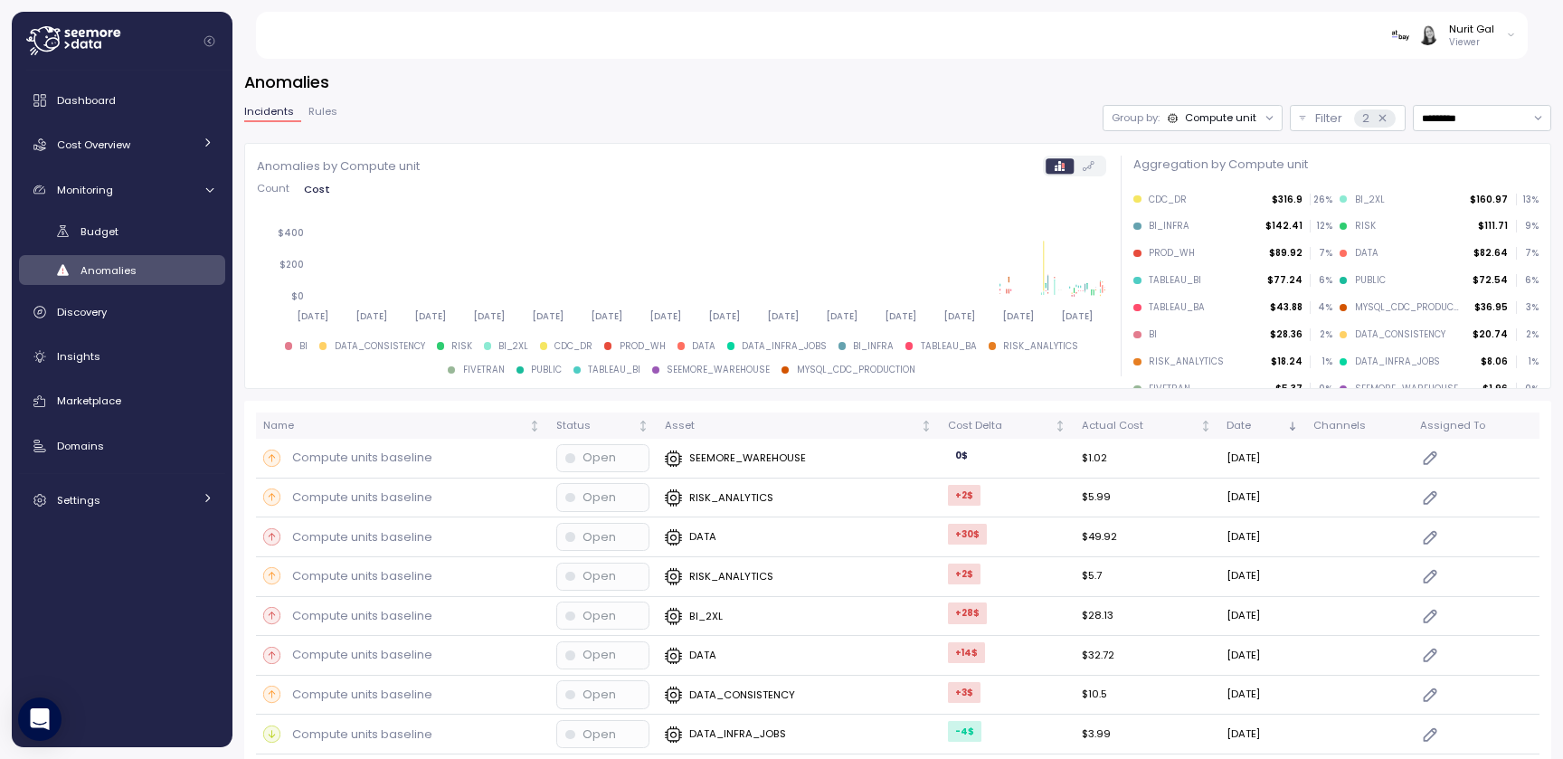
click at [318, 109] on span "Rules" at bounding box center [322, 112] width 29 height 10
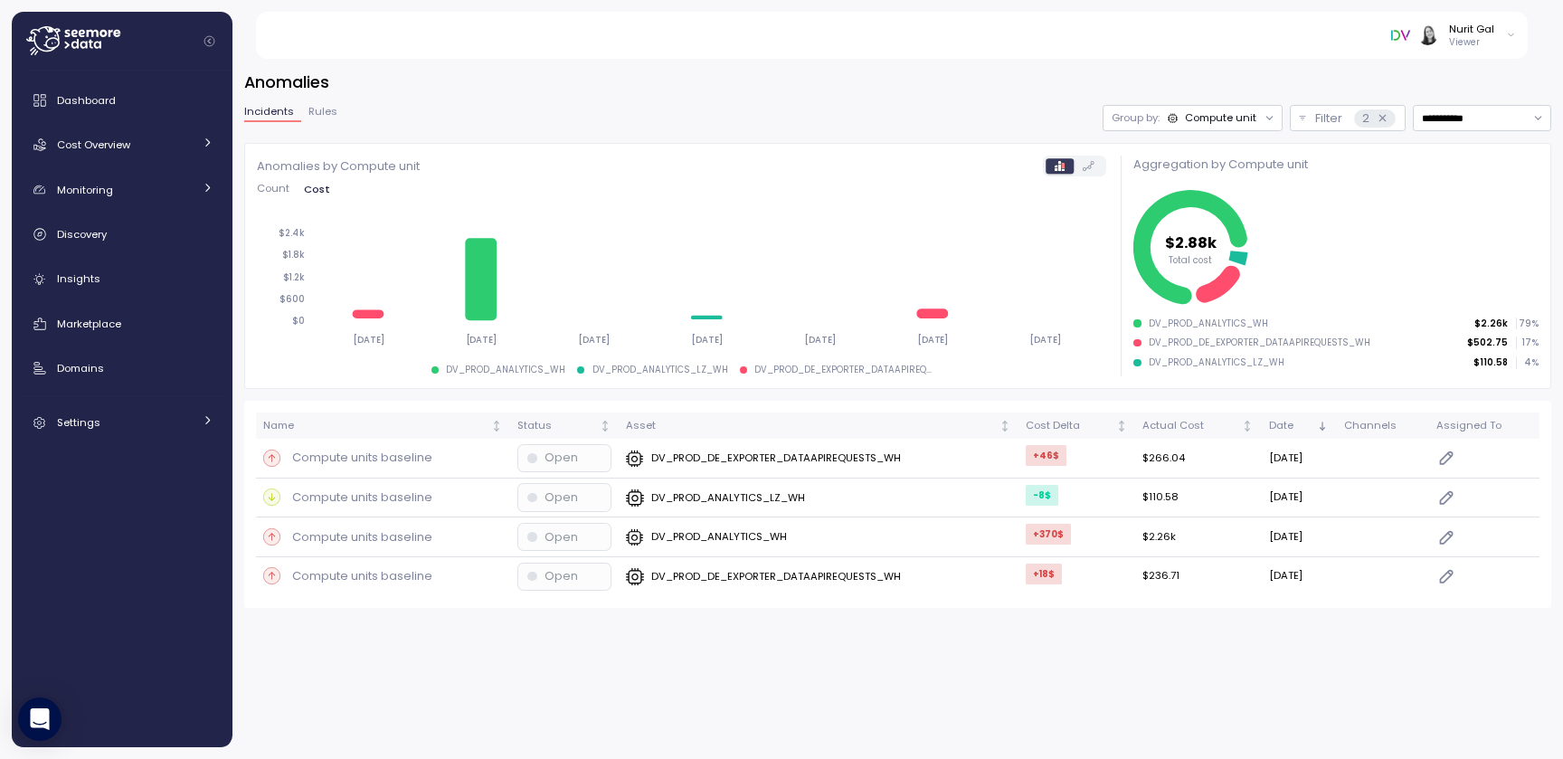
click at [1149, 130] on div "Group by: Compute unit" at bounding box center [1192, 118] width 180 height 26
click at [1152, 153] on div "Account" at bounding box center [1190, 157] width 109 height 22
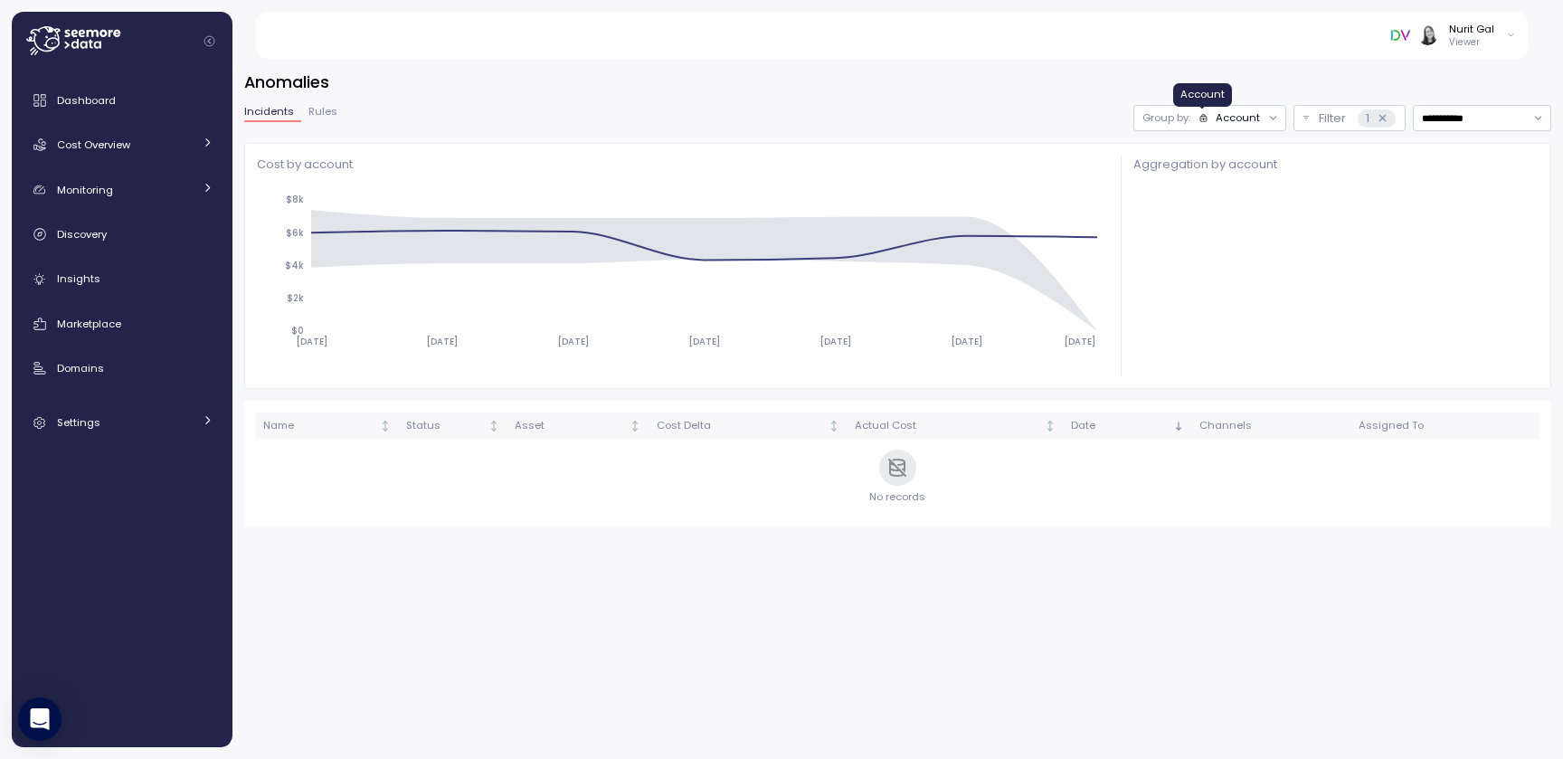
click at [1200, 119] on icon at bounding box center [1203, 118] width 10 height 10
click at [1183, 177] on div "Compute unit" at bounding box center [1207, 188] width 109 height 22
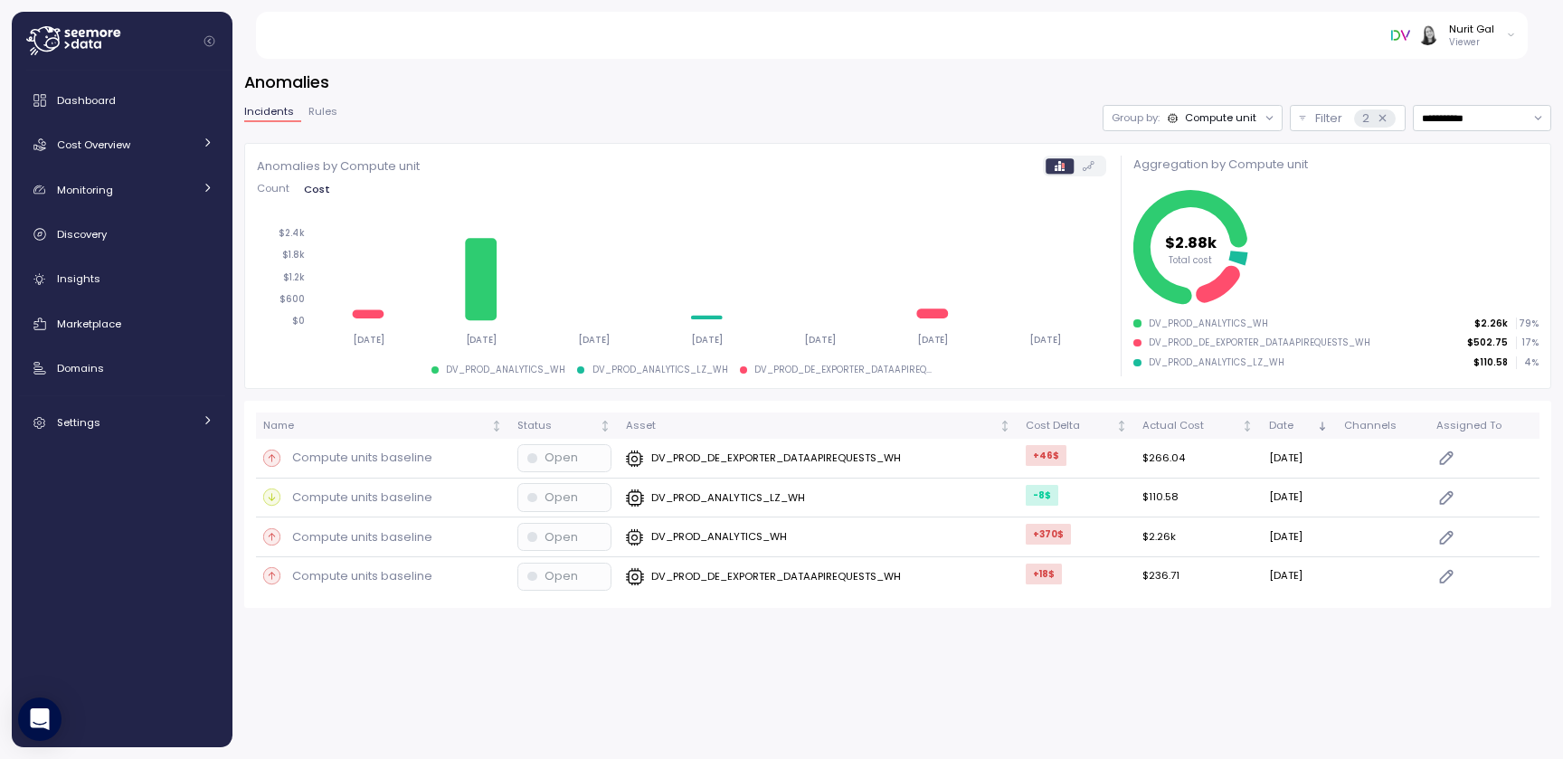
click at [747, 137] on div "**********" at bounding box center [897, 356] width 1307 height 503
